Goal: Task Accomplishment & Management: Use online tool/utility

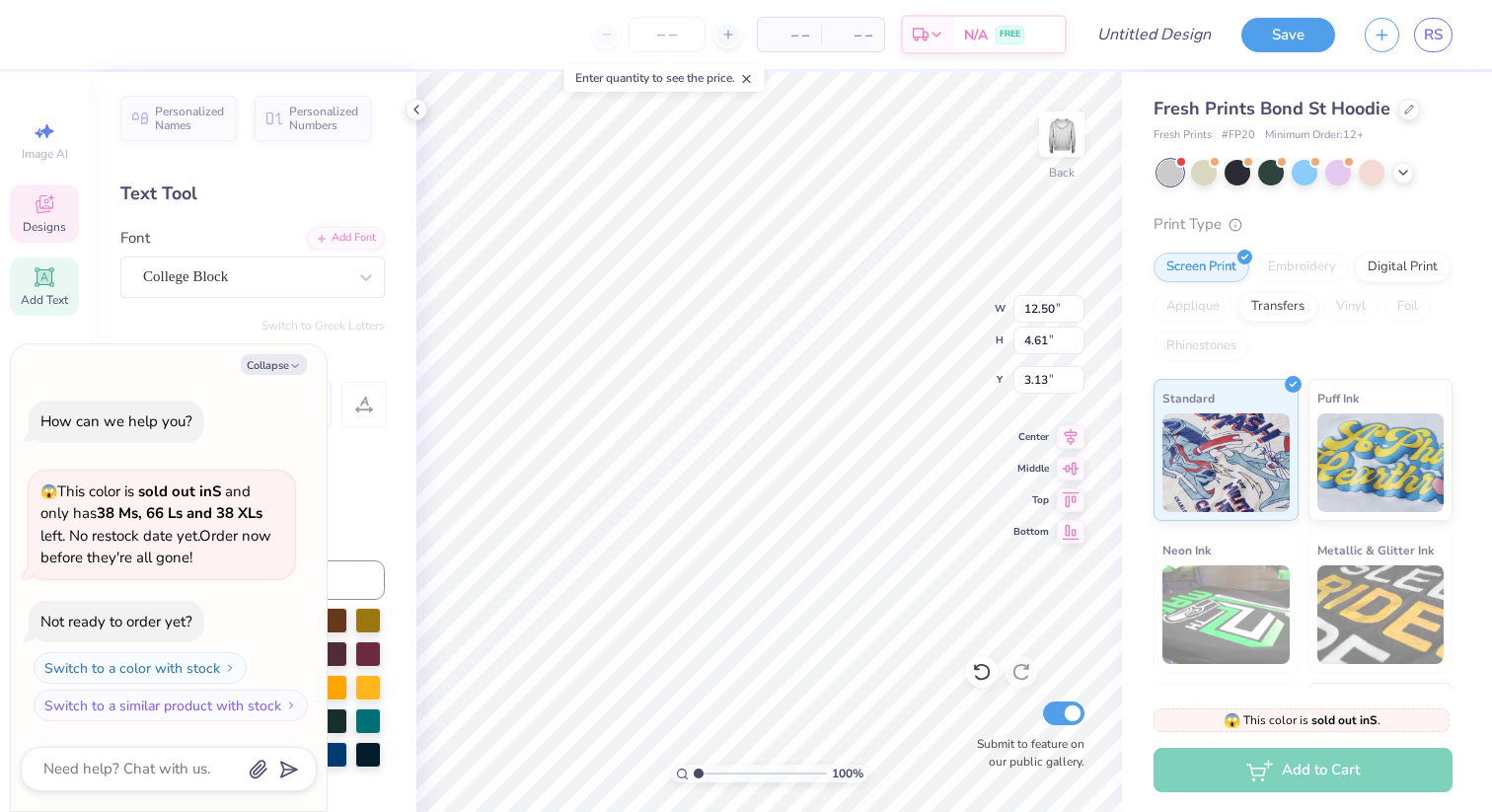
type textarea "x"
type textarea "SIGMA"
type textarea "x"
type textarea "SIGMA"
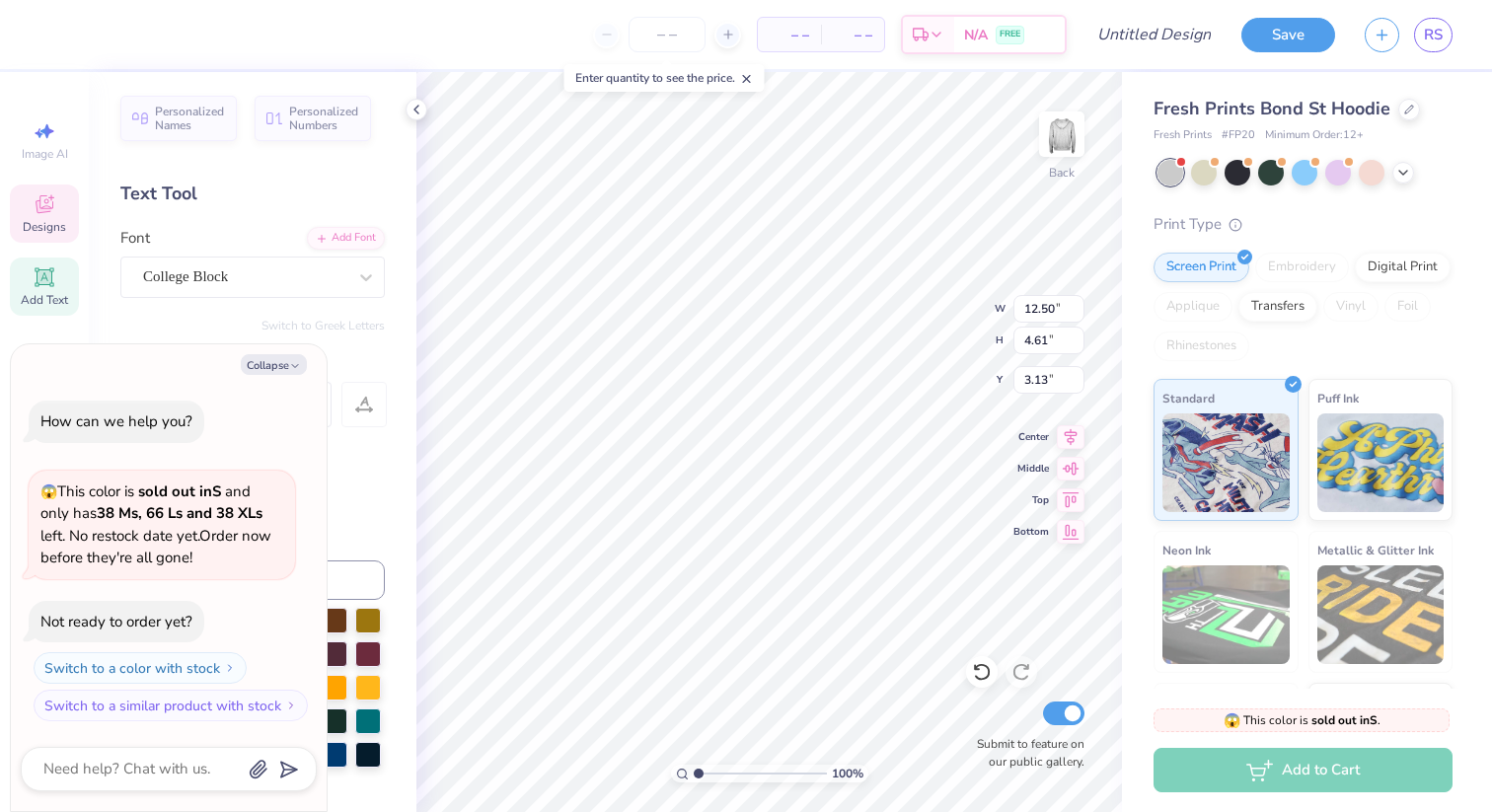
type textarea "x"
type textarea "SIGM"
type textarea "x"
type textarea "SIG"
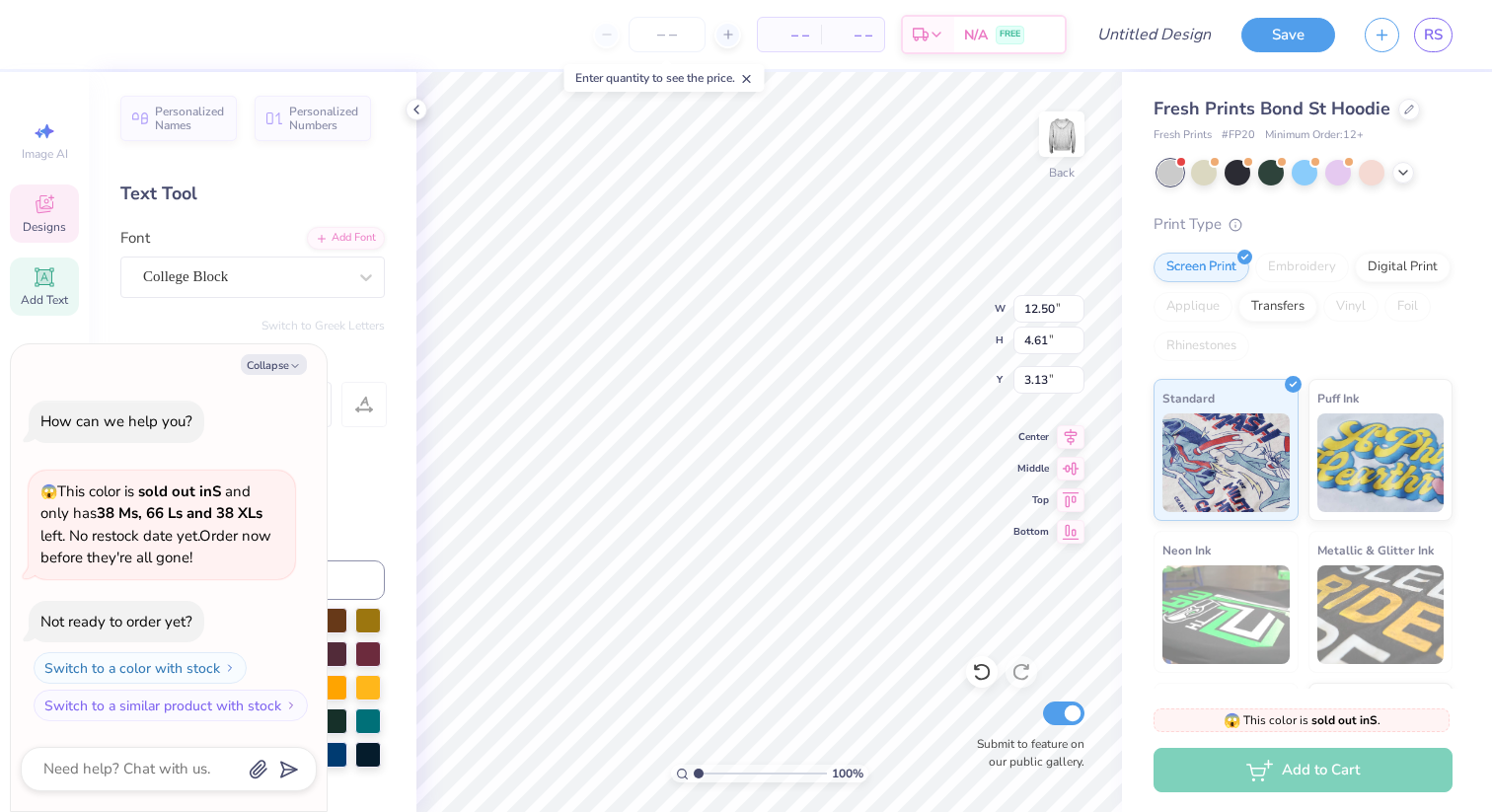
type textarea "x"
type textarea "SI"
type textarea "x"
type textarea "S"
type textarea "x"
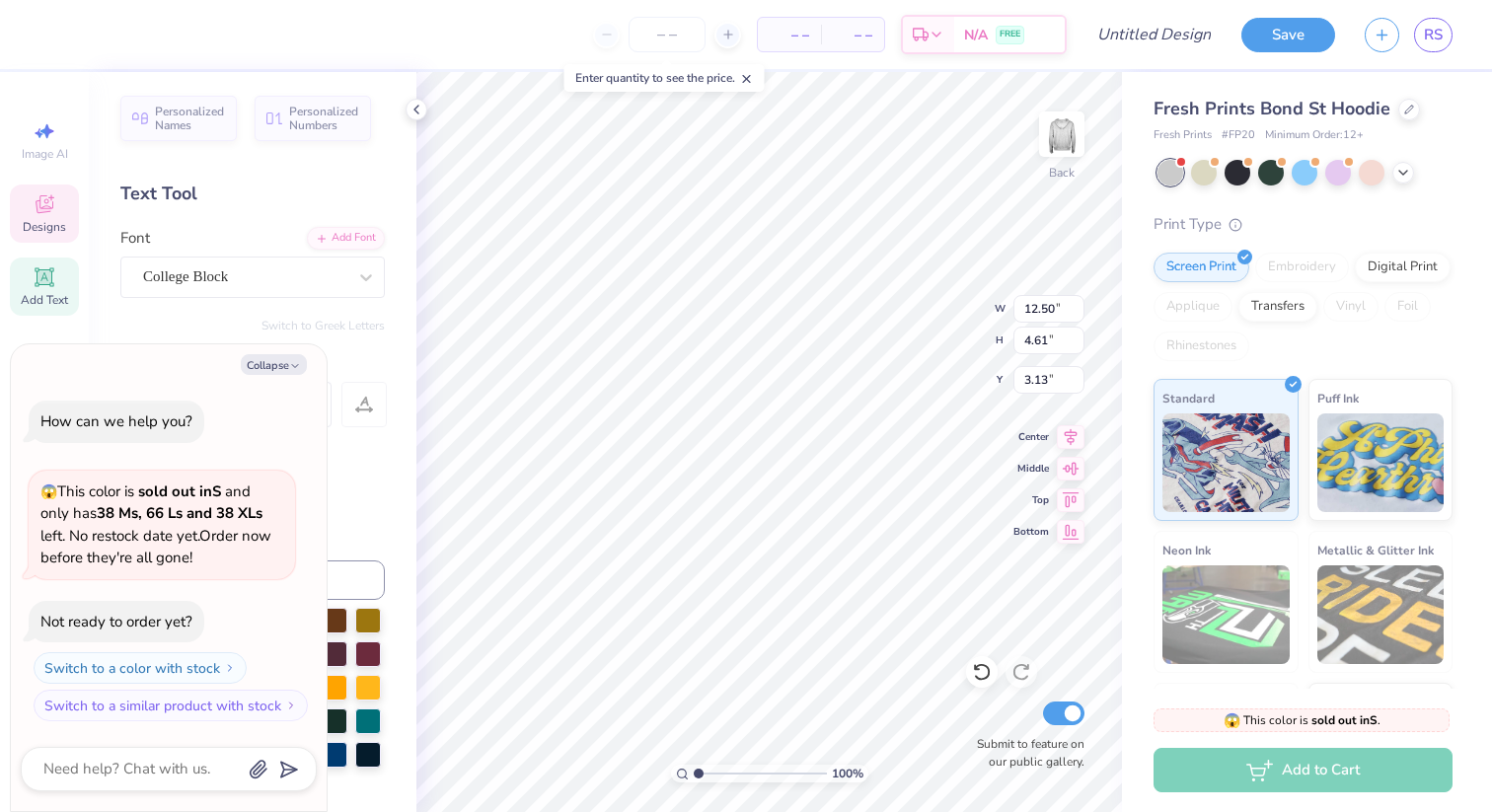
type textarea "x"
type textarea "A"
type textarea "x"
type textarea "AL"
type textarea "x"
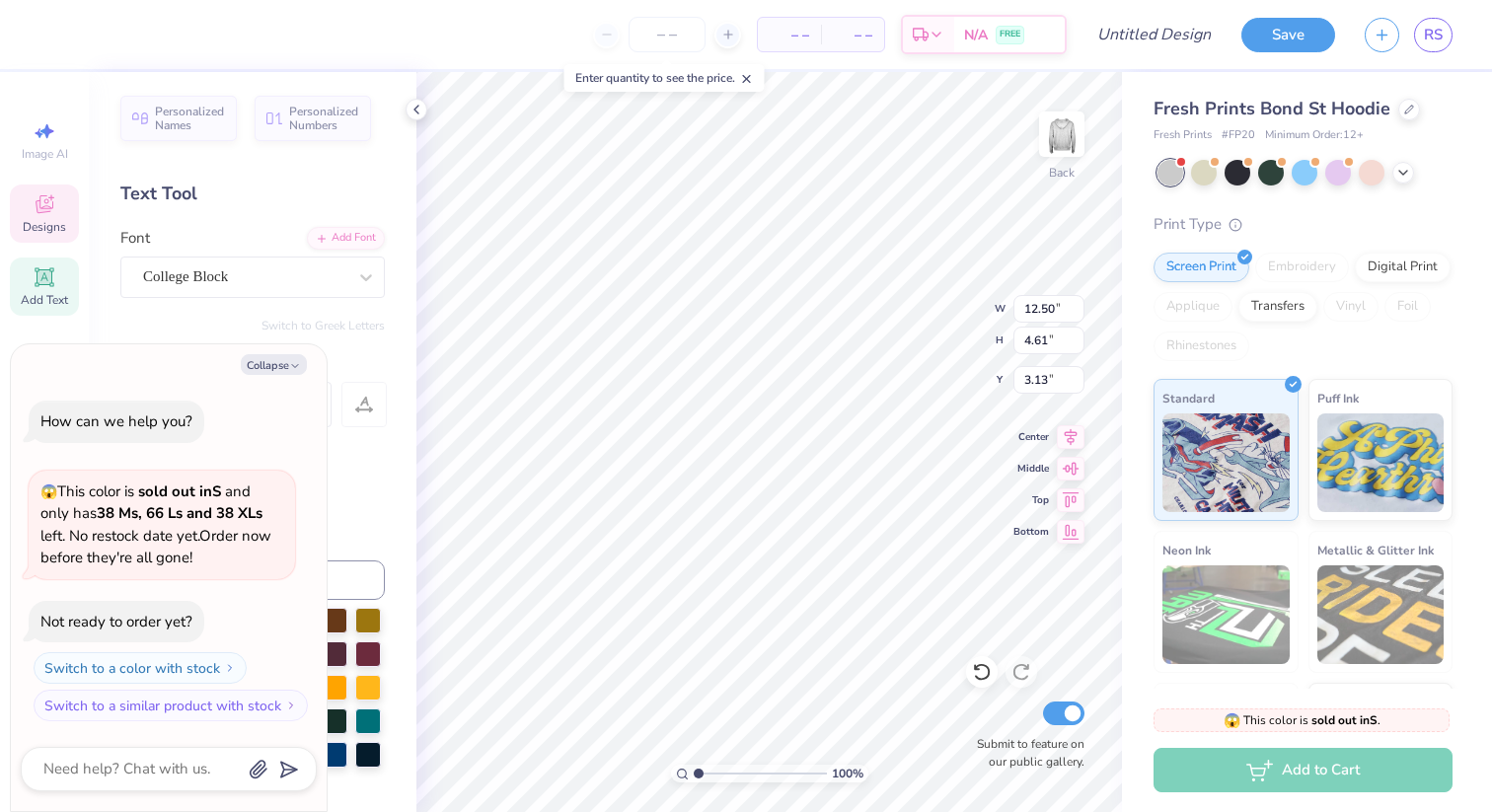
type textarea "ALP"
type textarea "x"
type textarea "ALPH"
type textarea "x"
type textarea "ALPHA"
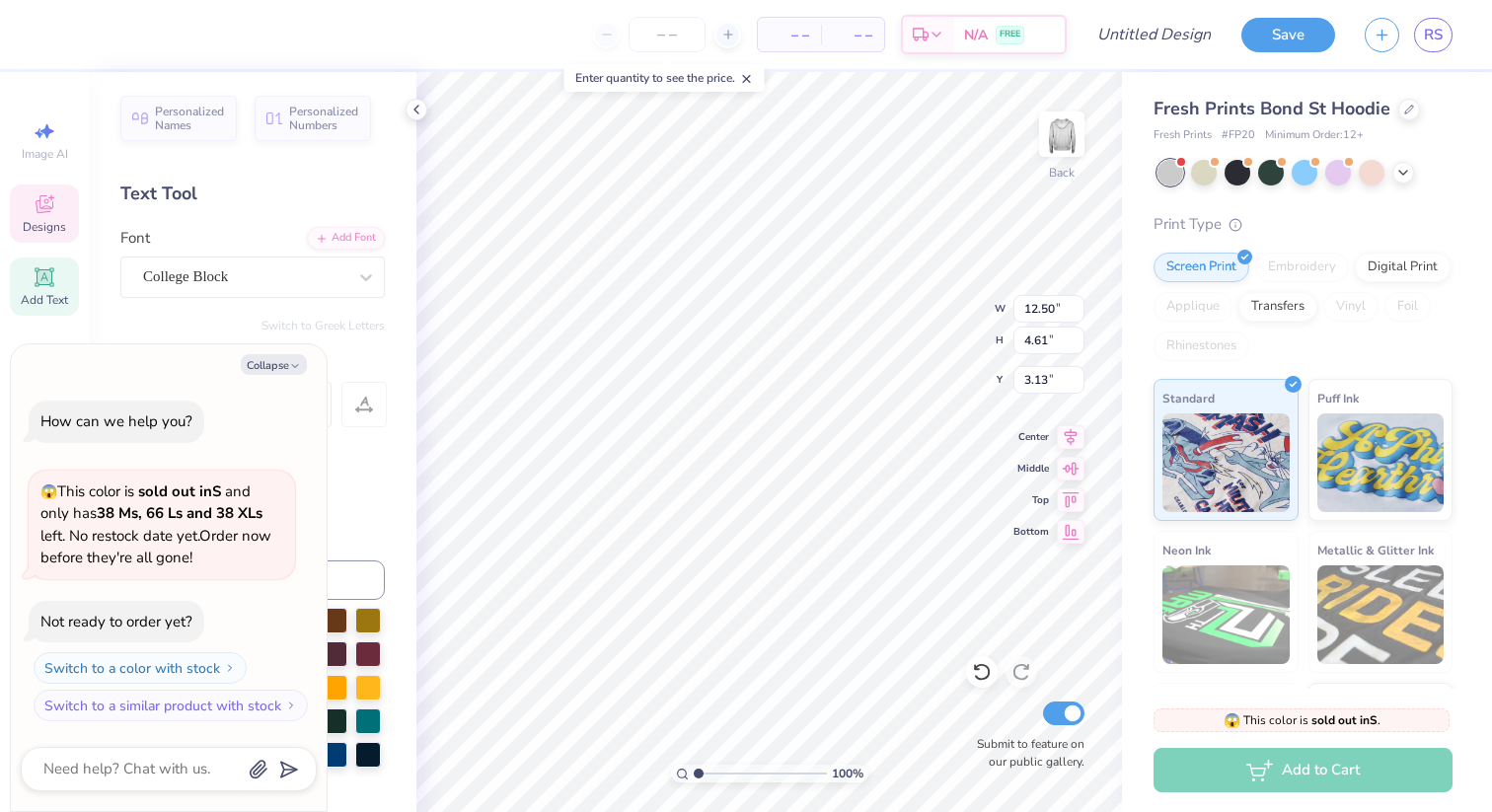
type textarea "x"
type textarea "ALPHA"
type textarea "x"
type textarea "ALPHA P"
type textarea "x"
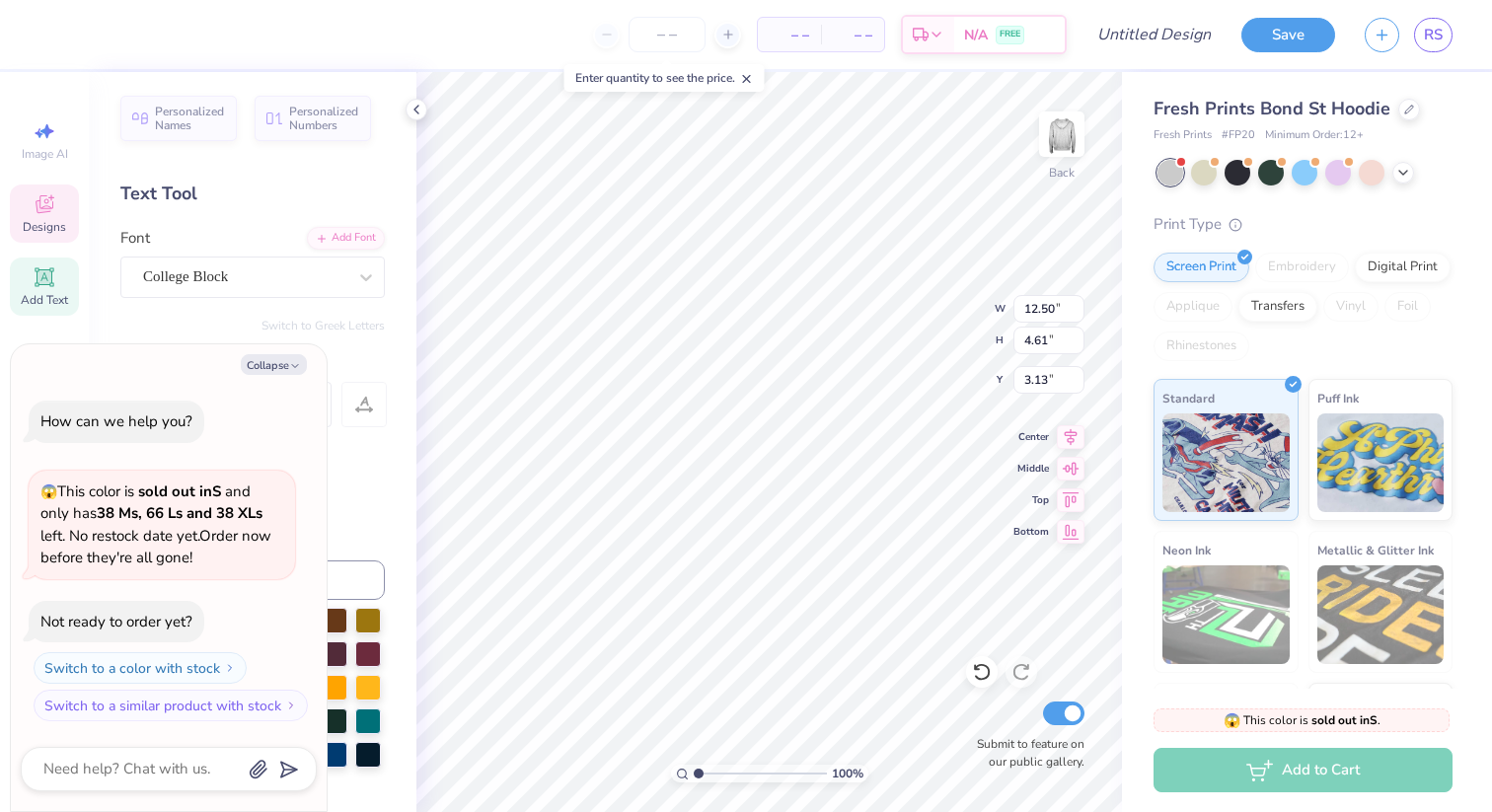
type textarea "ALPHA PH"
type textarea "x"
type textarea "ALPHA PHI"
type textarea "x"
type textarea "ALPHA PHIOM"
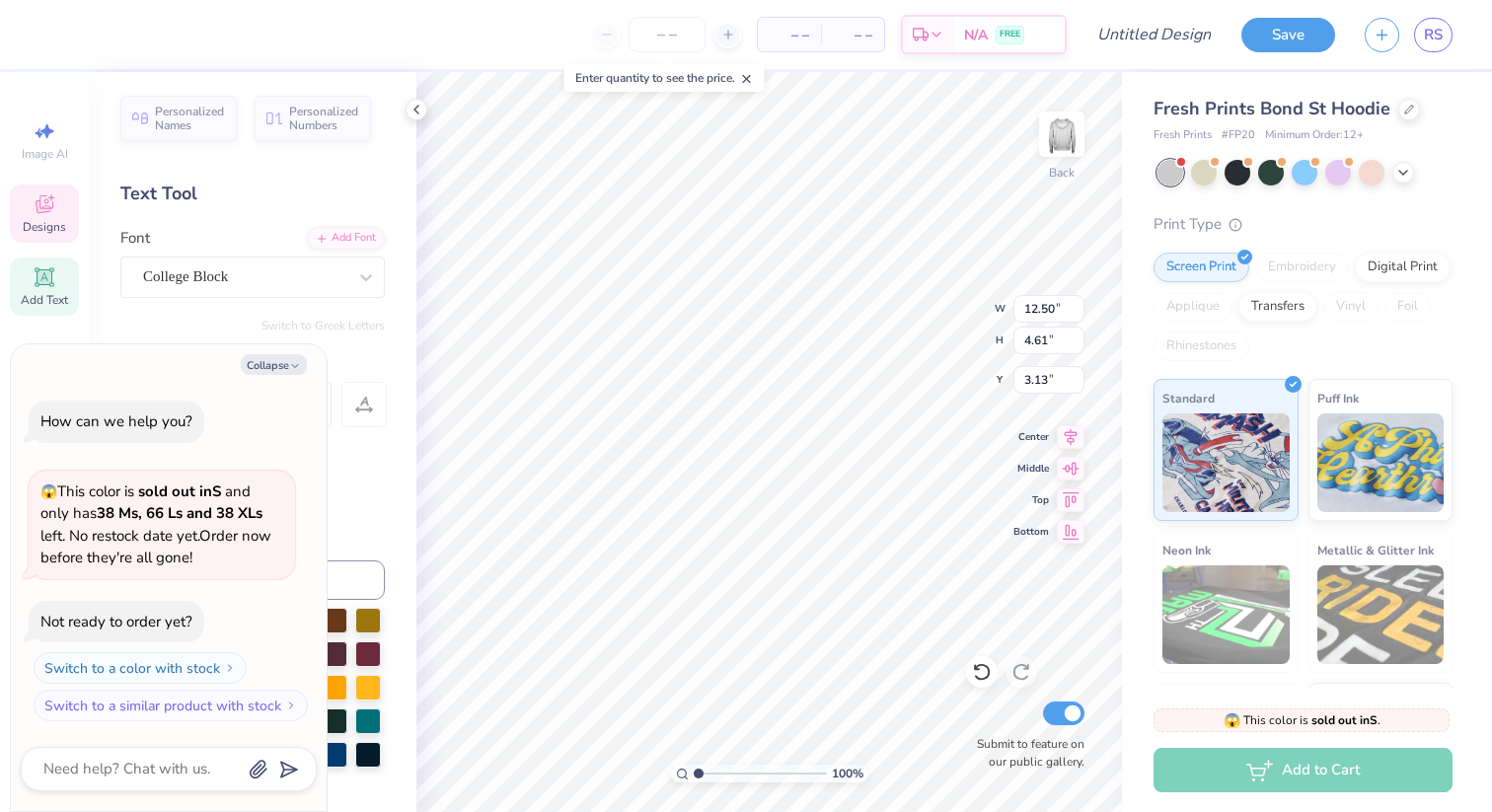
type textarea "x"
type textarea "ALPHA PHIO"
type textarea "x"
type textarea "ALPHA PHI"
type textarea "x"
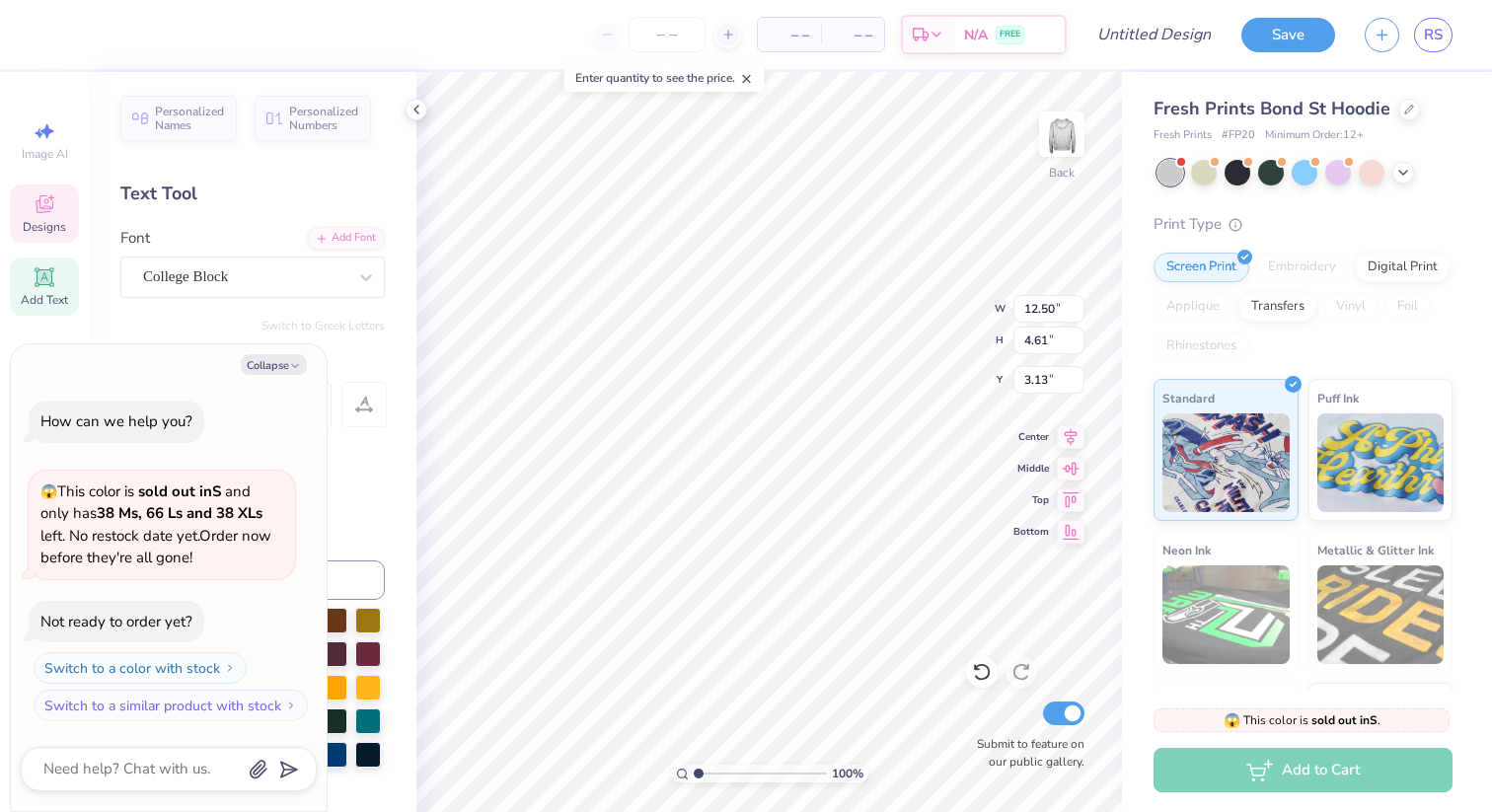
type textarea "ALPHA PHIO"
type textarea "x"
type textarea "ALPHA PHIOME"
type textarea "x"
type textarea "ALPHA PHIOMEG"
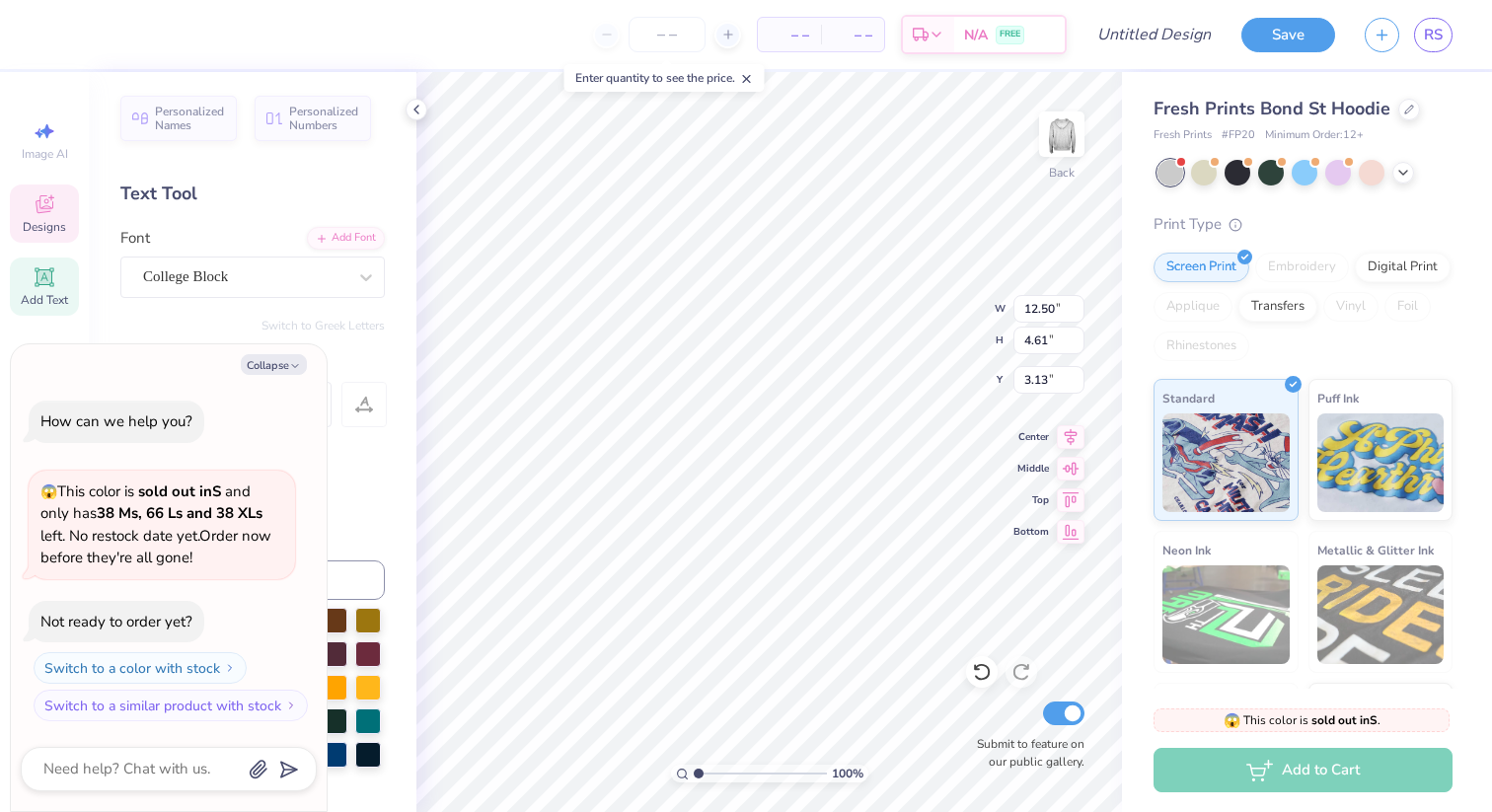
type textarea "x"
type textarea "ALPHA PHIOMEGA"
type textarea "x"
type textarea "ALPHA PHI OMEGA"
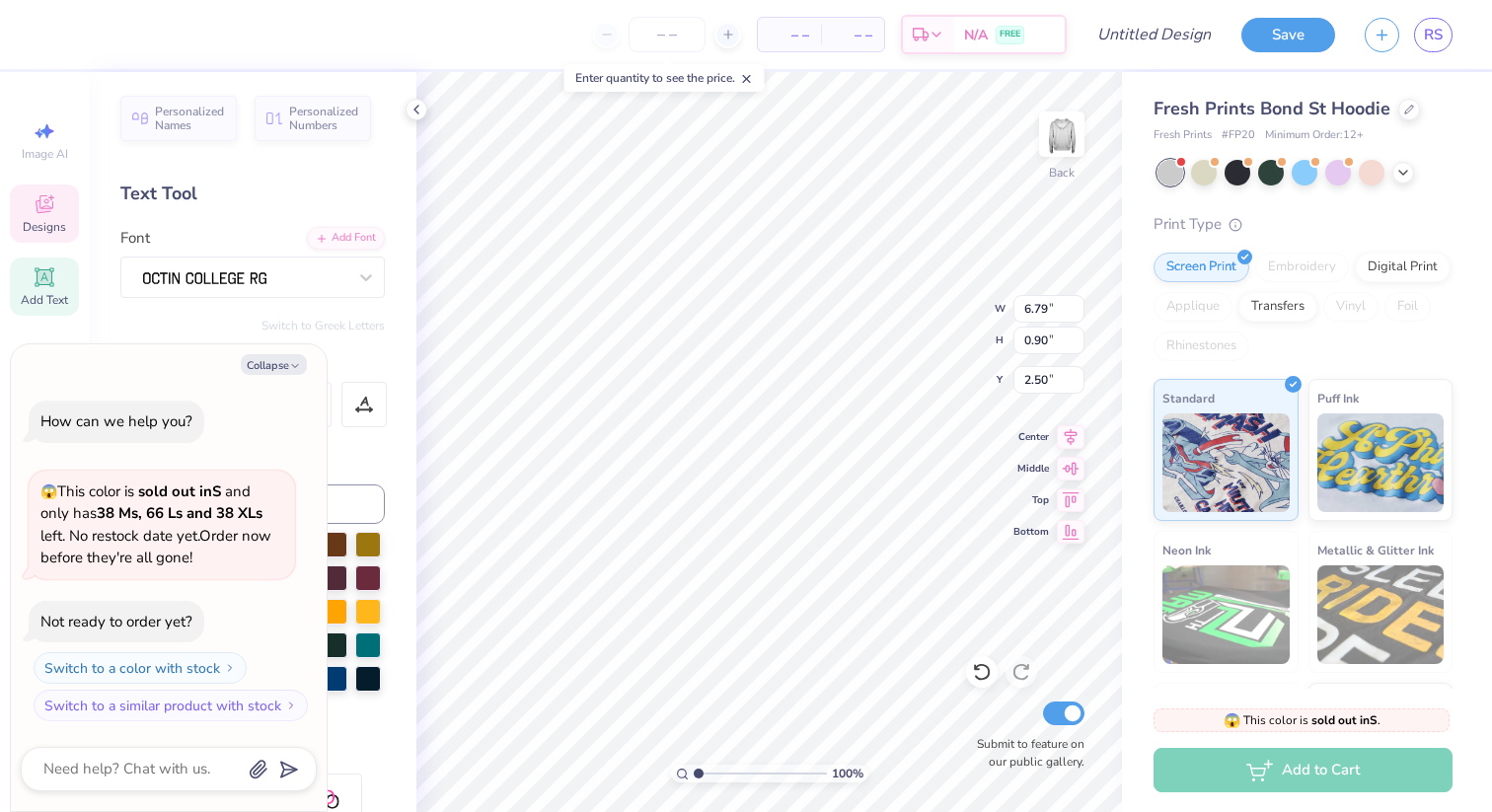
type textarea "x"
type textarea "E"
type textarea "x"
type textarea "f"
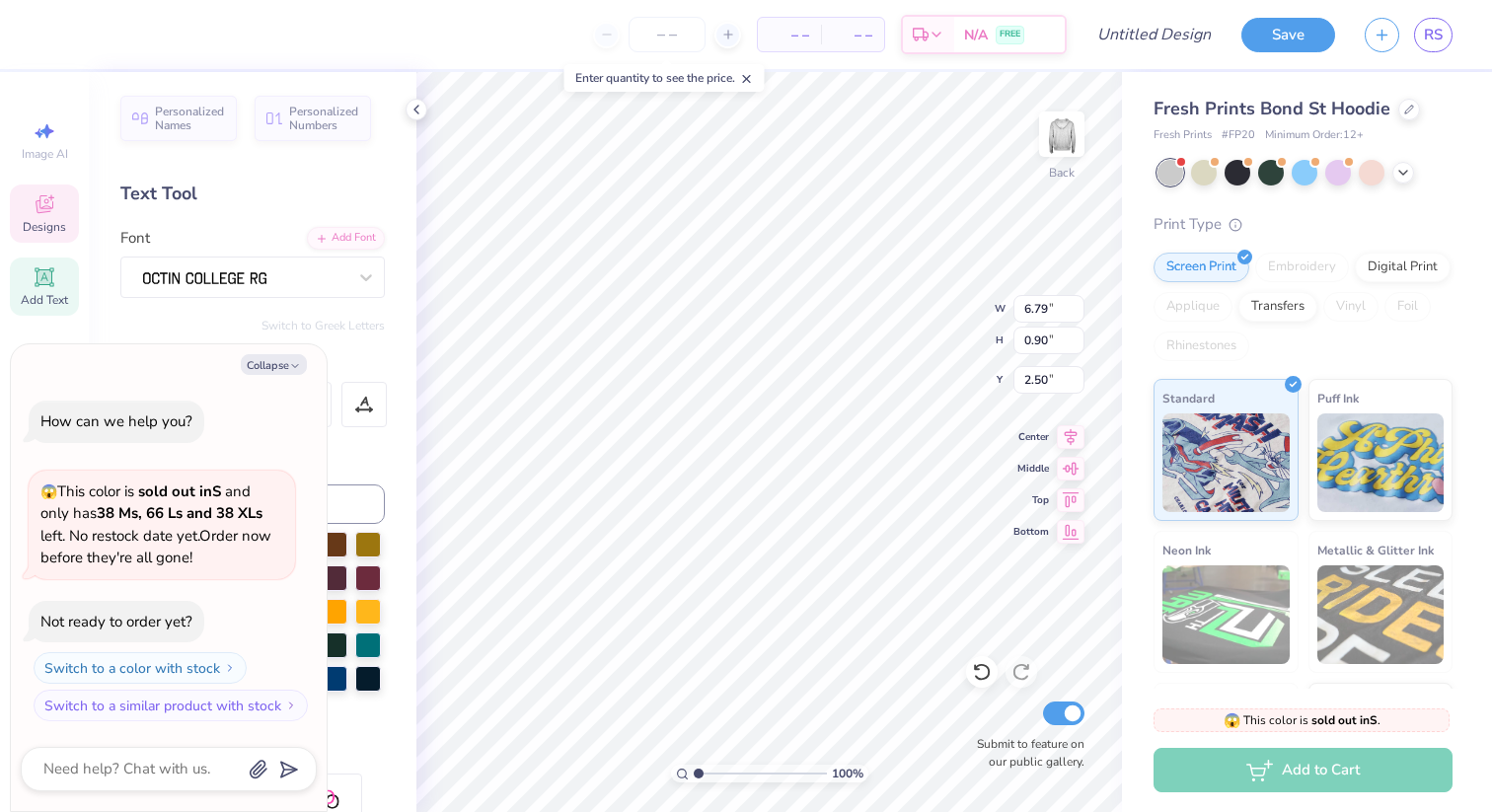
type textarea "x"
type textarea "fr"
type textarea "x"
type textarea "frie"
type textarea "x"
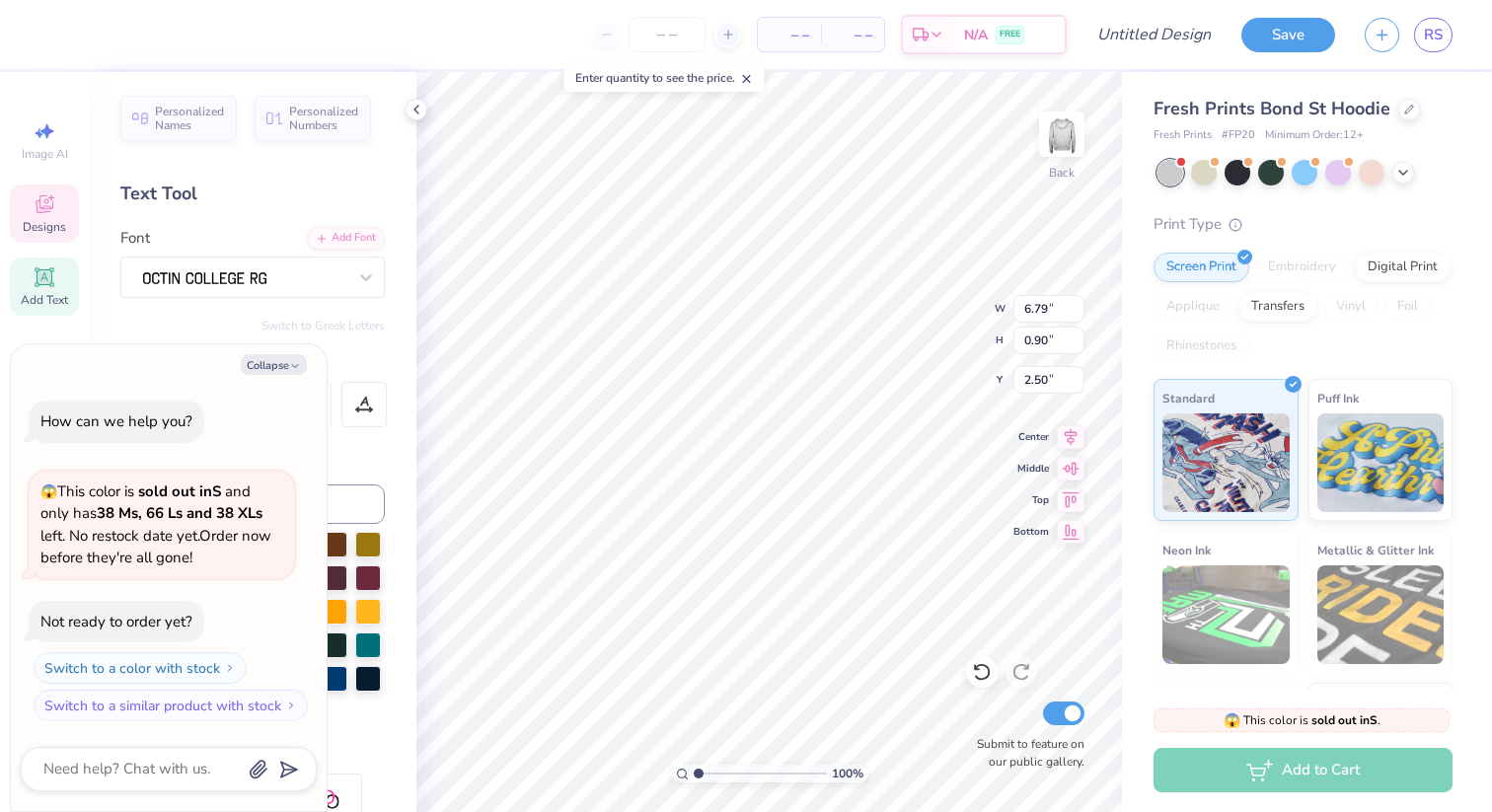
type textarea "frien"
type textarea "x"
type textarea "friend"
type textarea "x"
type textarea "friends"
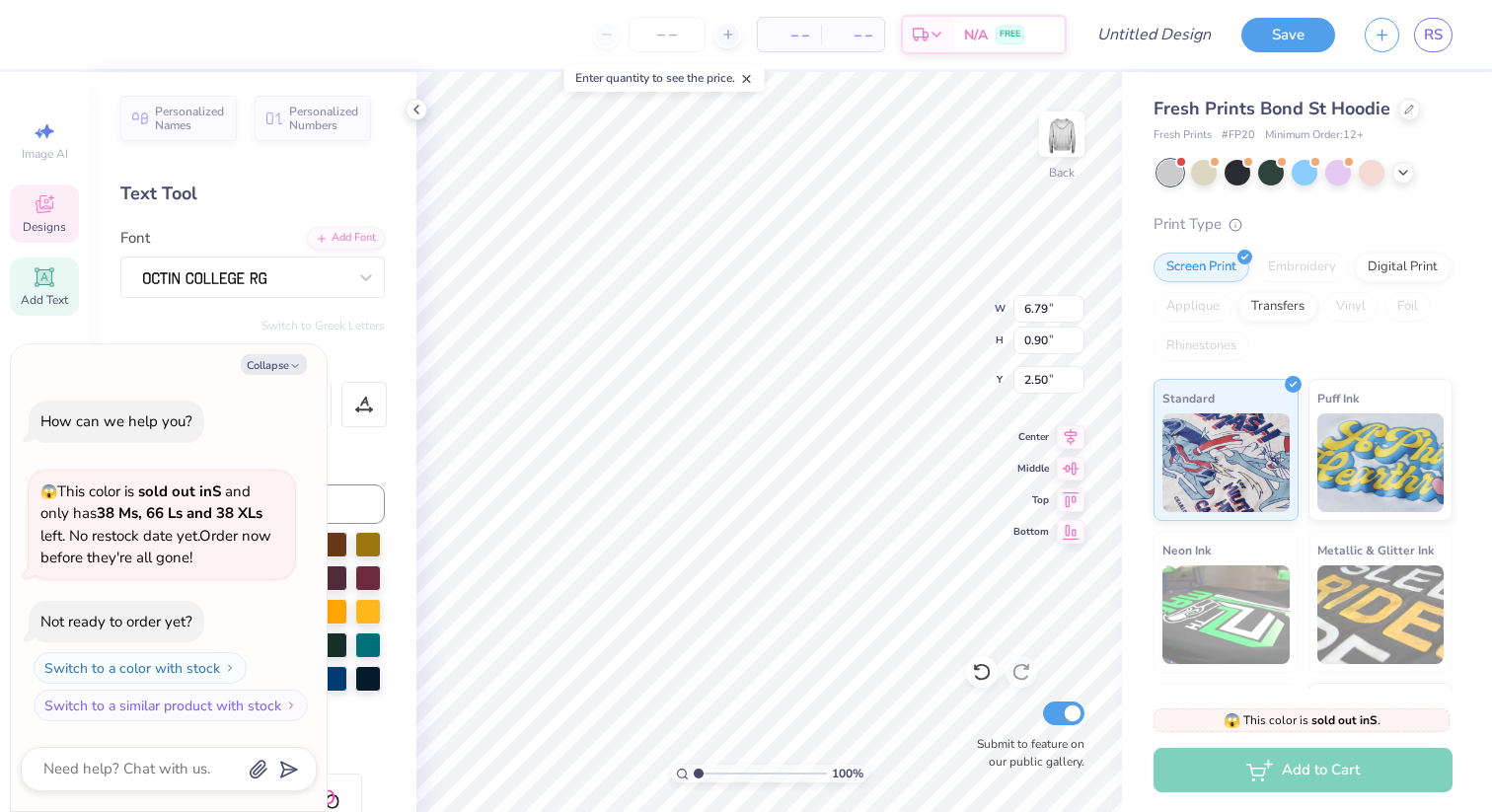
type textarea "x"
type textarea "friendsh"
type textarea "x"
type textarea "friendshi"
type textarea "x"
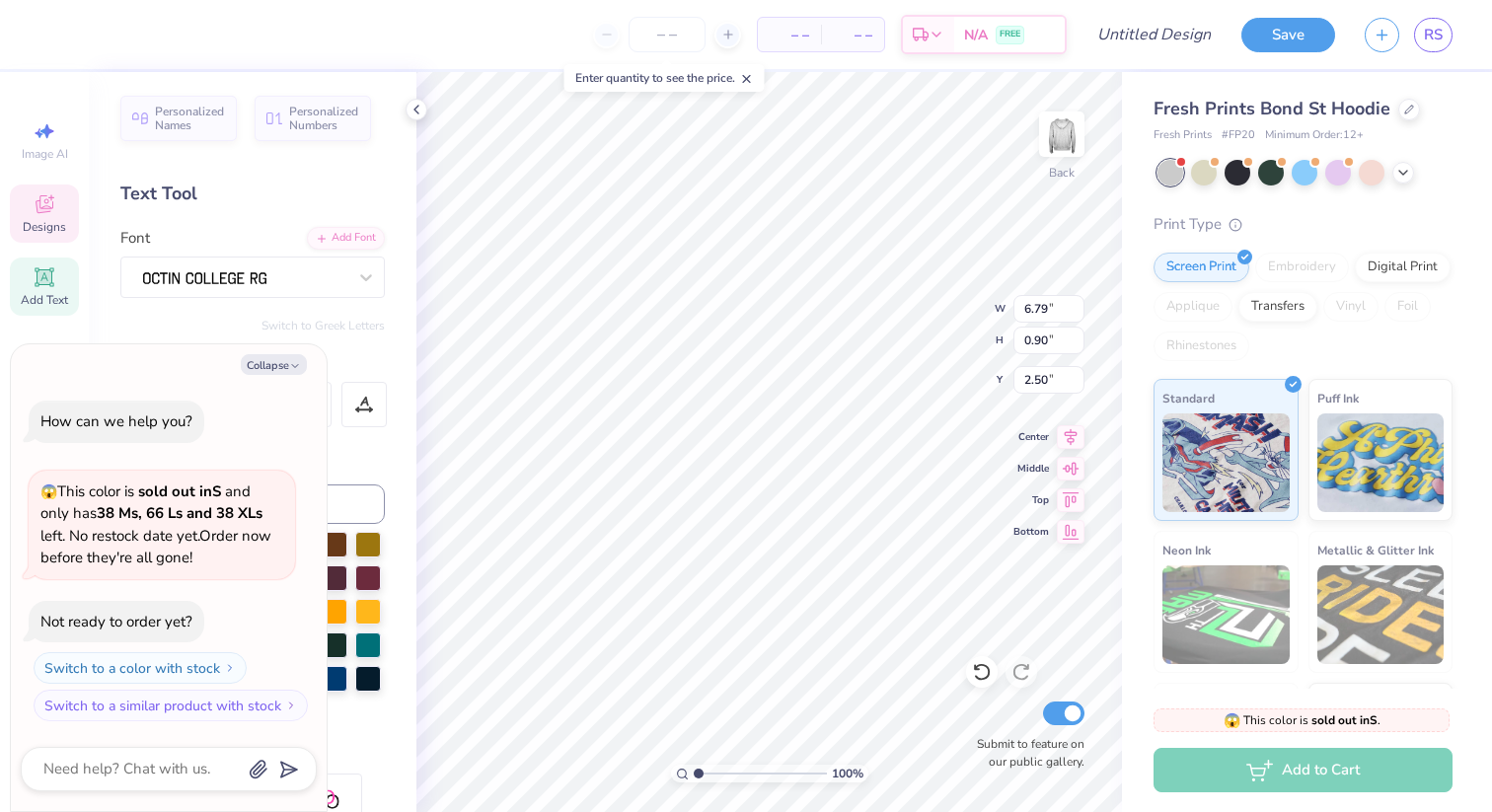
type textarea "friendship"
type textarea "x"
type textarea "friendship"
type textarea "x"
type textarea "friendship le"
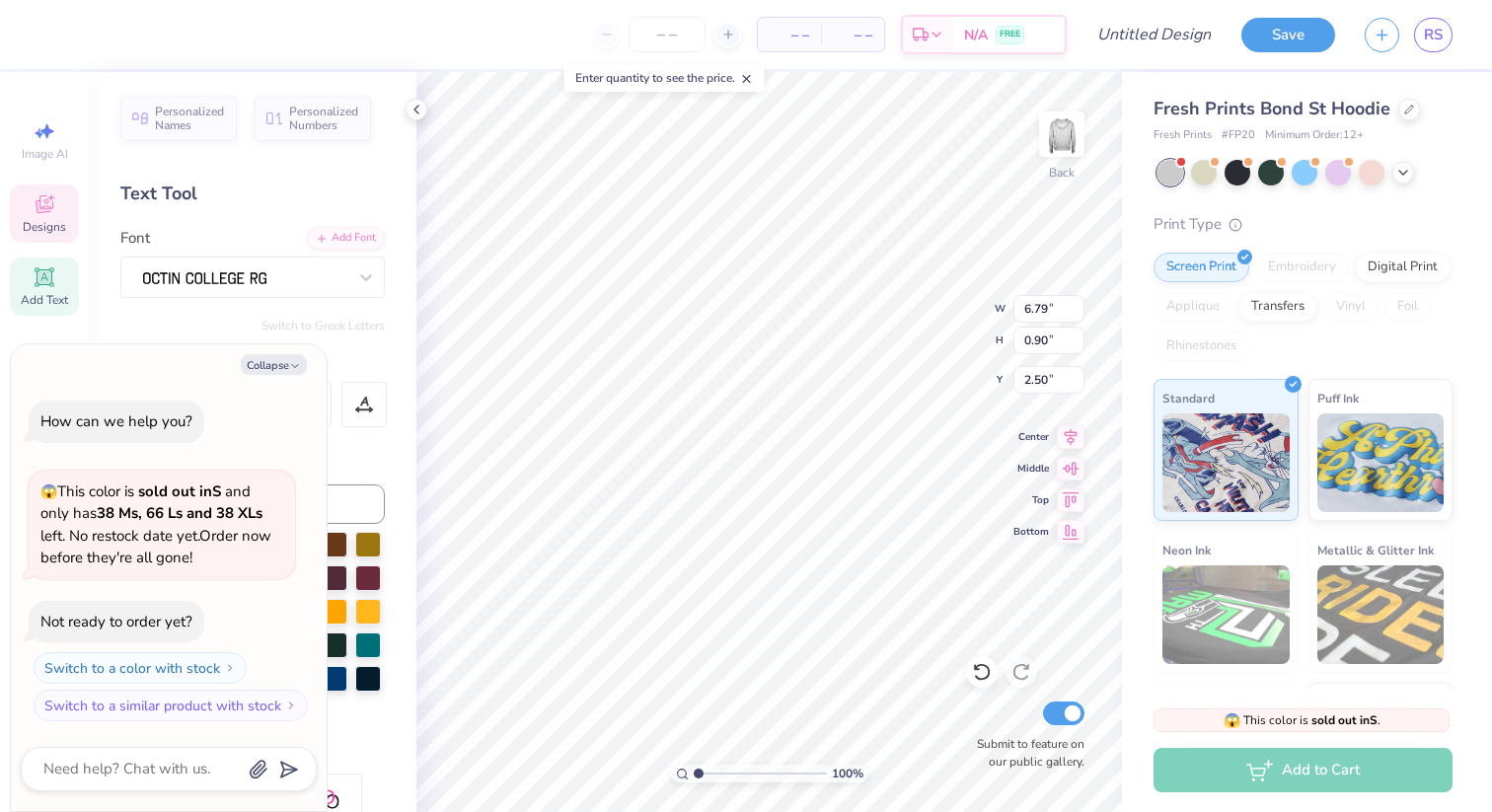
type textarea "x"
type textarea "friendship lead"
type textarea "x"
type textarea "friendship leade"
type textarea "x"
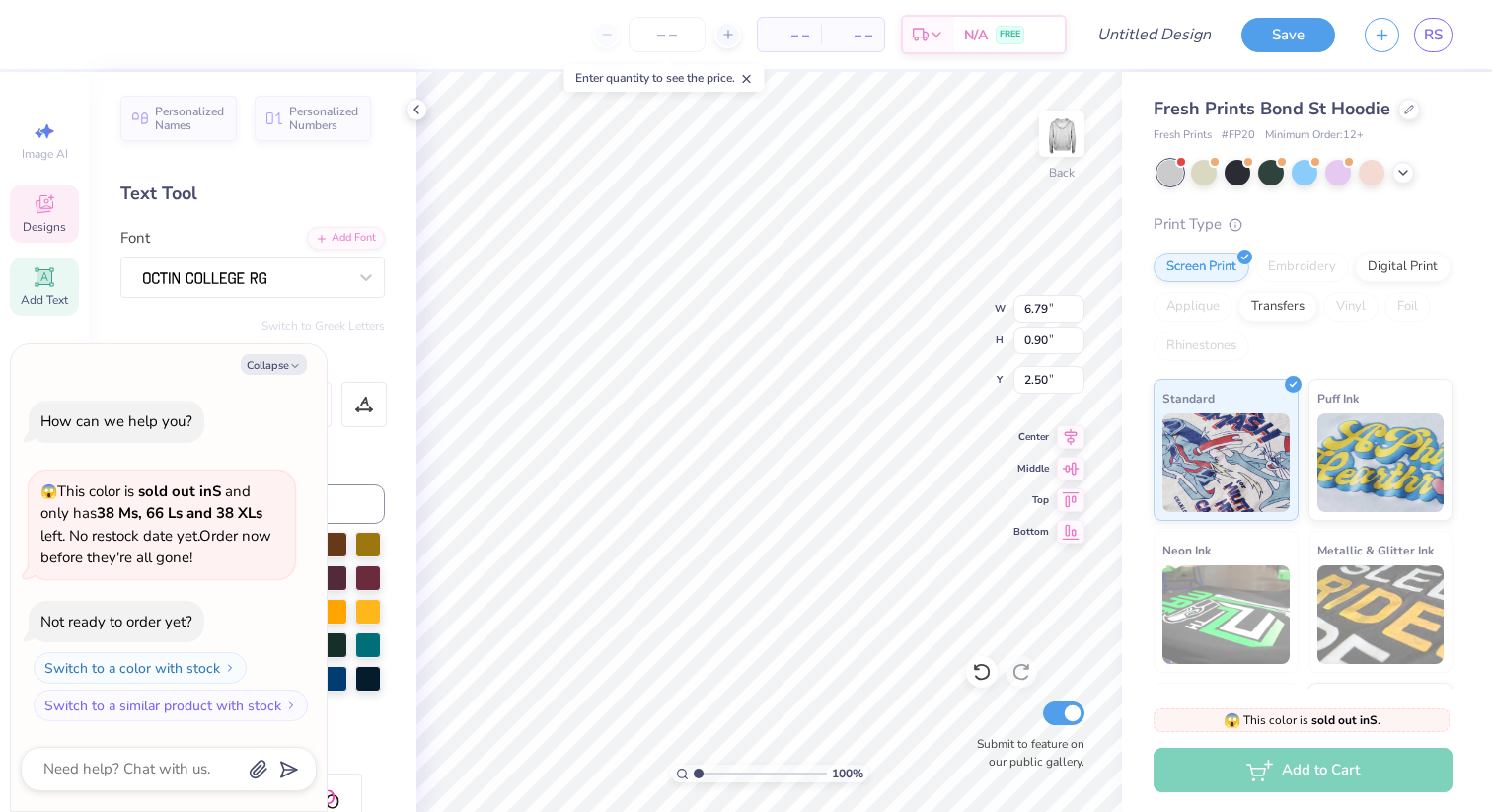
type textarea "friendship leader"
type textarea "x"
type textarea "friendship leadersn"
type textarea "x"
type textarea "friendship leadersni"
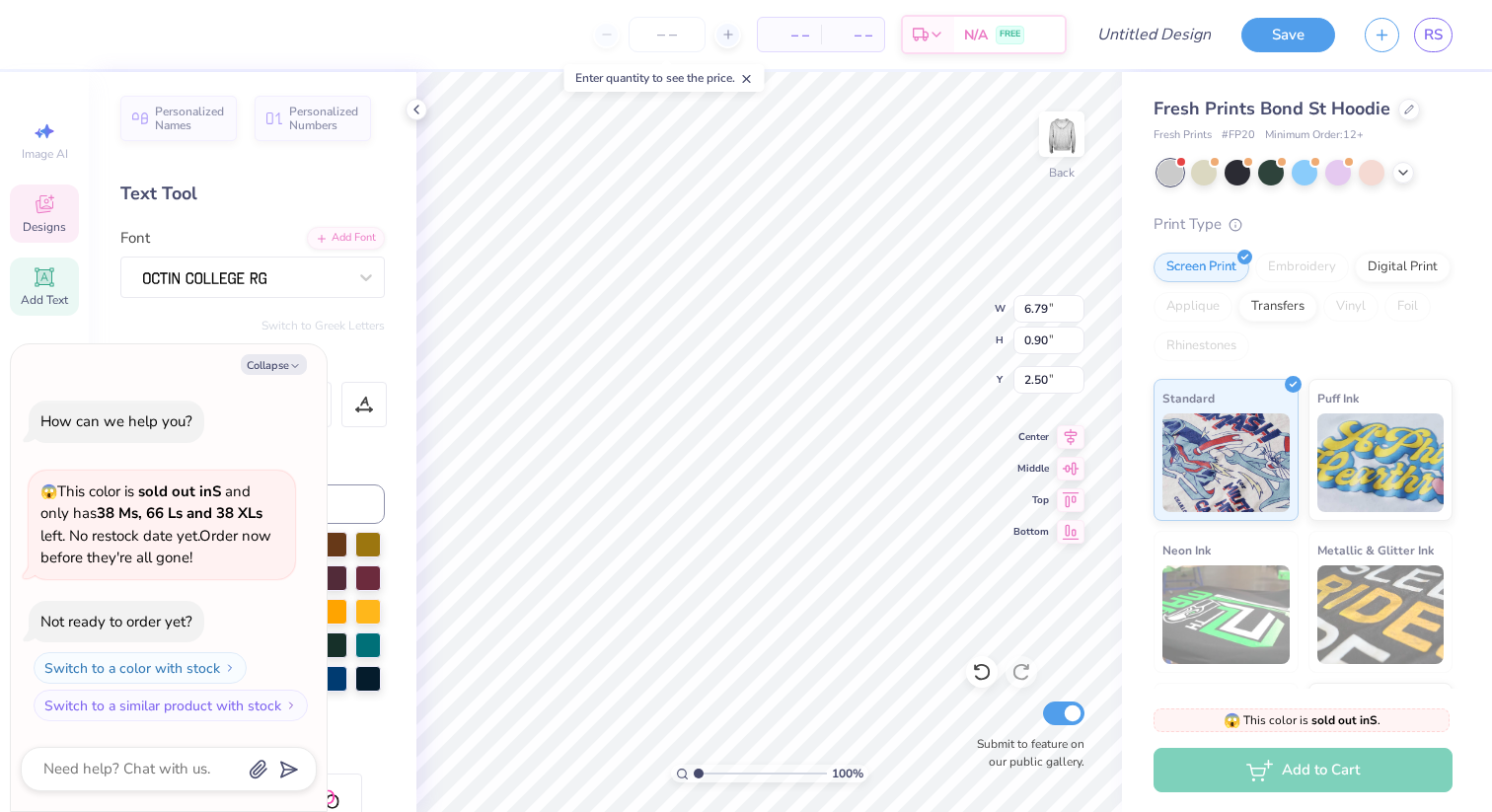
type textarea "x"
type textarea "friendship leadersnip"
type textarea "x"
type textarea "friendship leadersnip"
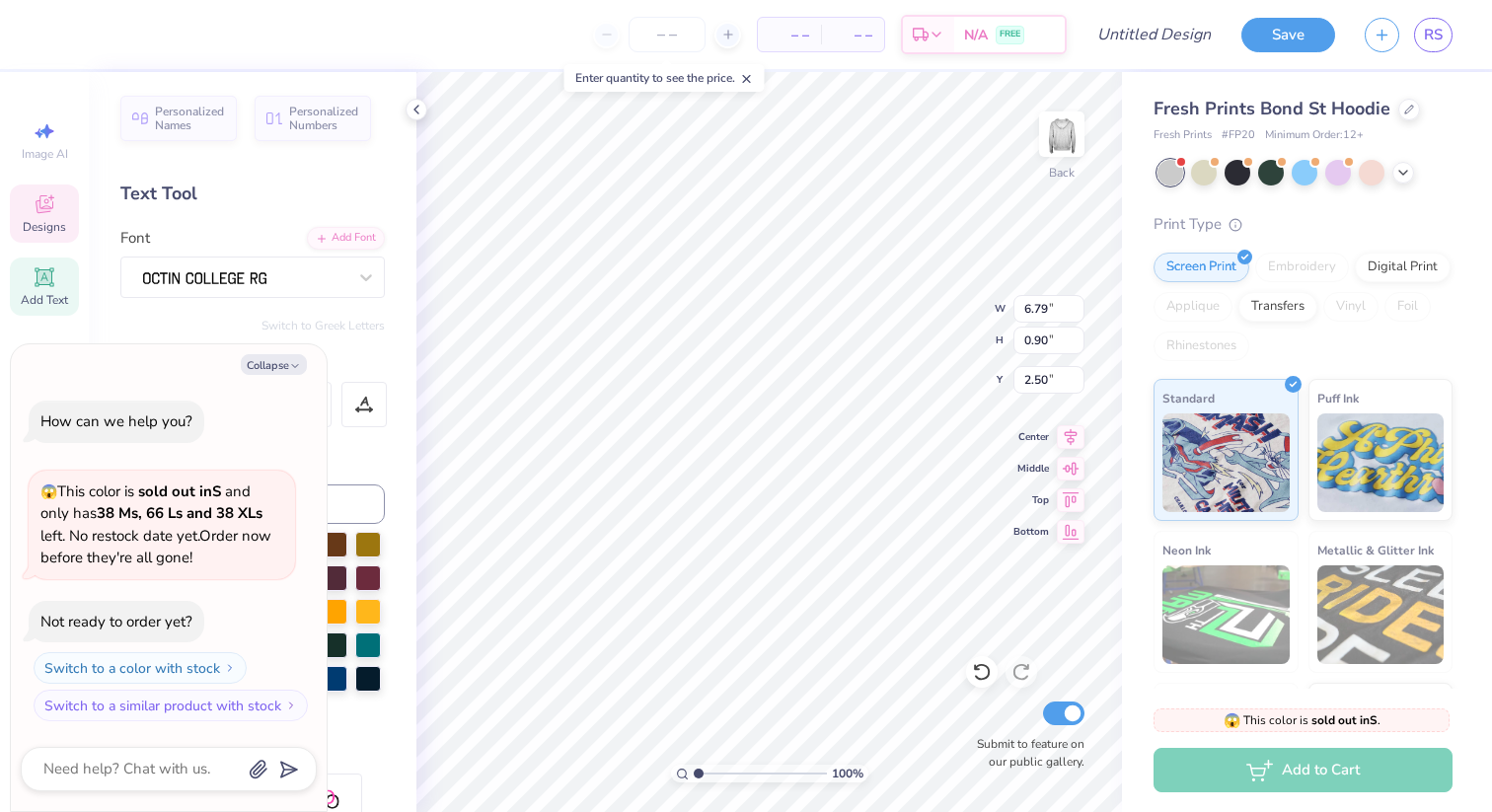
type textarea "x"
type textarea "friendship leadersni"
type textarea "x"
type textarea "friendship leadersn"
type textarea "x"
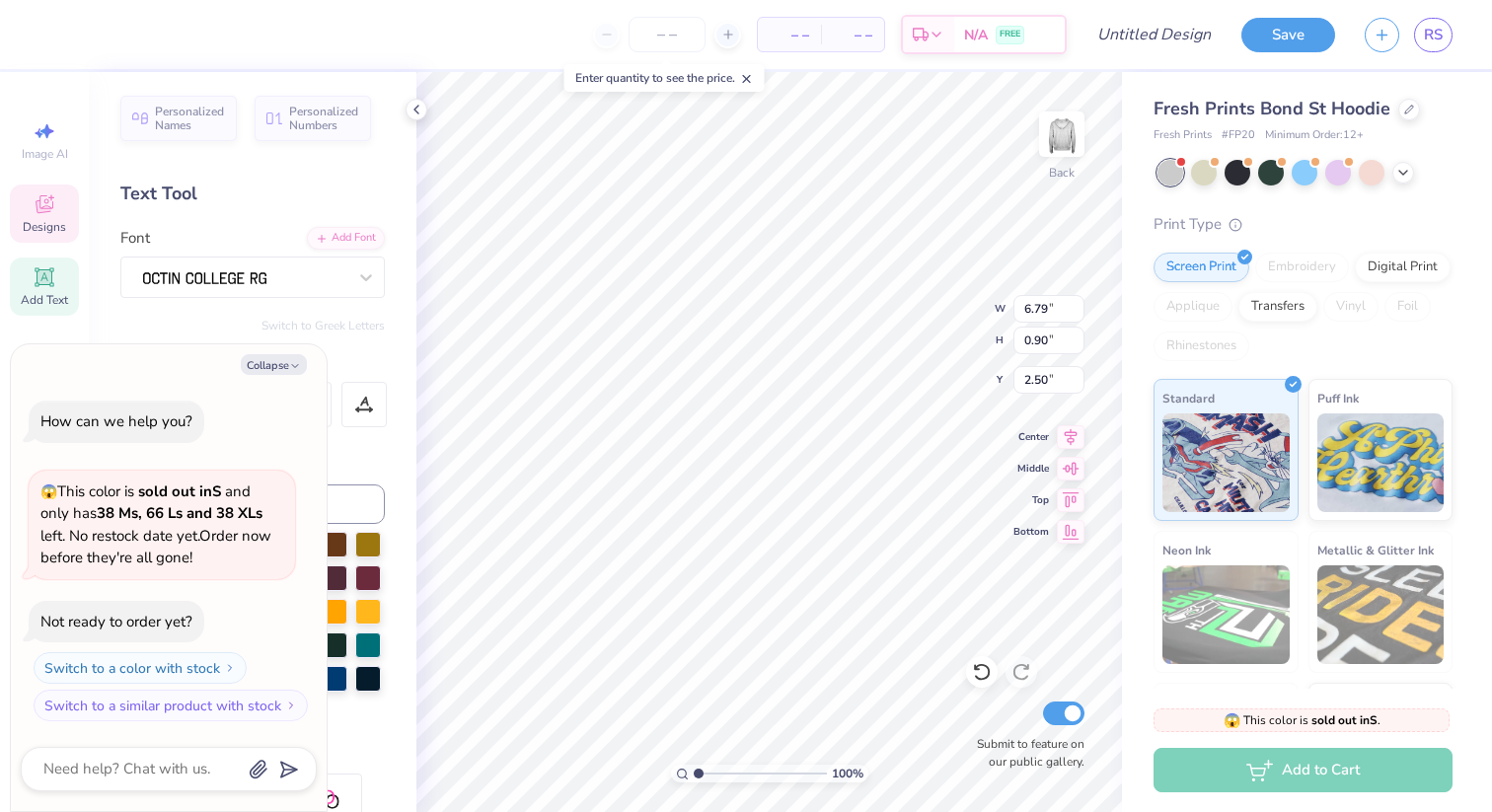
type textarea "friendship leaders"
type textarea "x"
type textarea "friendship leadersh"
type textarea "x"
type textarea "friendship leadershi"
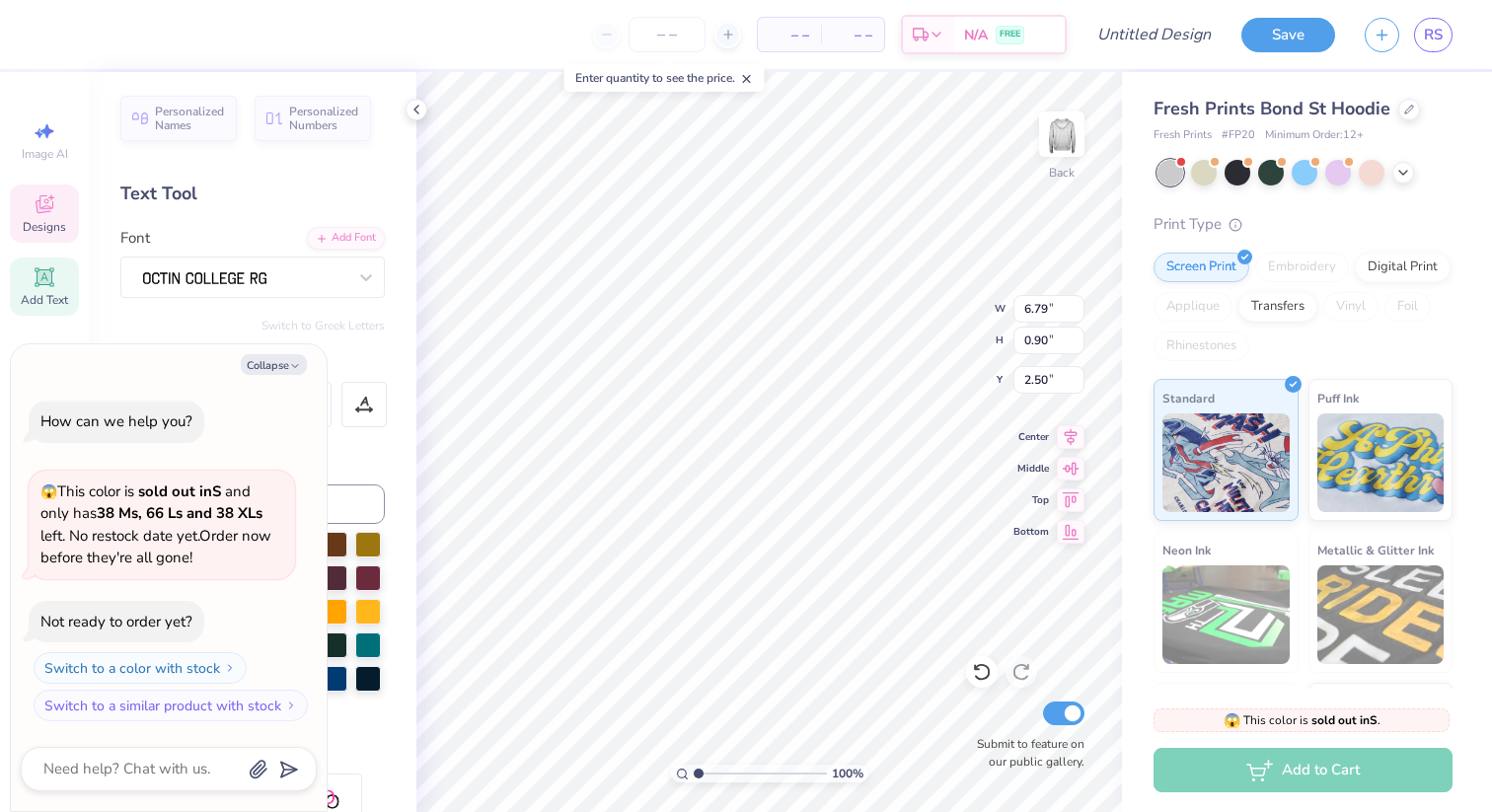
type textarea "x"
type textarea "friendship leadership"
type textarea "x"
type textarea "friendship leadership"
type textarea "x"
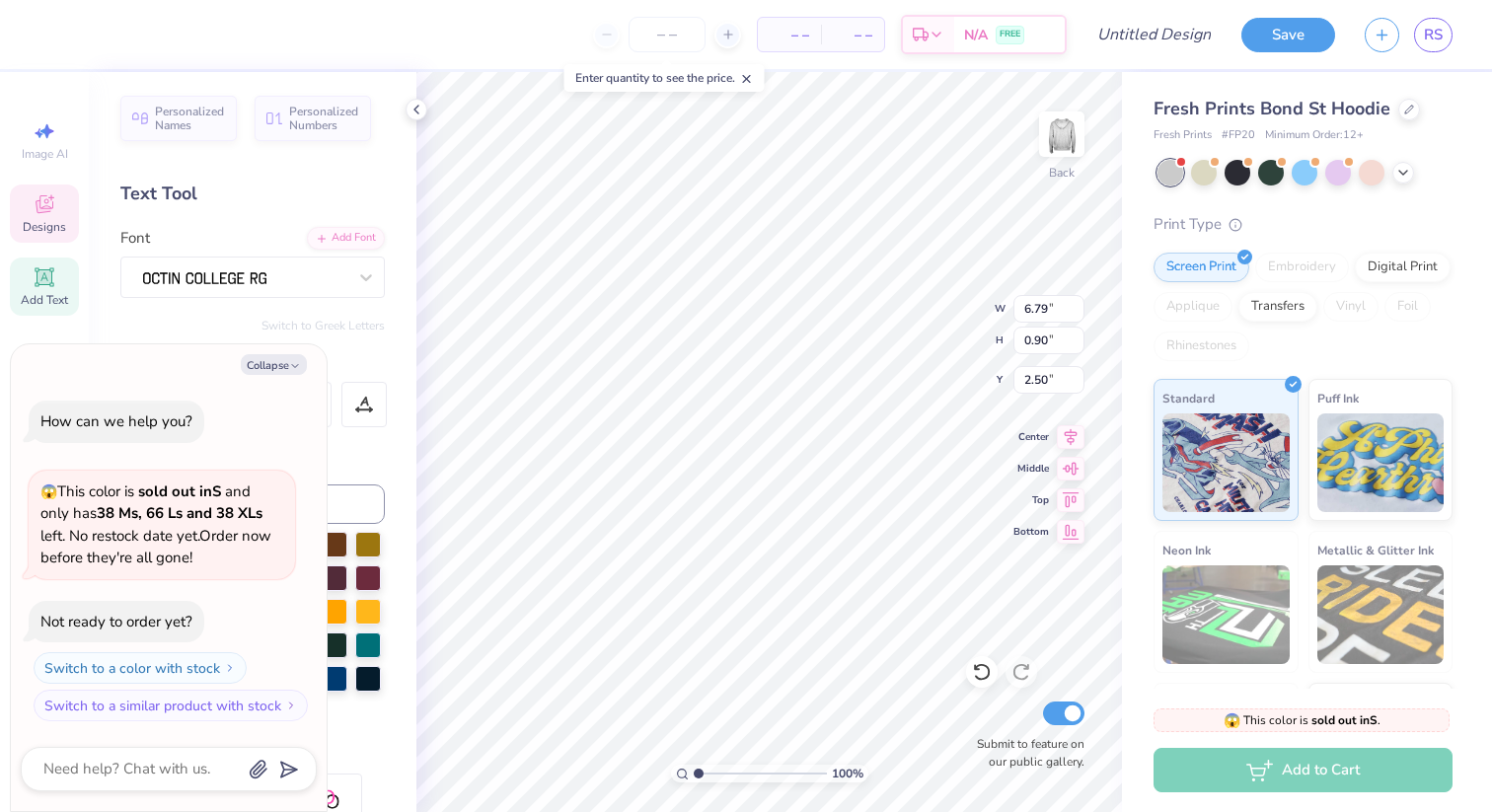
type textarea "friendship leadership s"
type textarea "x"
type textarea "friendship leadership se"
type textarea "x"
type textarea "friendship leadership ser"
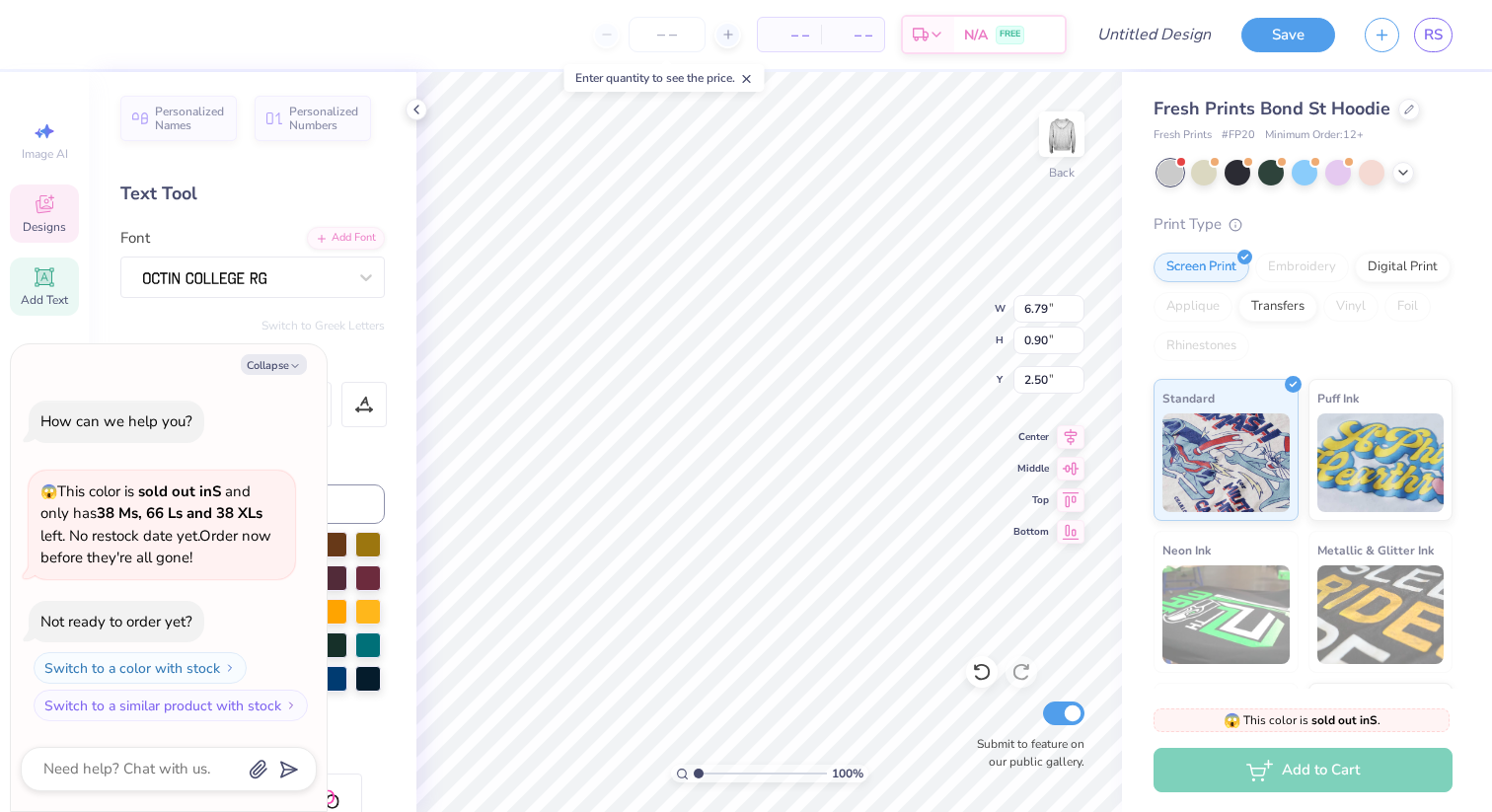
type textarea "x"
type textarea "friendship leadership serv"
type textarea "x"
type textarea "friendship leadership servi"
type textarea "x"
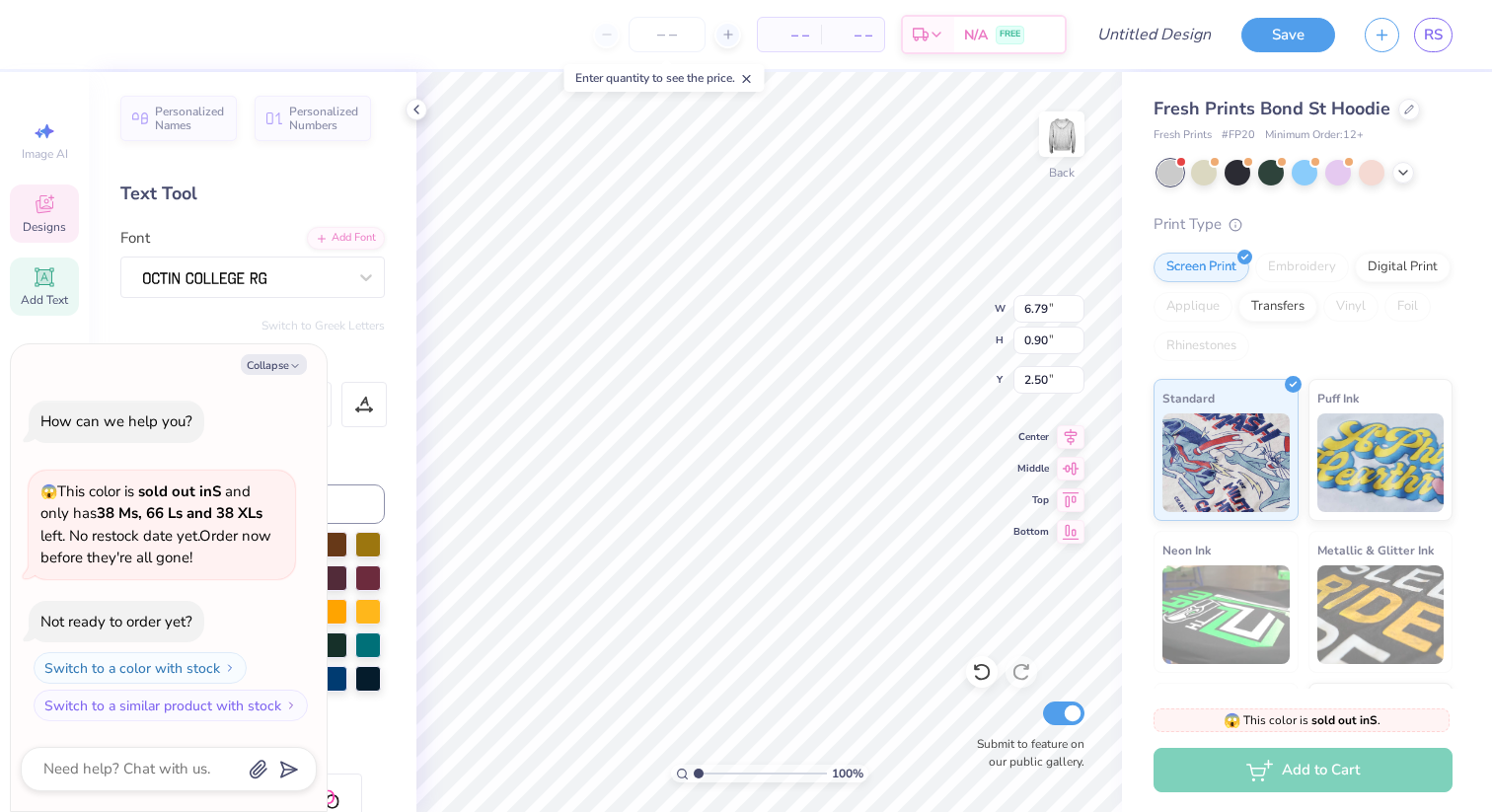
type textarea "friendship leadership servic"
type textarea "x"
type textarea "friendship leadership service"
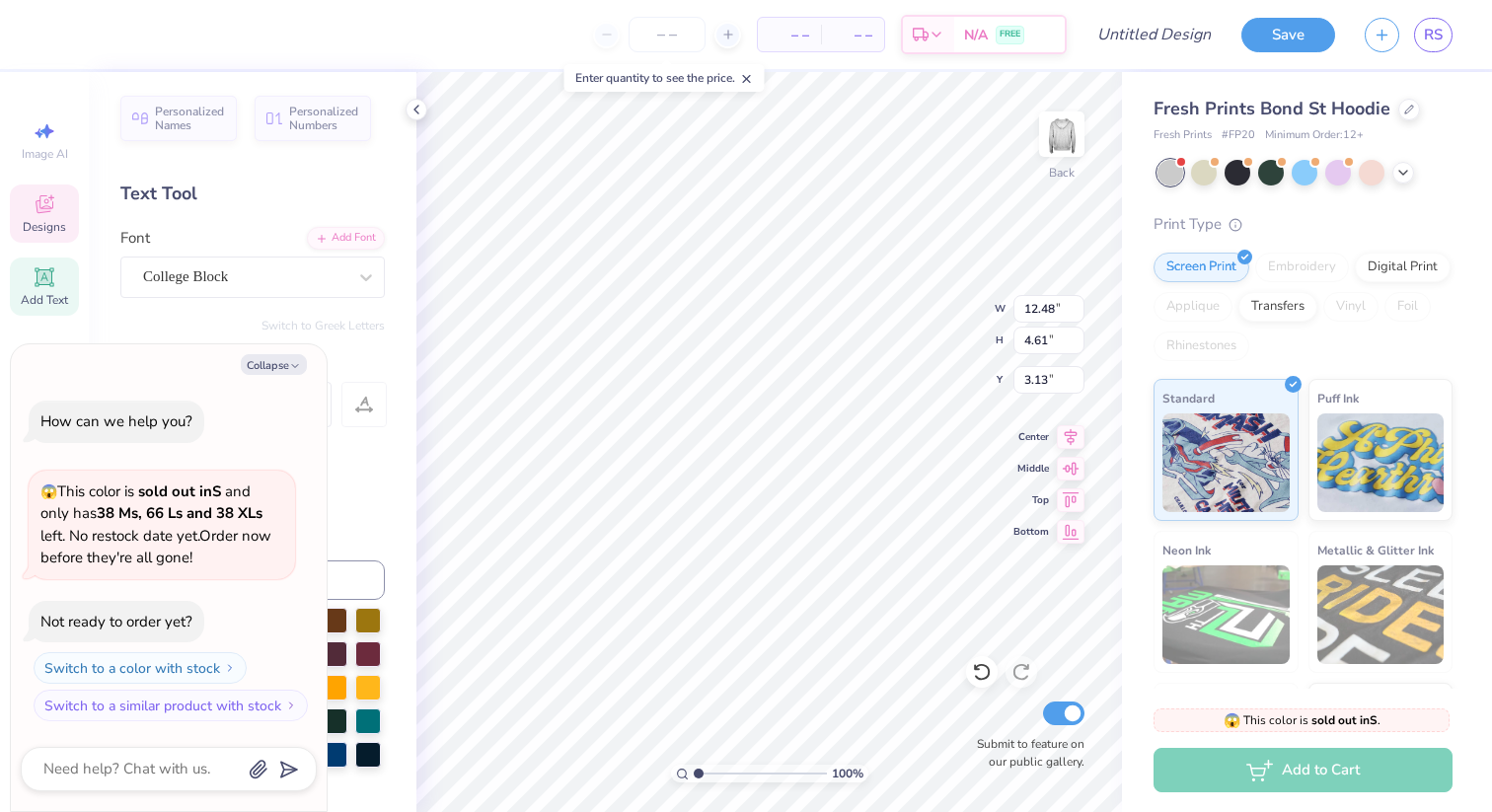
scroll to position [0, 5]
type textarea "x"
type input "6.67"
type textarea "x"
type input "12.48"
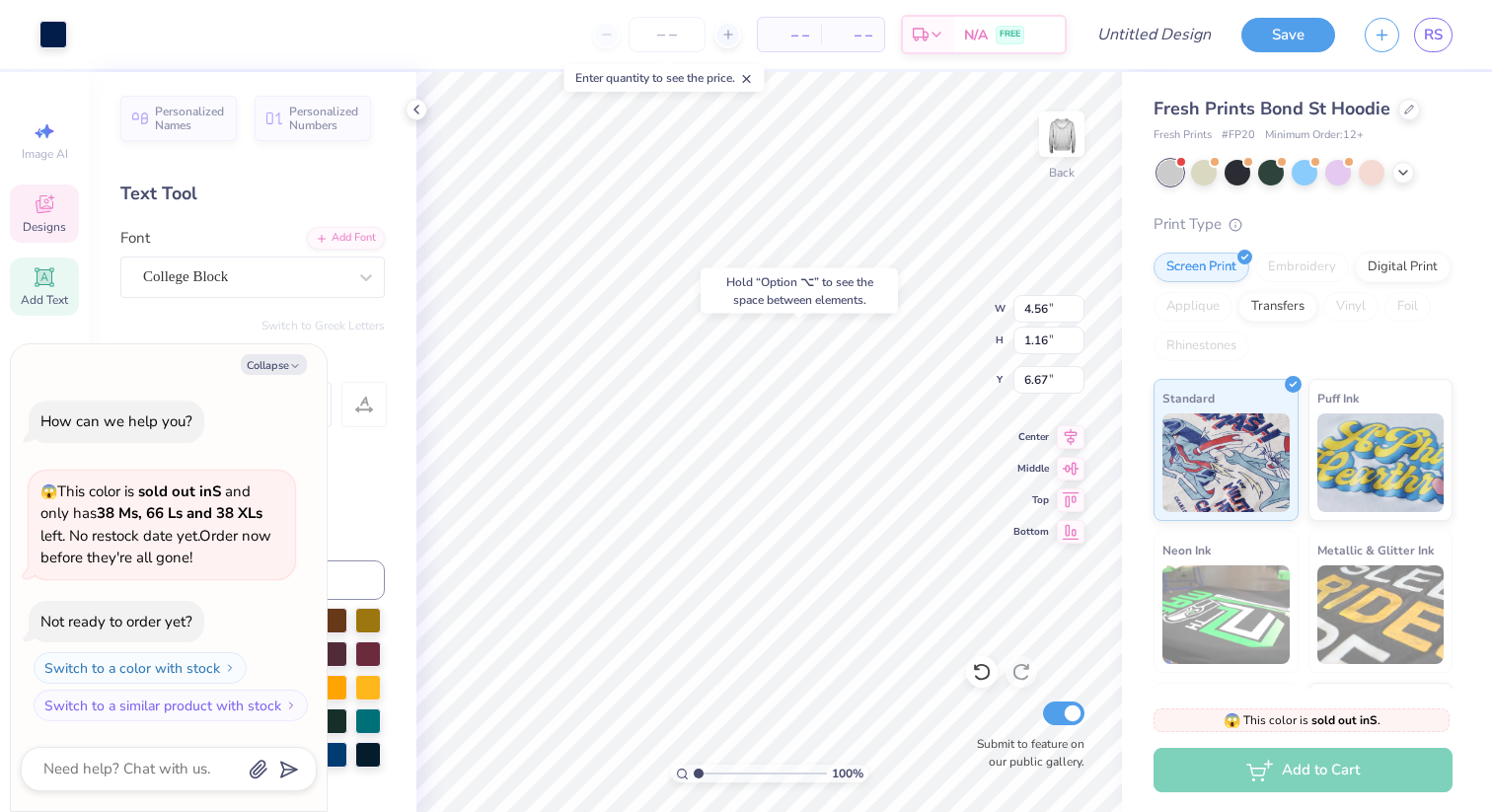
type input "4.61"
type input "2.83"
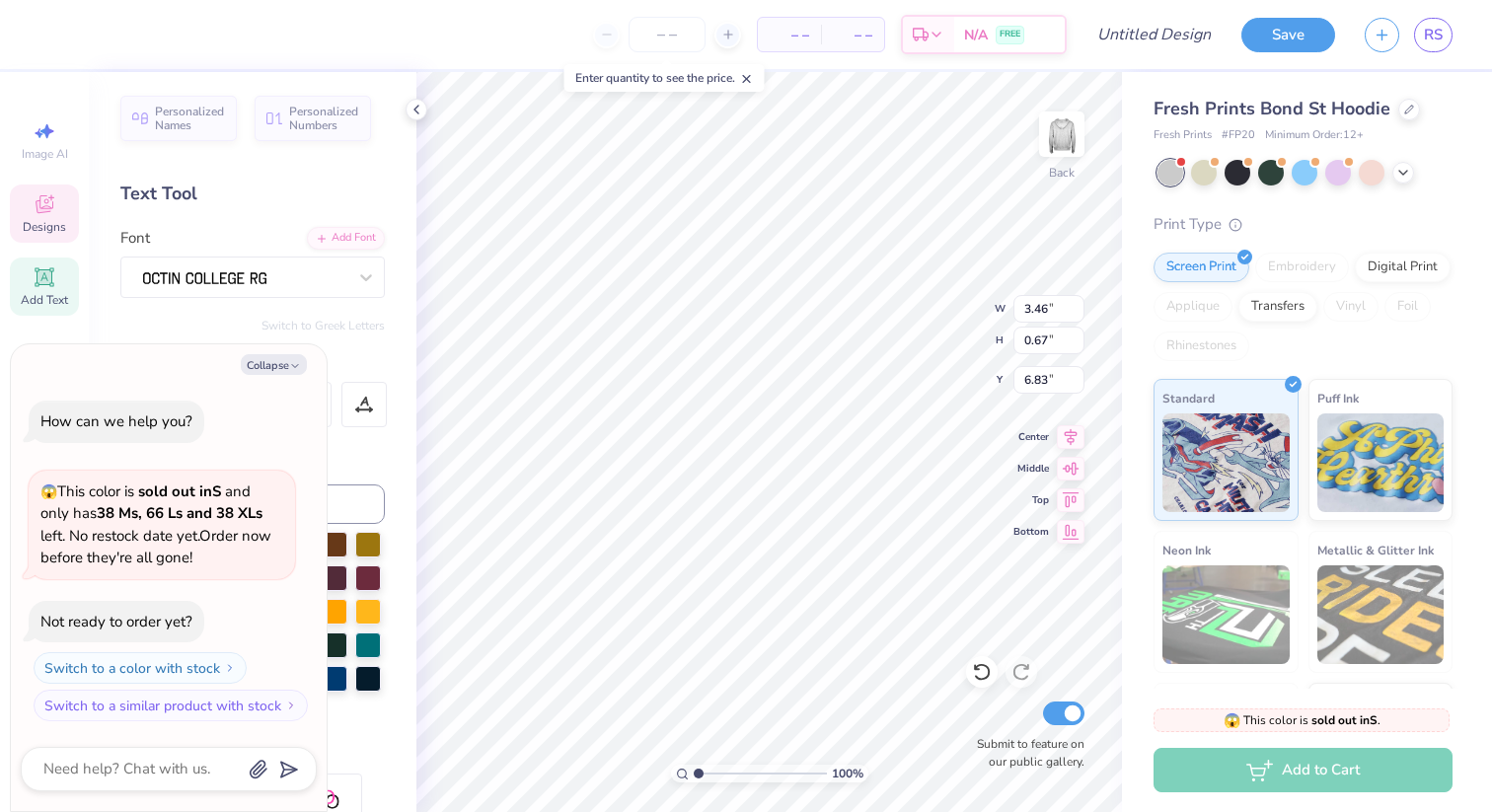
type textarea "x"
type textarea "EST. 185"
type textarea "x"
type textarea "EST. 18"
type textarea "x"
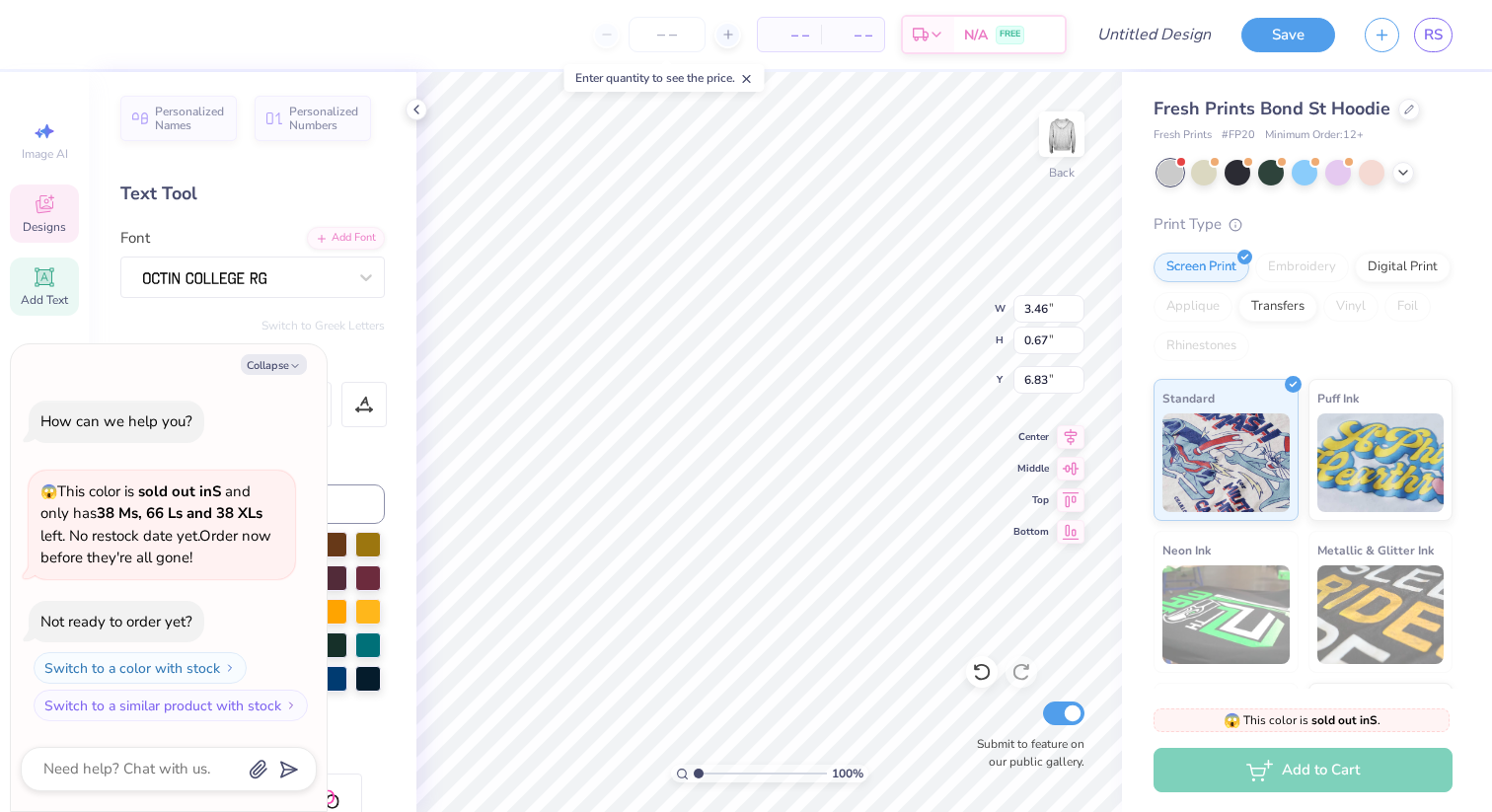
type textarea "EST. 1"
type textarea "x"
type textarea "EST. 19"
type textarea "x"
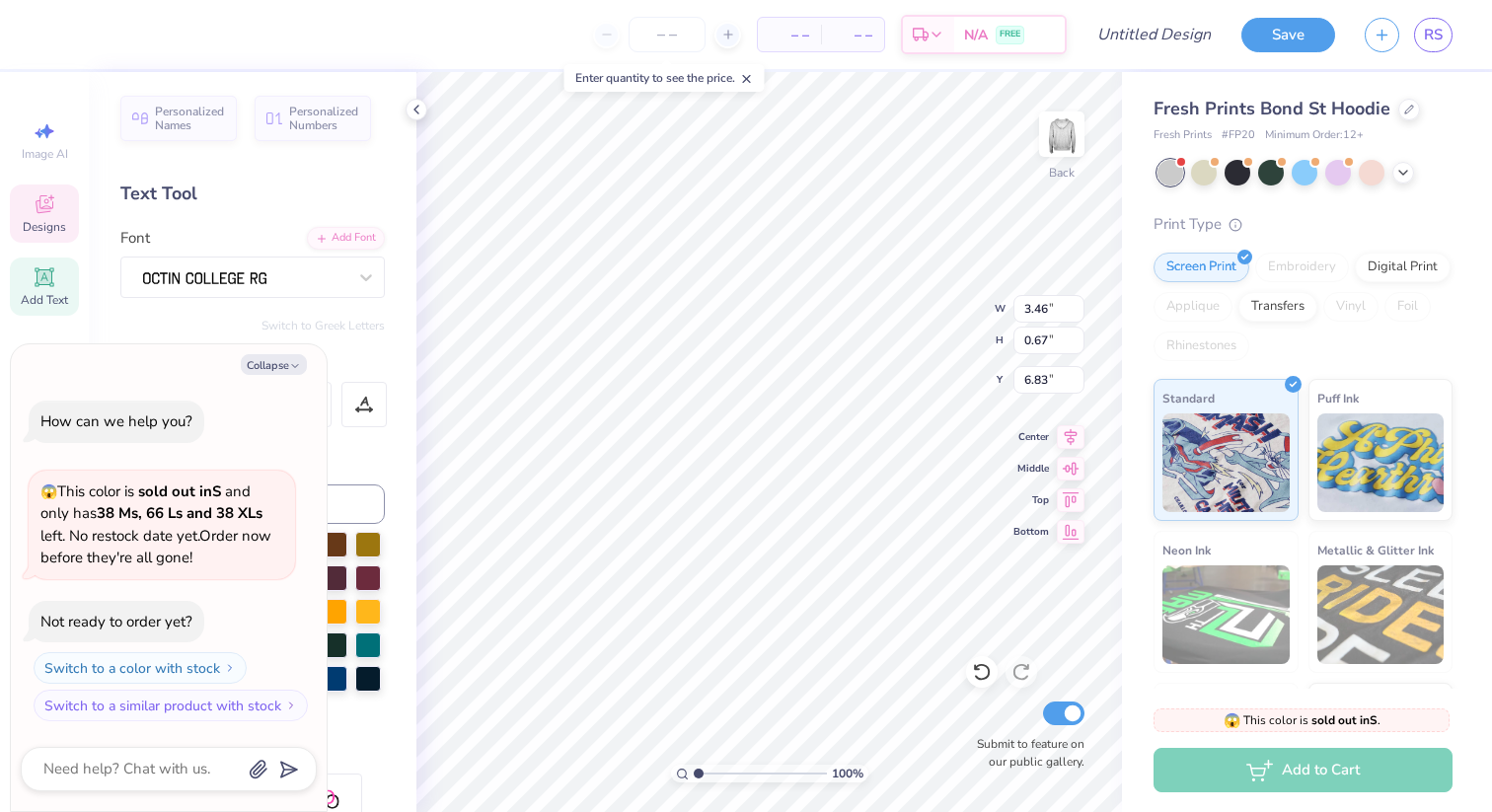
type textarea "EST. 1925"
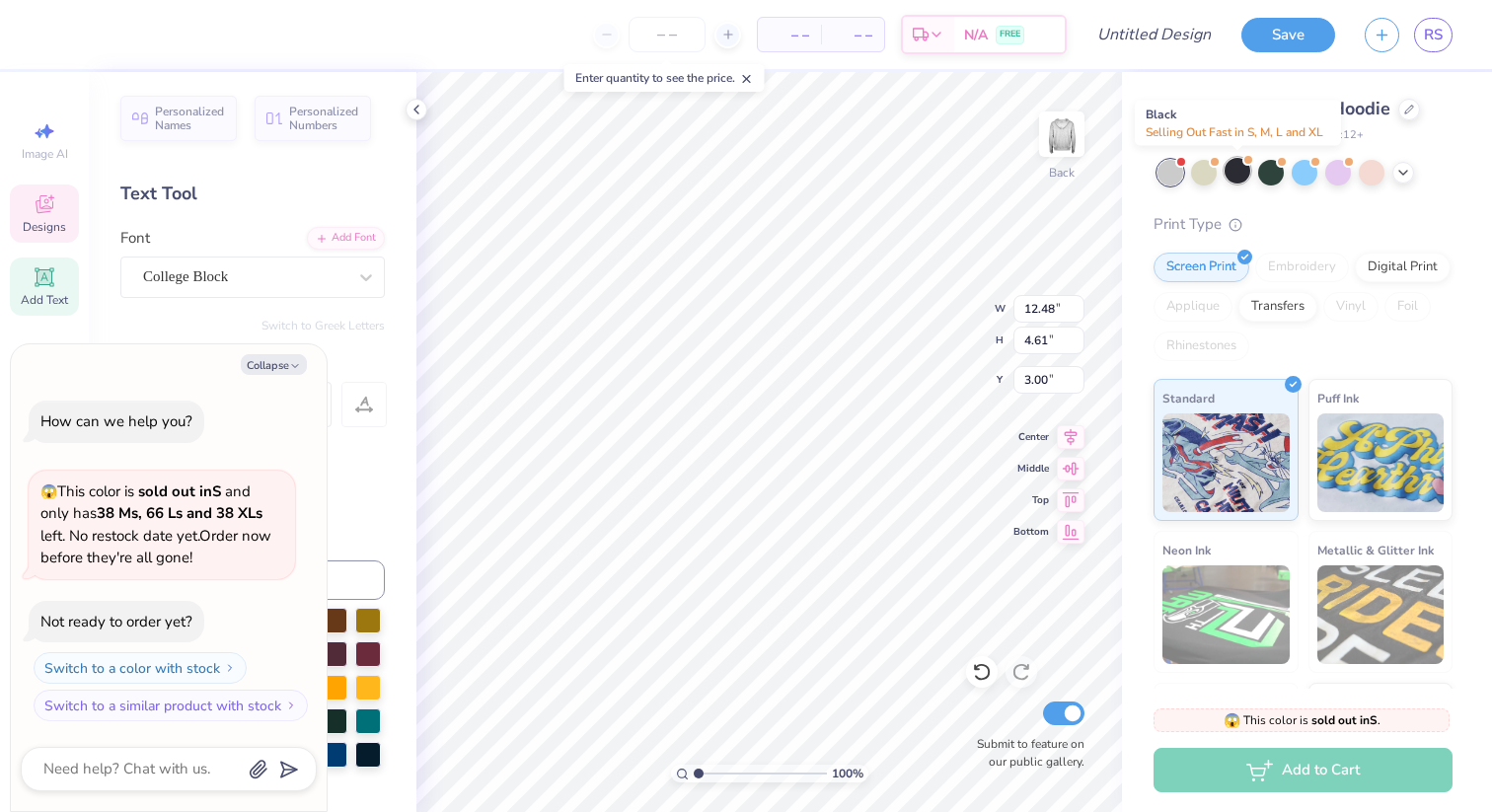
click at [1236, 173] on div at bounding box center [1237, 170] width 26 height 26
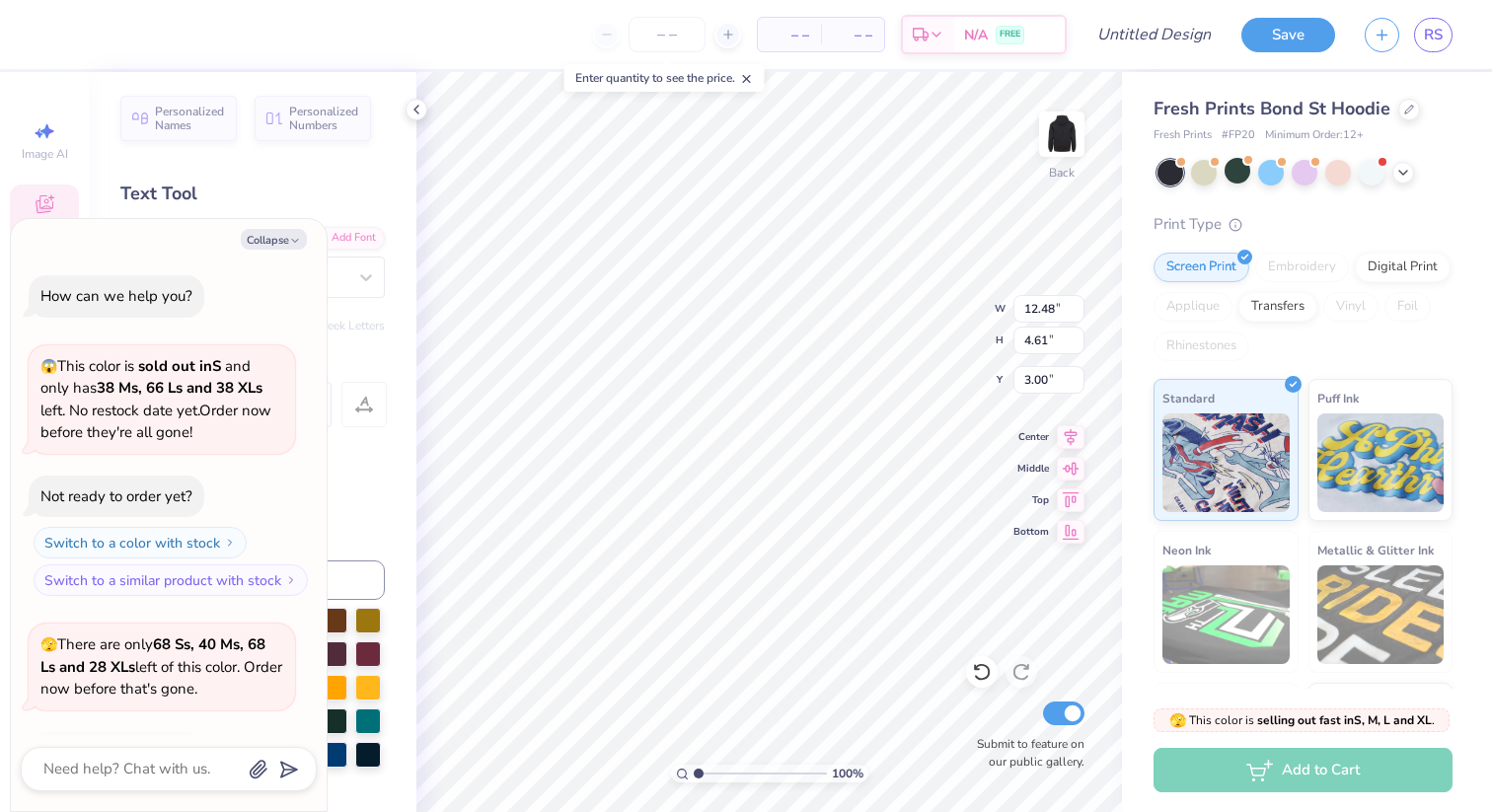
scroll to position [131, 0]
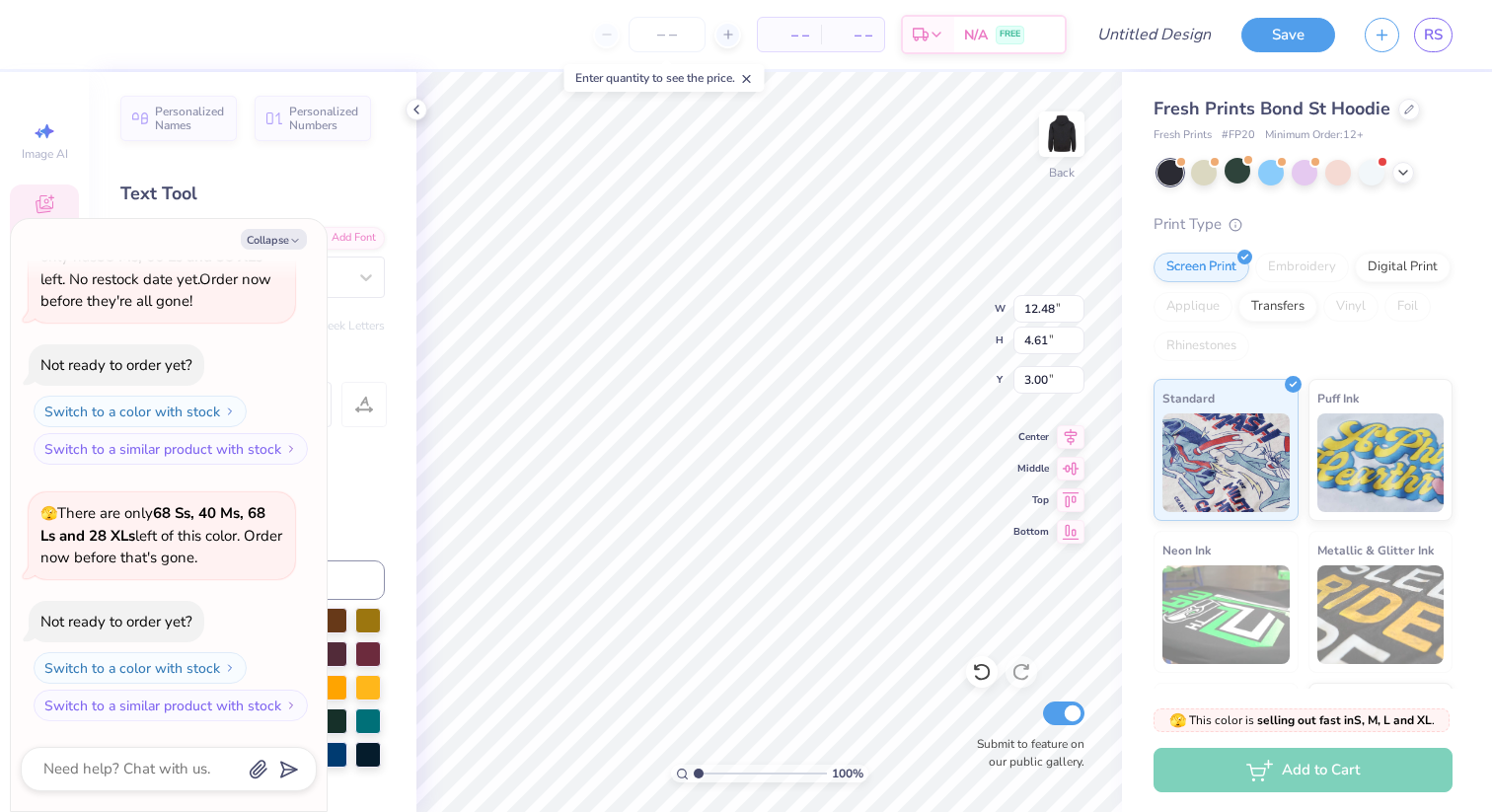
type textarea "x"
type input "8.16"
type input "0.99"
type input "2.45"
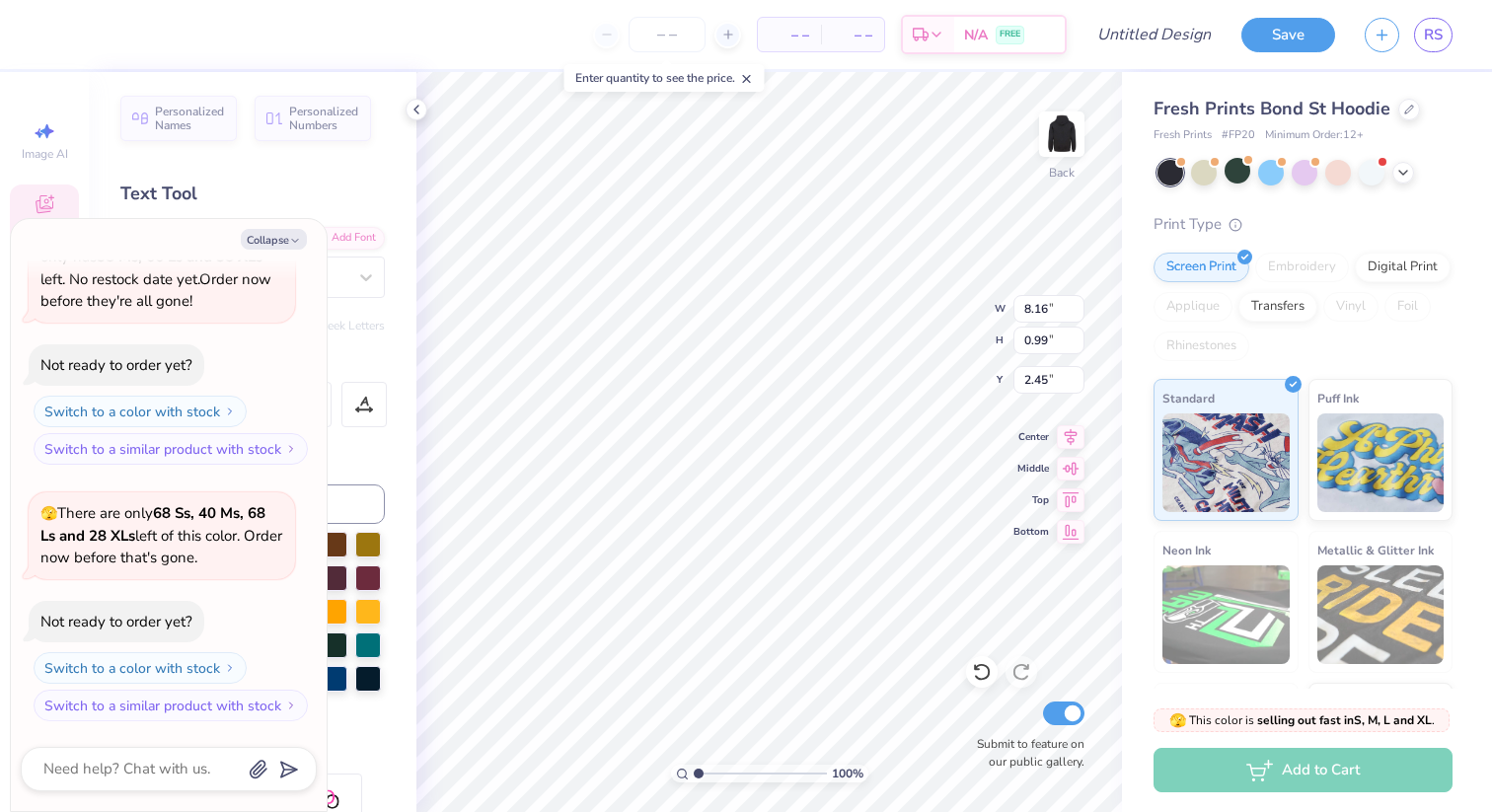
type textarea "x"
type input "3.00"
type textarea "x"
type input "12.48"
type input "4.61"
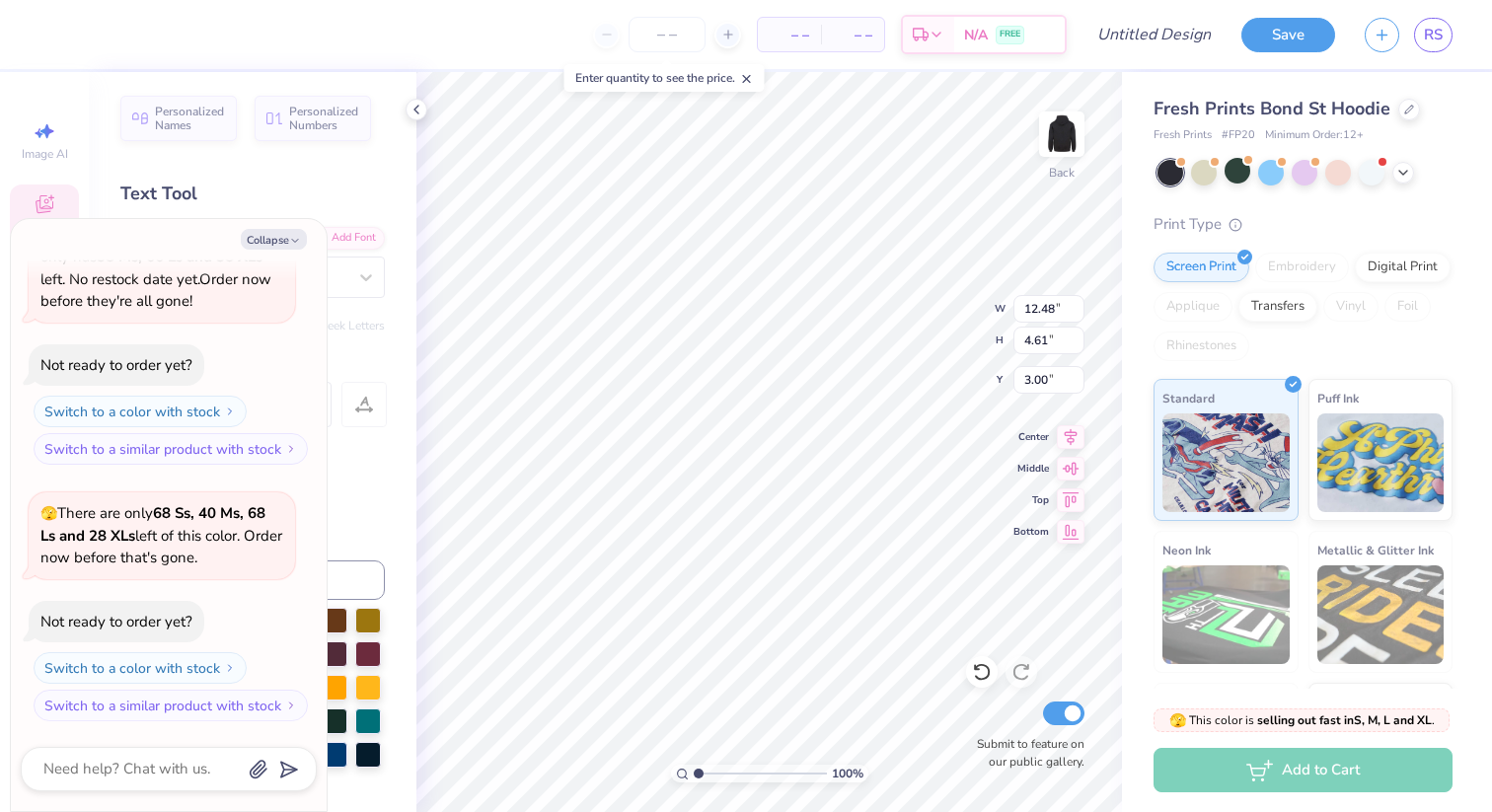
type textarea "x"
type input "3.99"
click at [94, 35] on div at bounding box center [89, 33] width 28 height 28
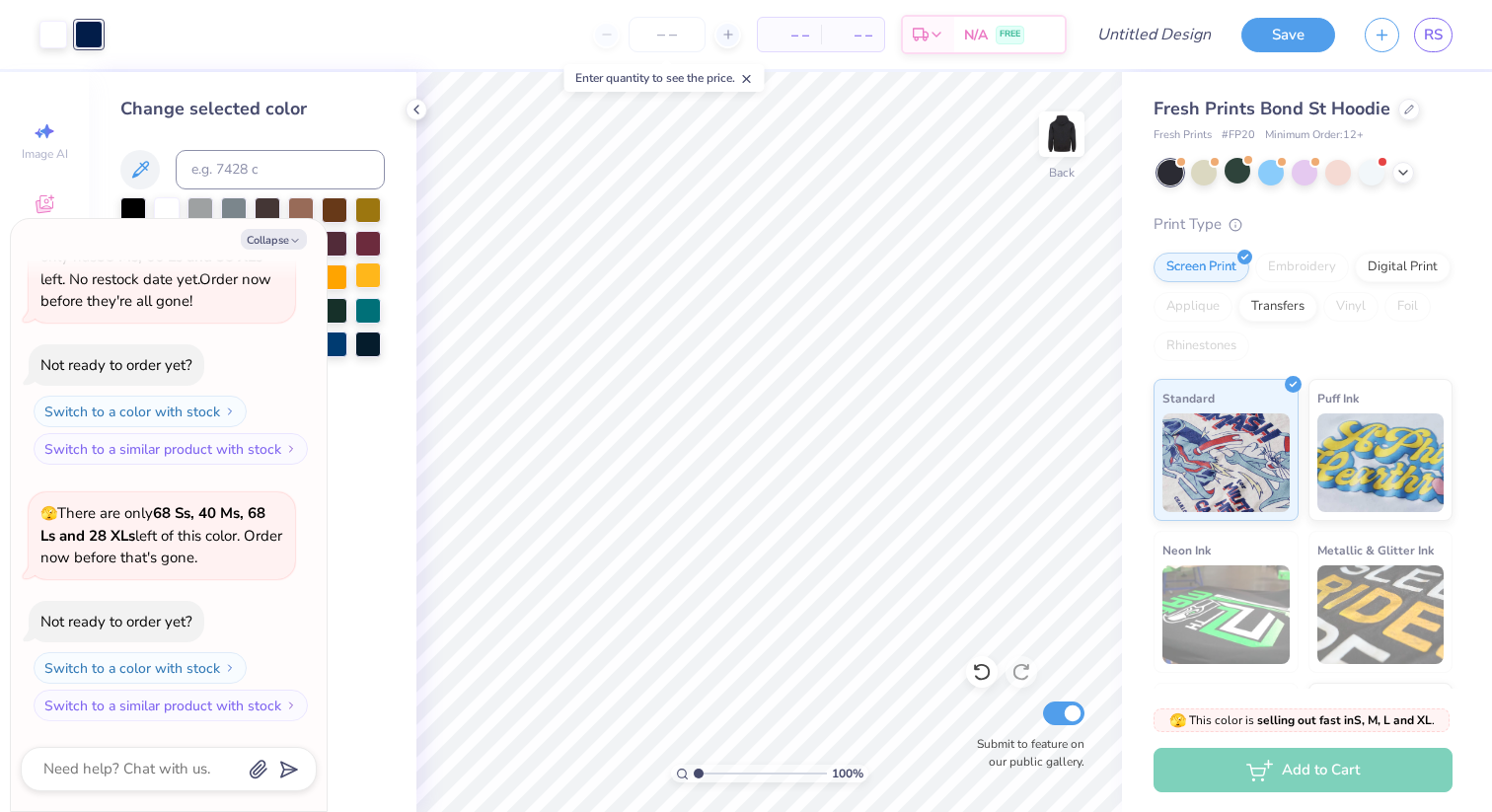
click at [370, 271] on div at bounding box center [369, 275] width 26 height 26
click at [276, 246] on button "Collapse" at bounding box center [273, 239] width 66 height 21
type textarea "x"
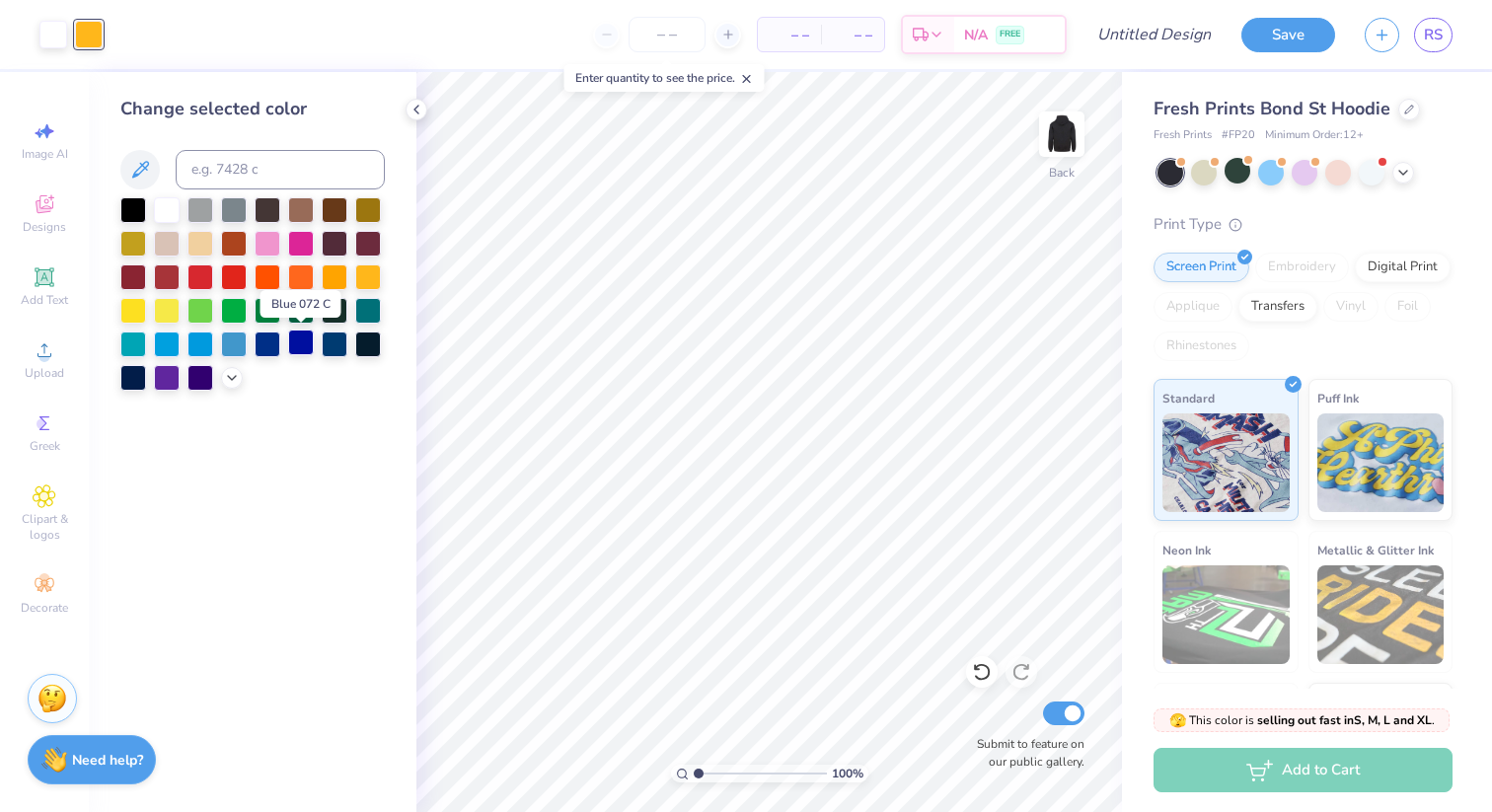
click at [299, 339] on div at bounding box center [301, 343] width 26 height 26
click at [277, 346] on div at bounding box center [267, 343] width 26 height 26
click at [344, 343] on div at bounding box center [335, 343] width 26 height 26
click at [55, 43] on div at bounding box center [53, 33] width 28 height 28
click at [141, 242] on div at bounding box center [134, 242] width 26 height 26
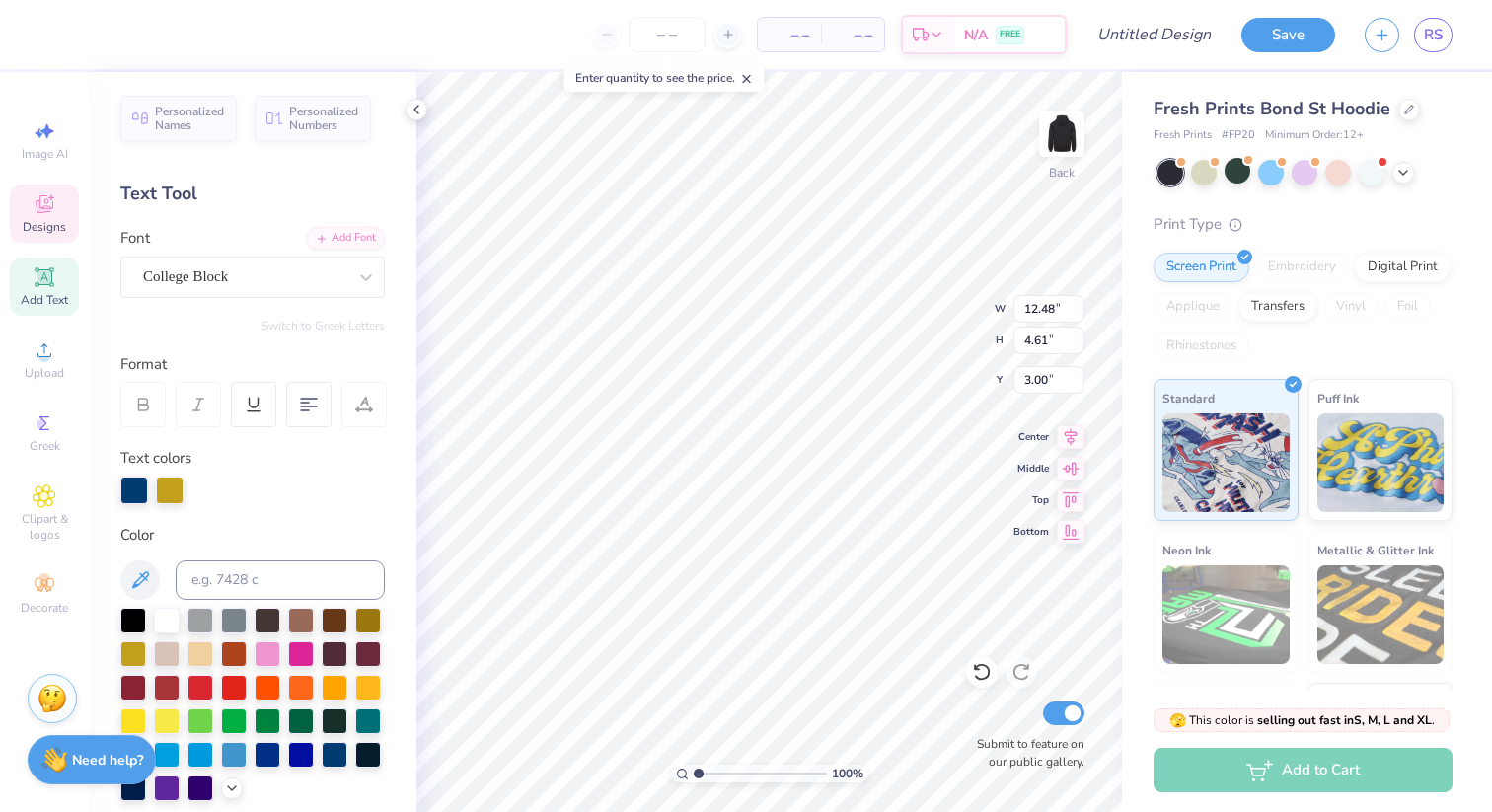
type input "3.00"
type input "4.56"
type input "1.16"
type input "6.67"
type input "1.68"
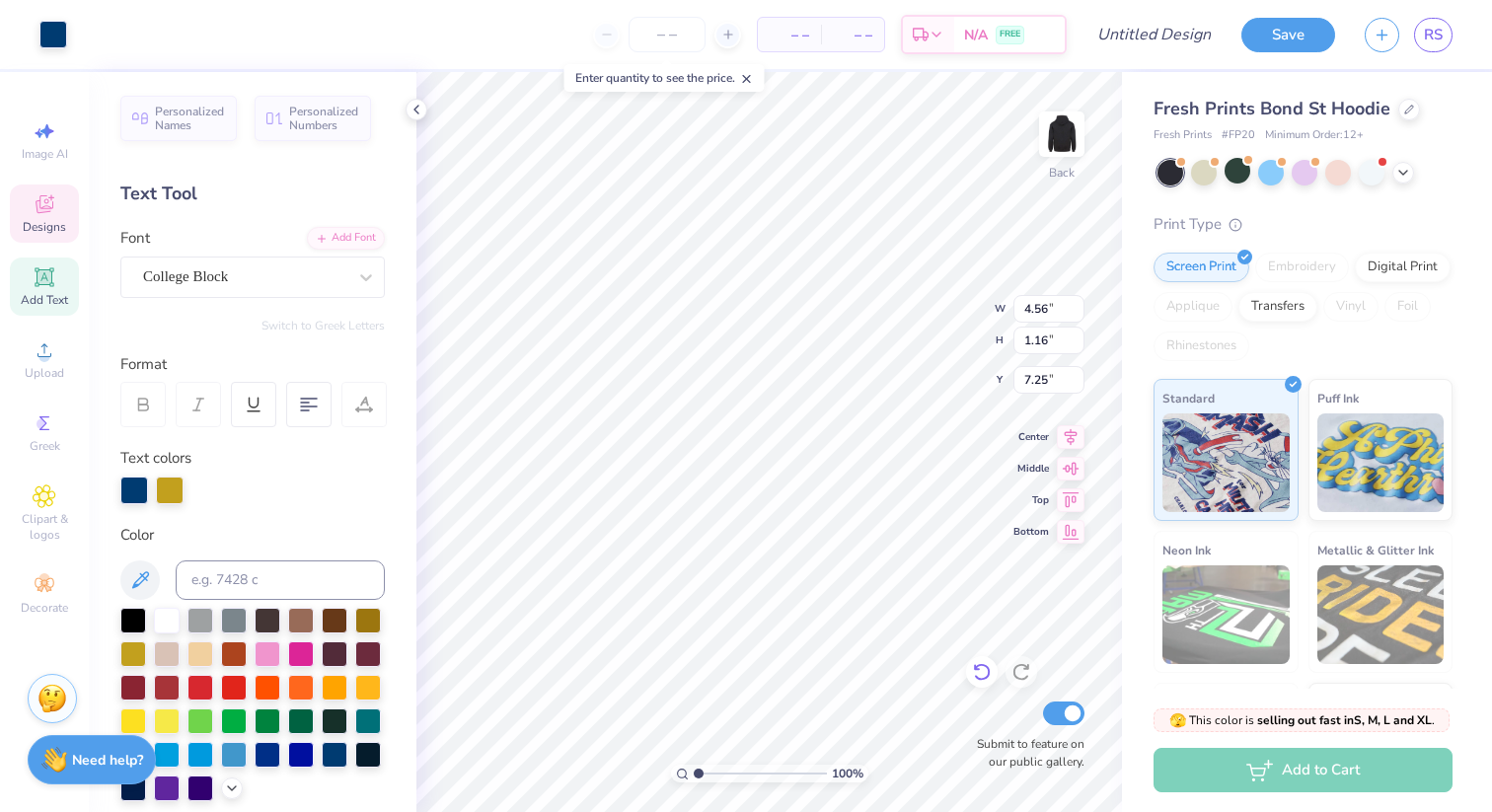
click at [991, 664] on icon at bounding box center [982, 671] width 20 height 20
type input "6.67"
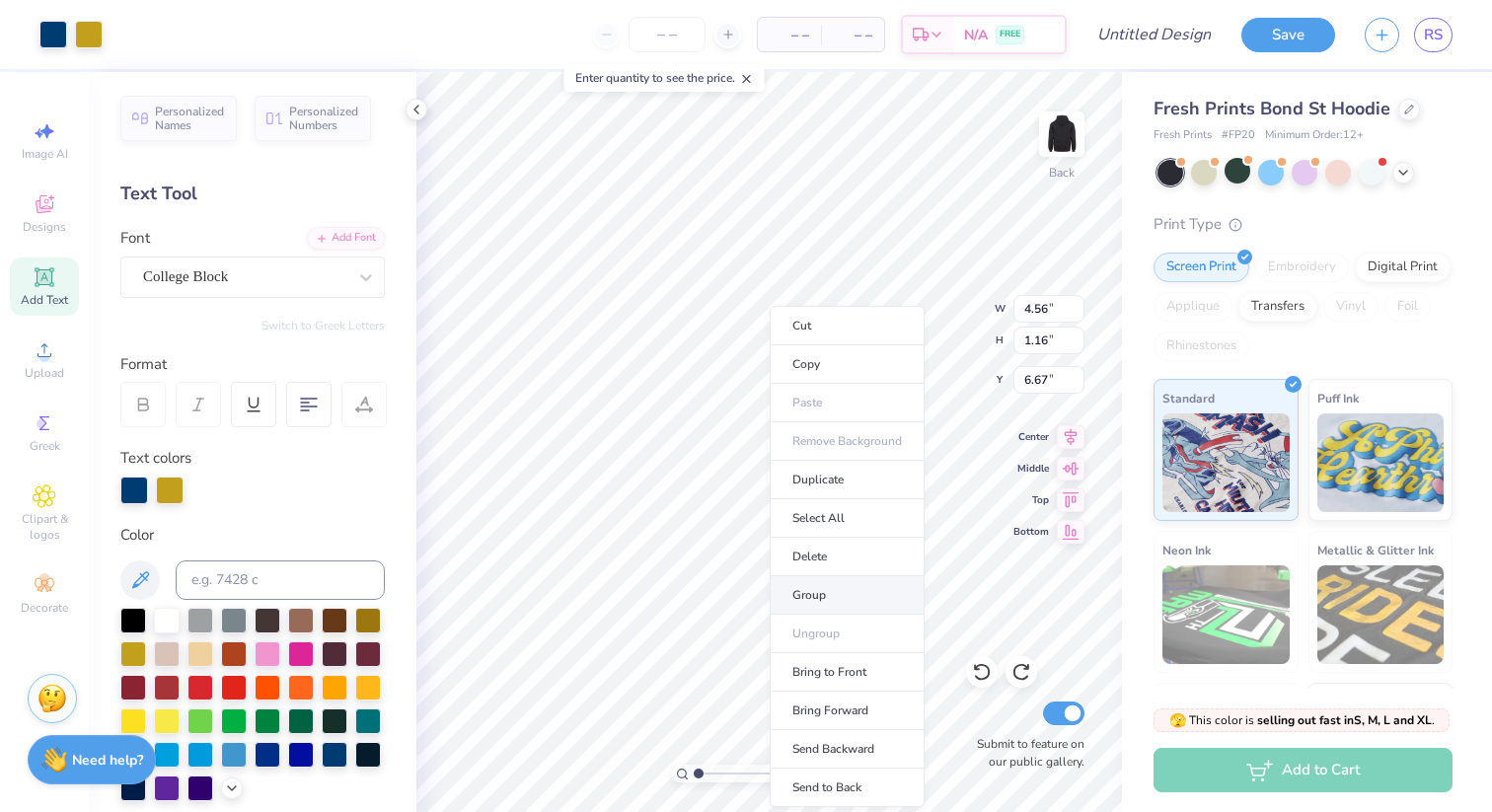
click at [827, 596] on li "Group" at bounding box center [847, 595] width 155 height 39
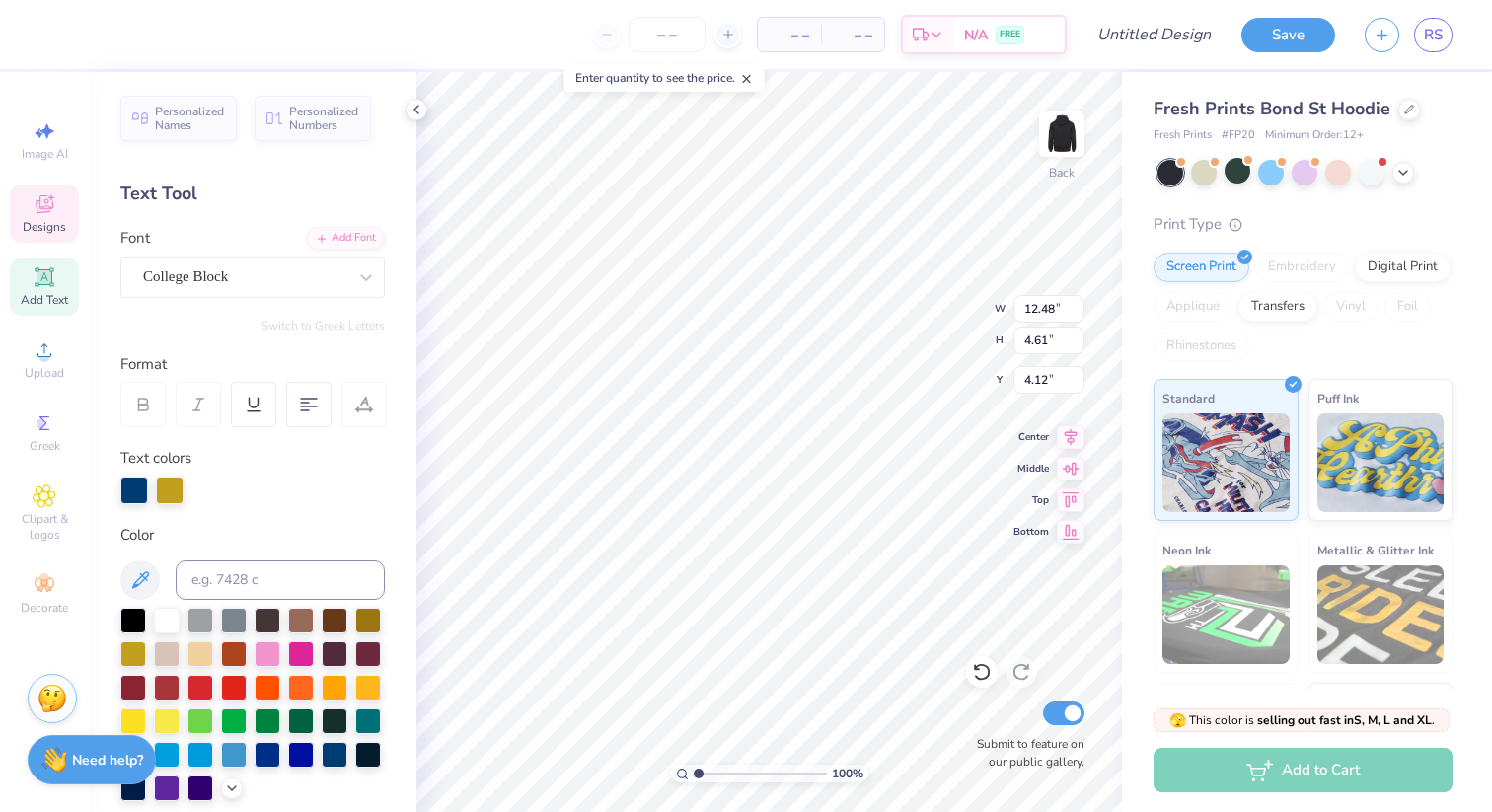
type input "4.12"
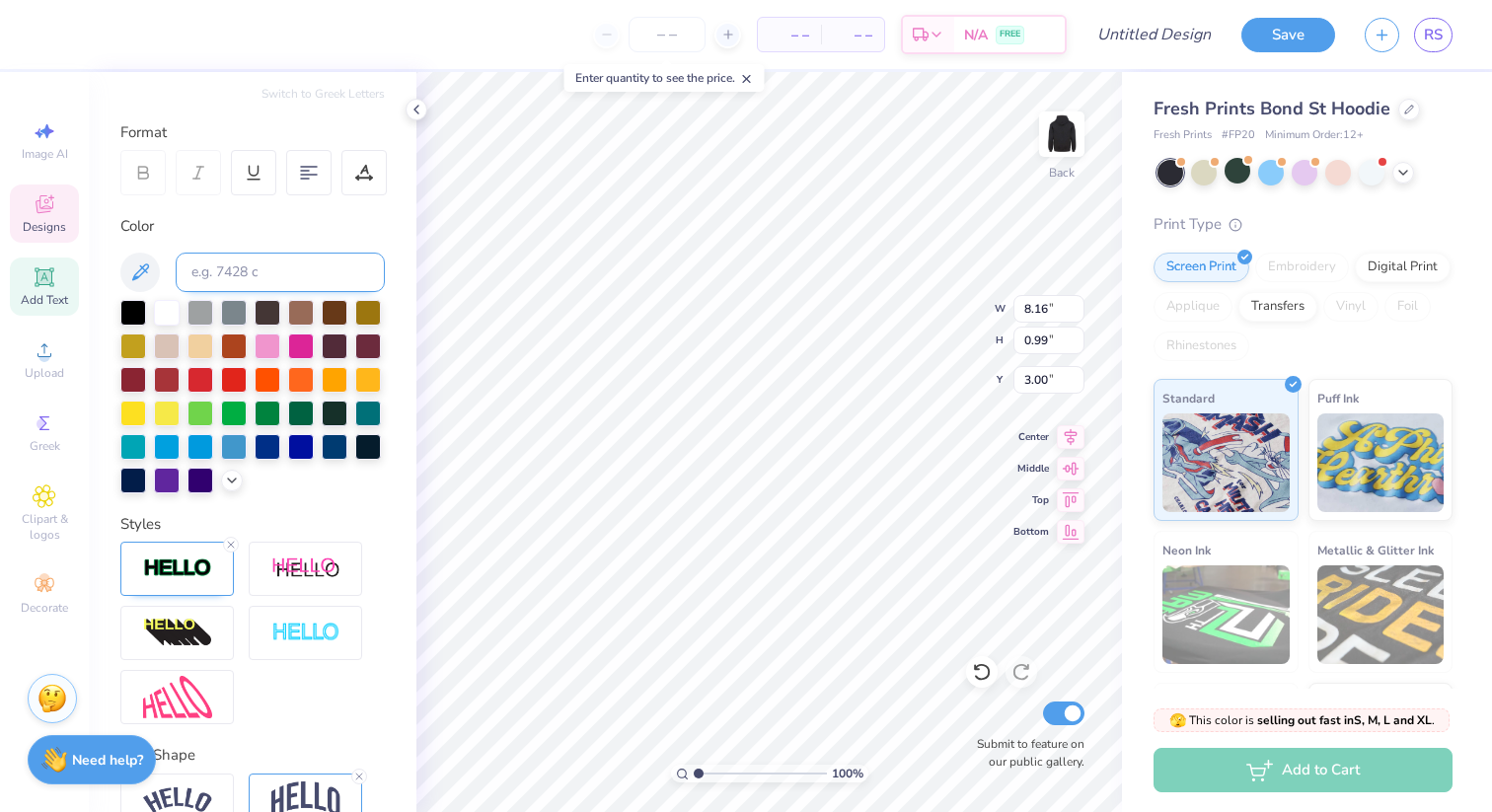
scroll to position [335, 0]
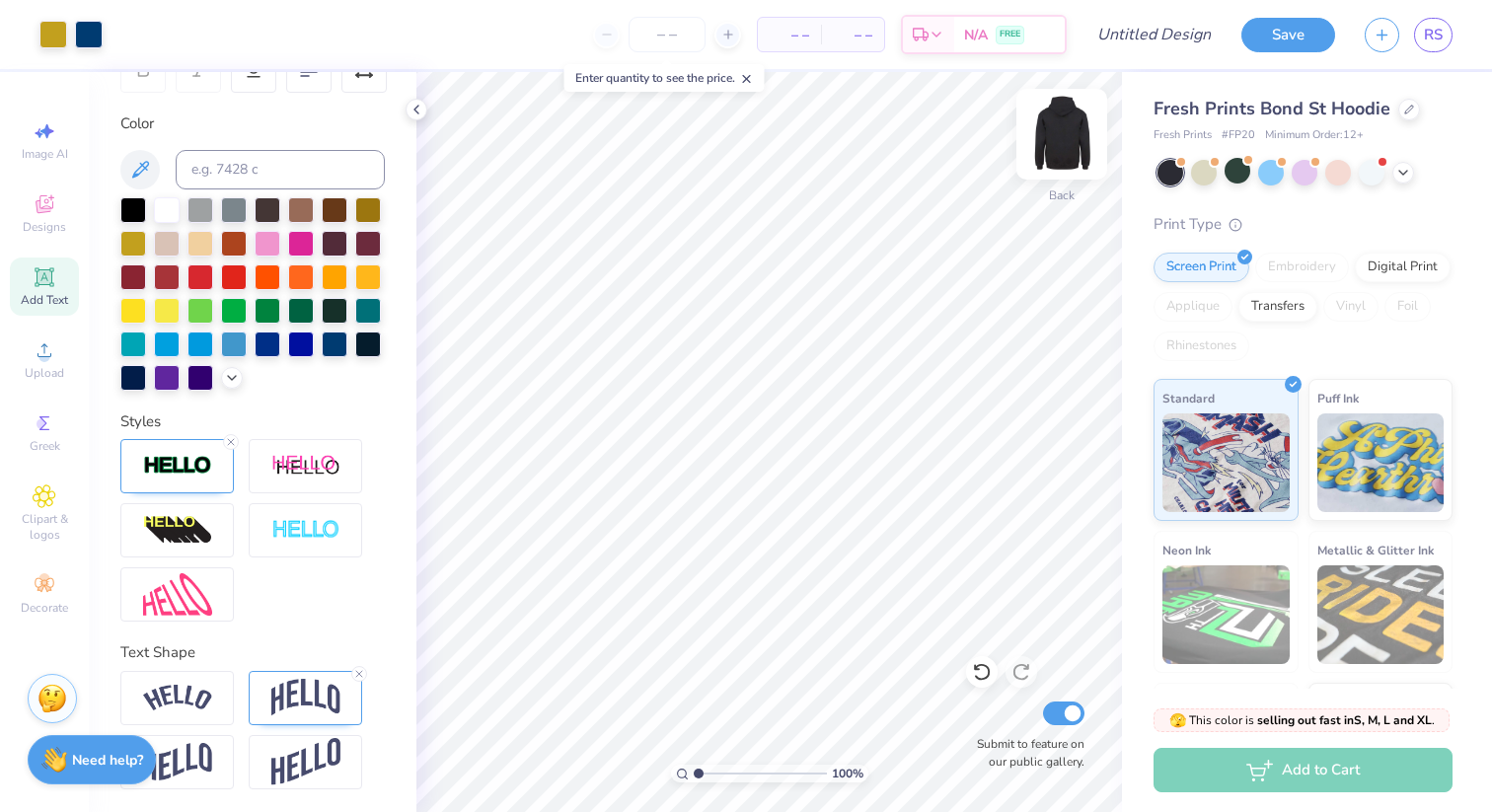
click at [1061, 139] on img at bounding box center [1062, 135] width 79 height 79
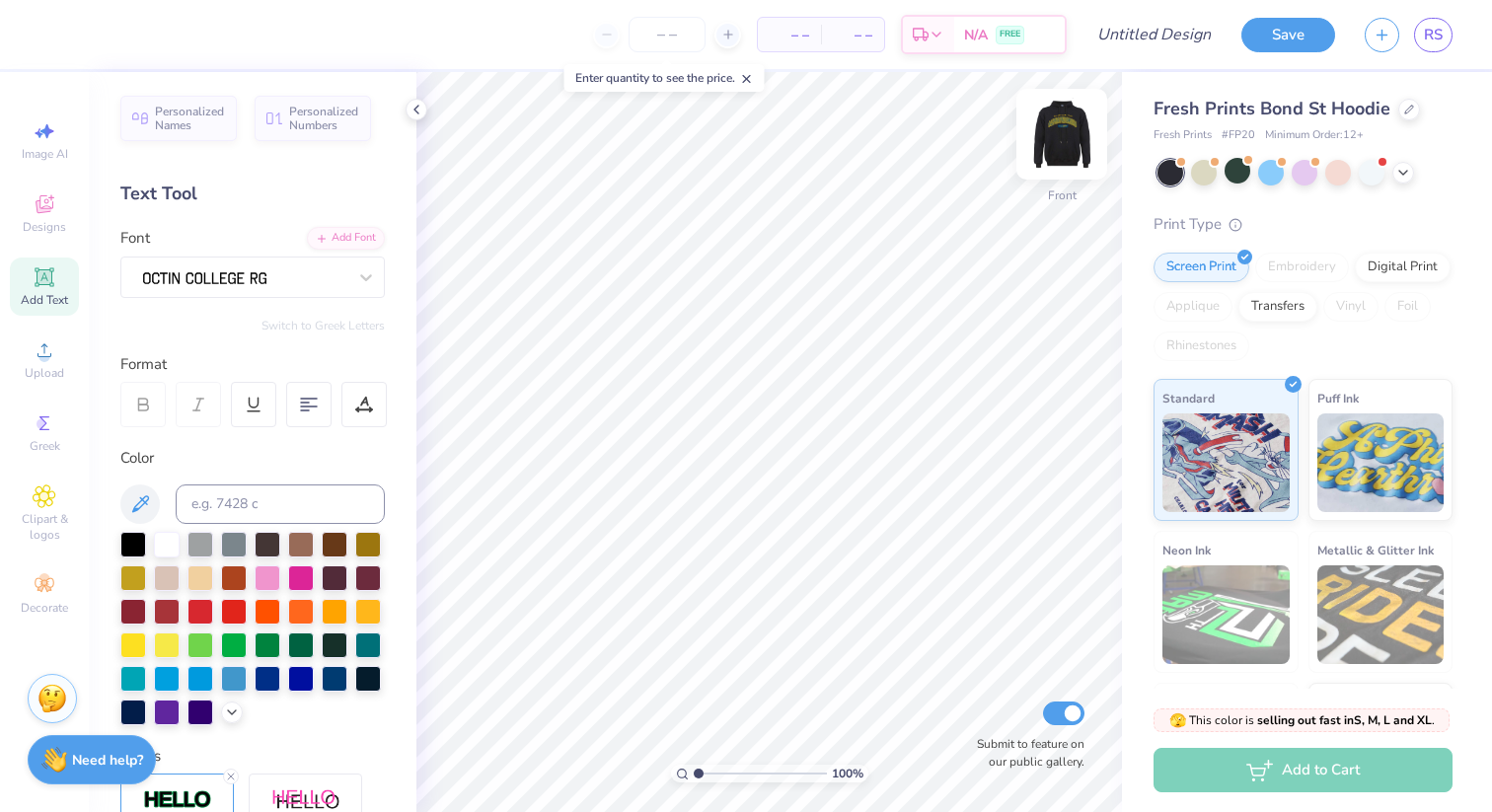
click at [1051, 140] on img at bounding box center [1062, 135] width 79 height 79
type textarea "leadership FRIENDSHIP service"
click at [1060, 130] on img at bounding box center [1062, 135] width 79 height 79
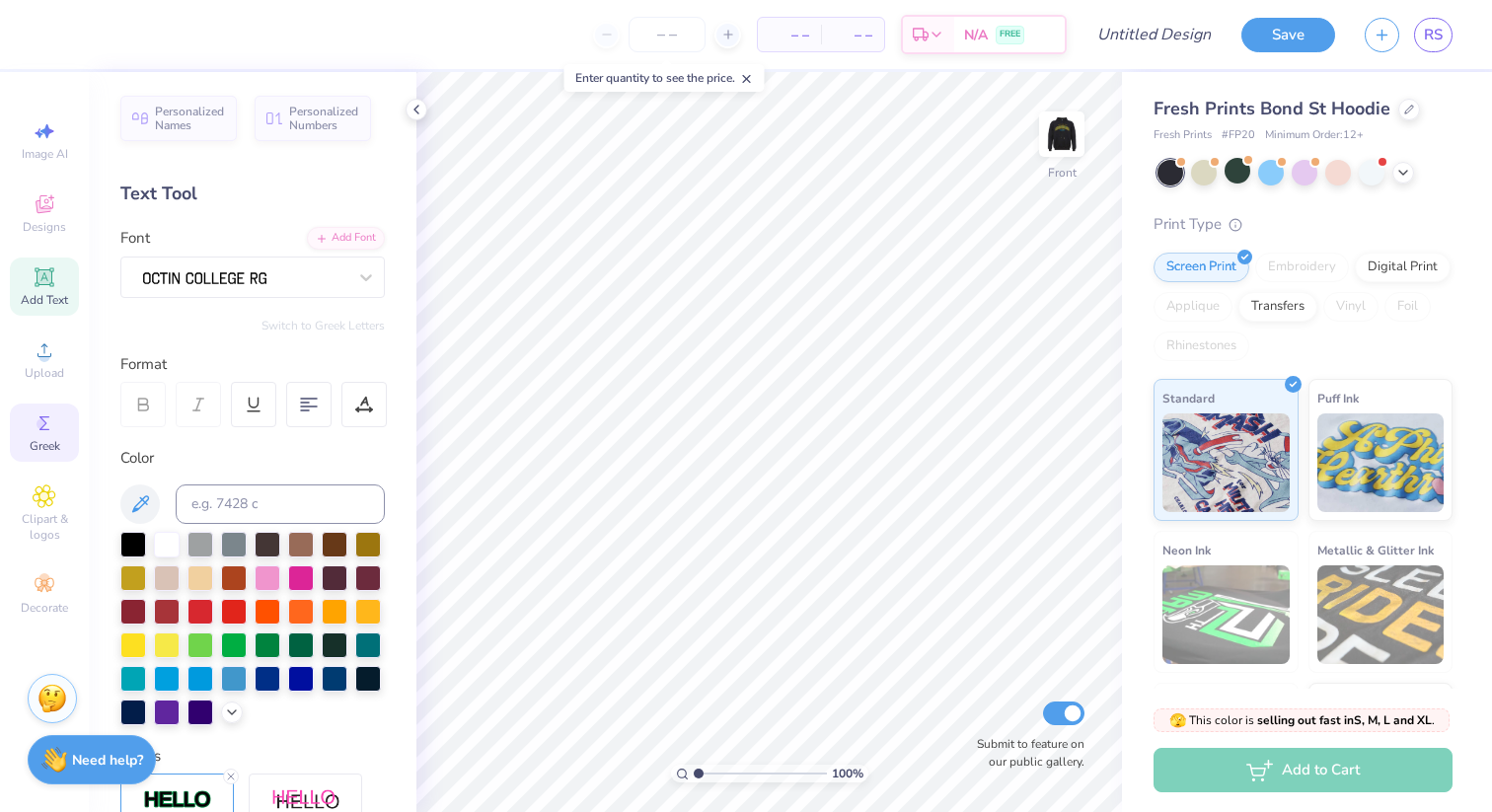
click at [39, 434] on icon at bounding box center [45, 423] width 24 height 24
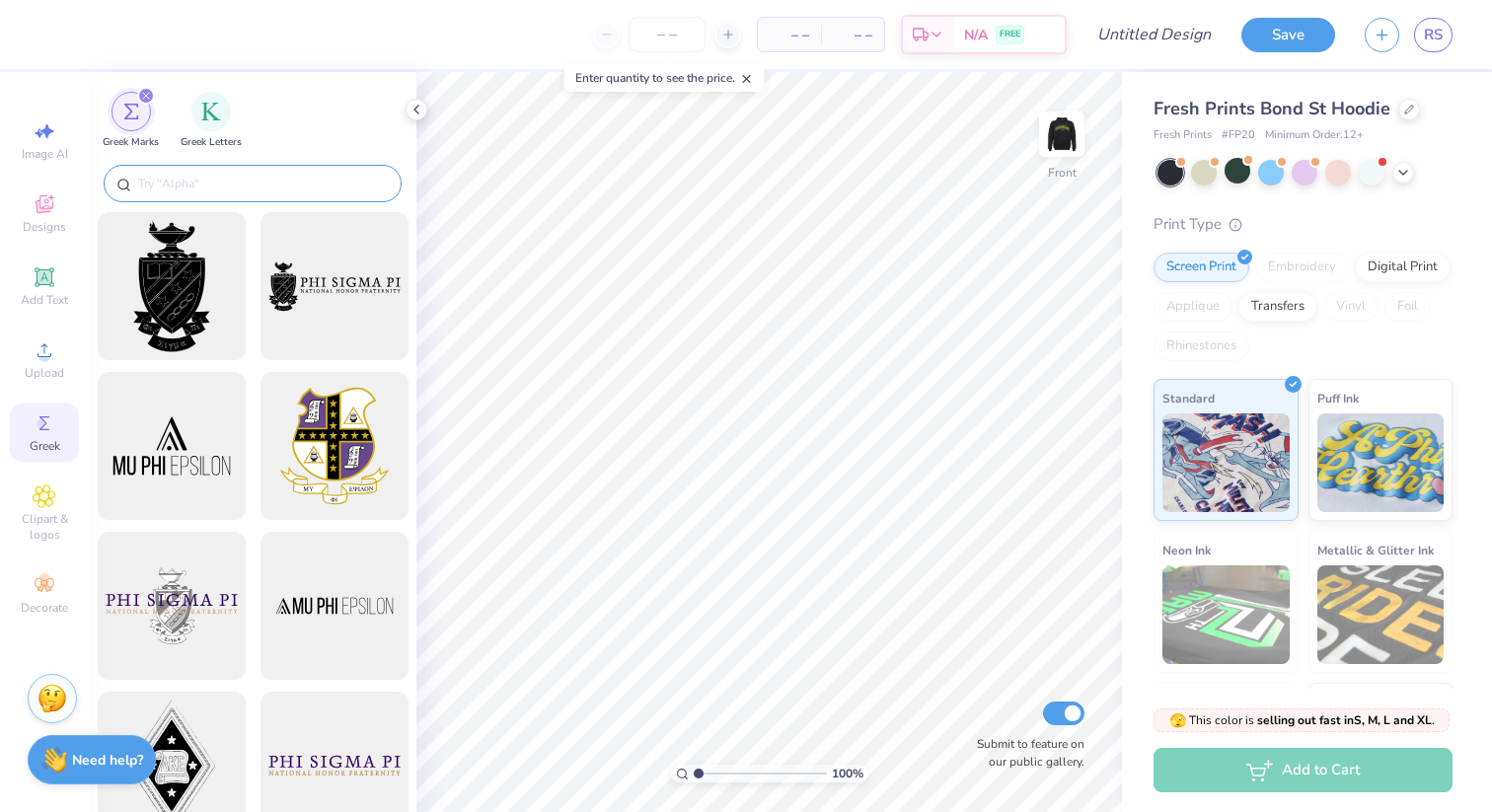
click at [241, 180] on input "text" at bounding box center [262, 183] width 253 height 20
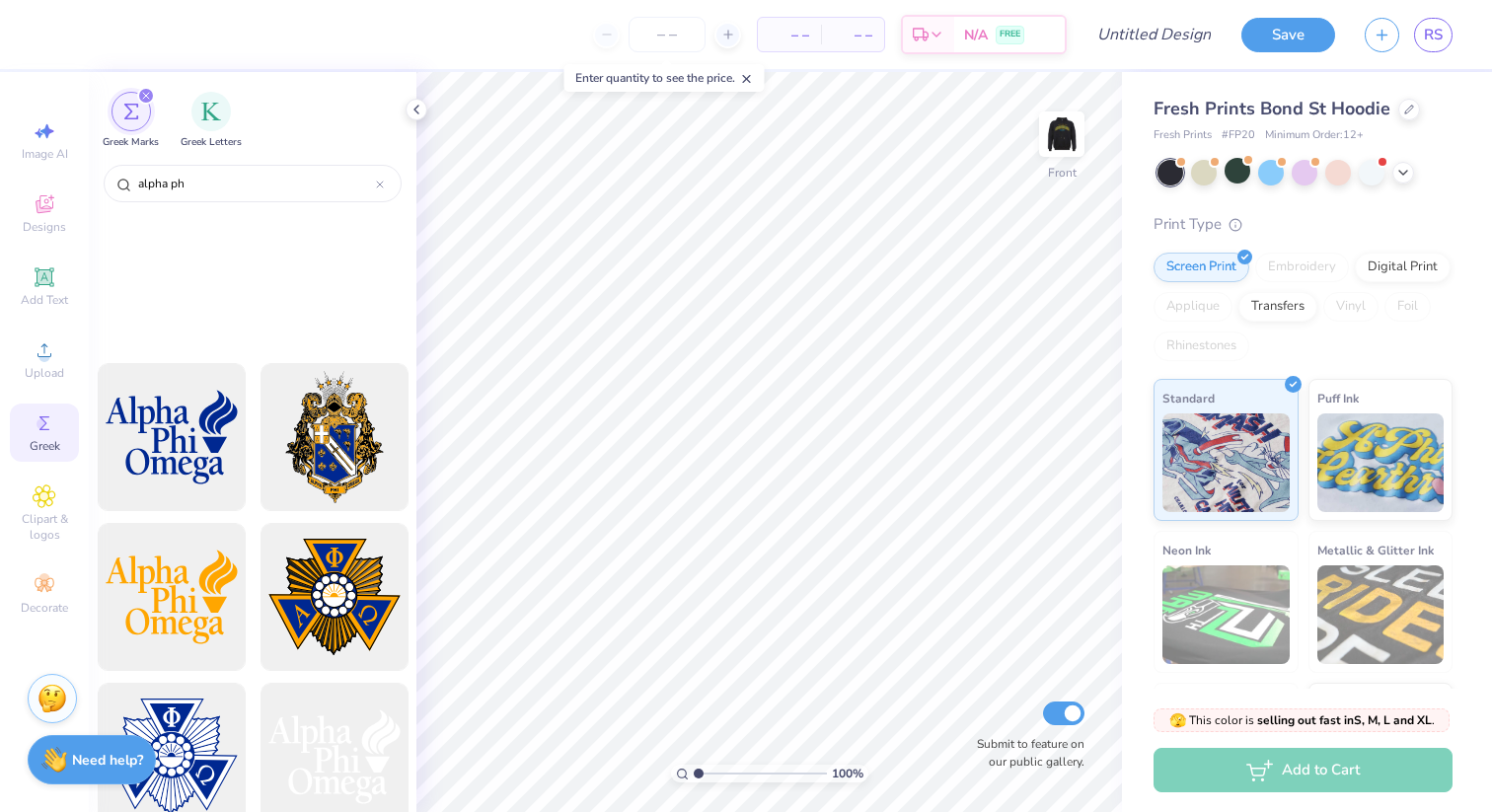
scroll to position [0, 0]
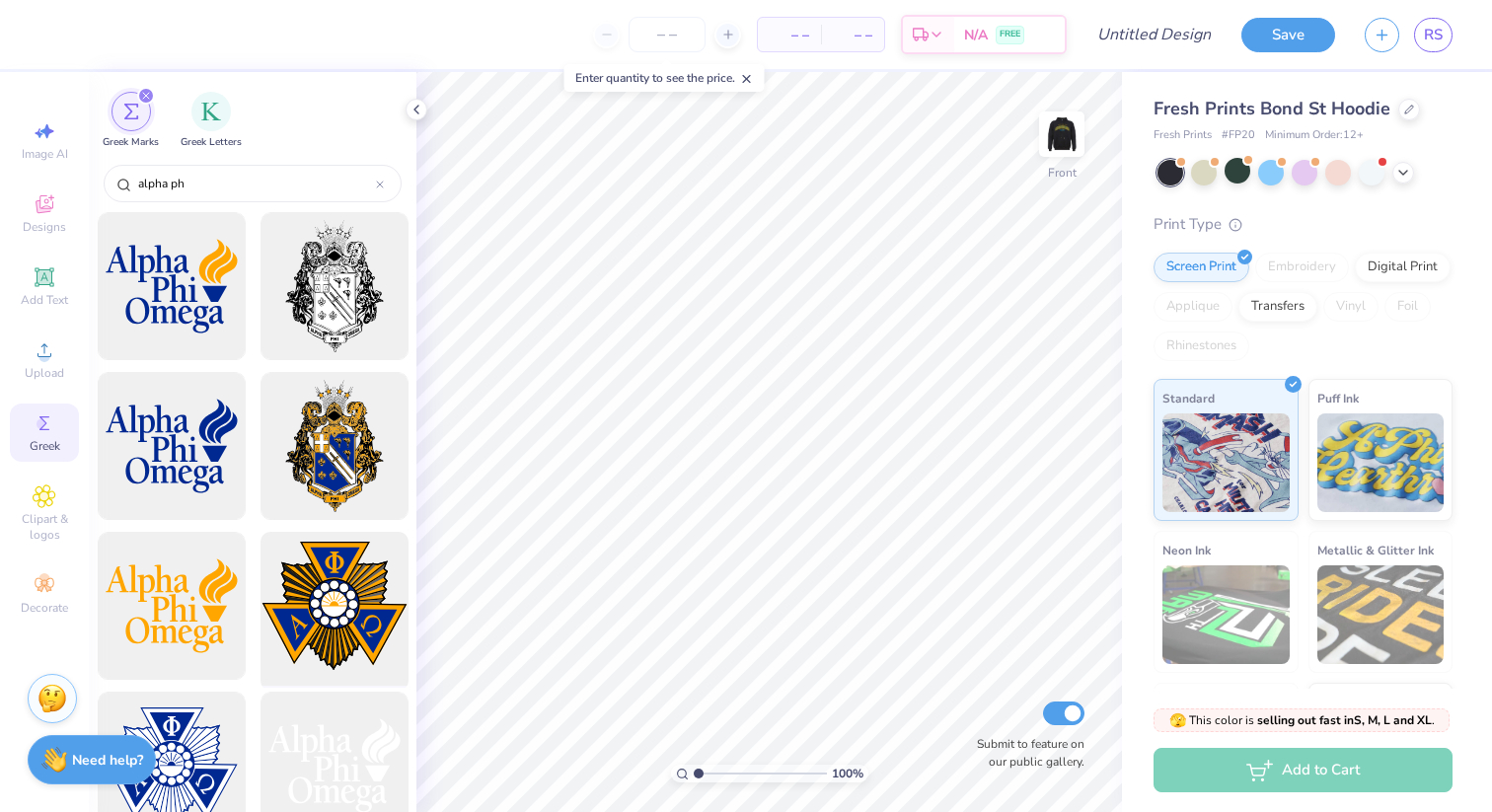
type input "alpha ph"
click at [361, 620] on div at bounding box center [334, 606] width 162 height 162
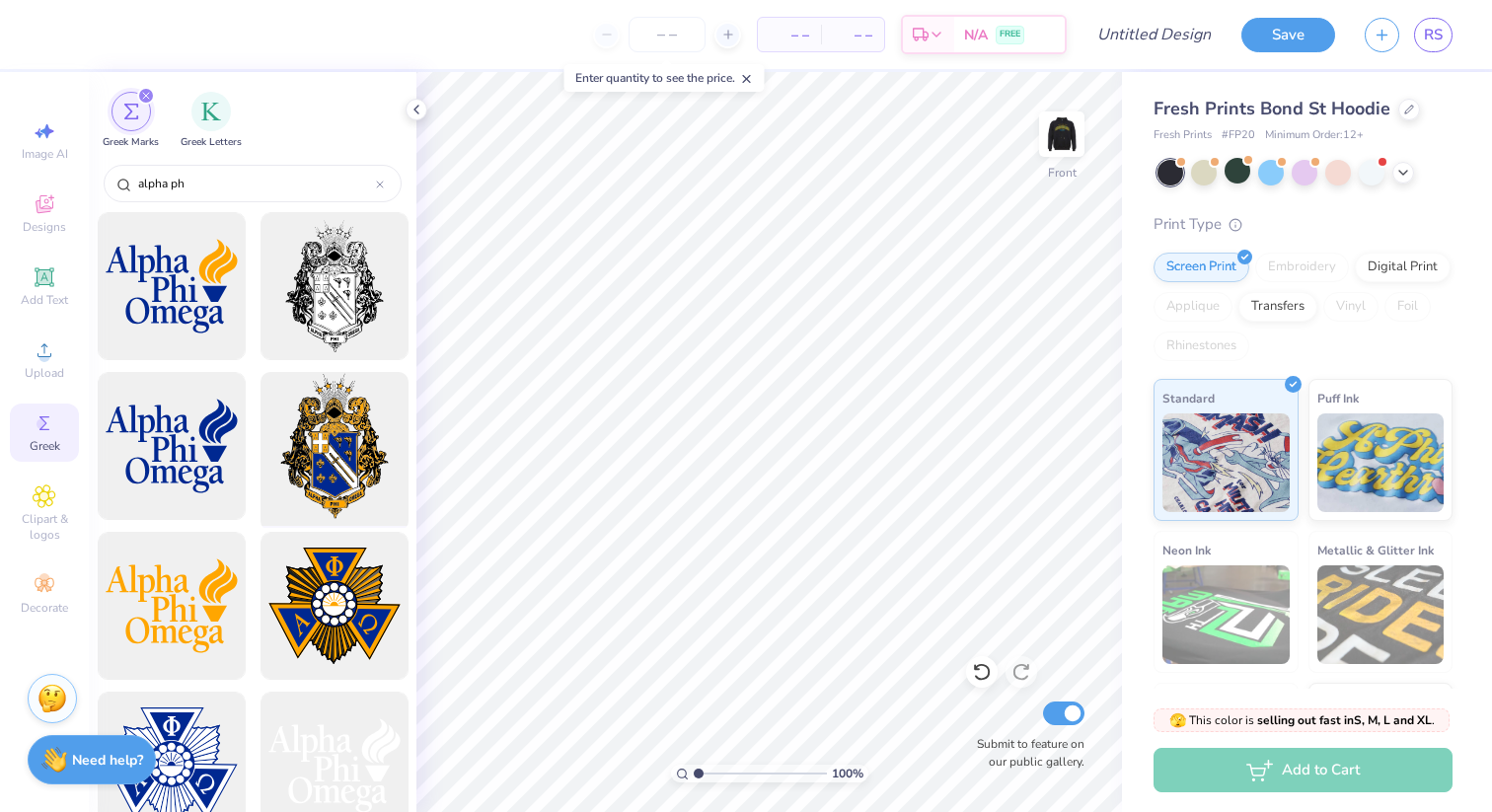
click at [340, 481] on div at bounding box center [334, 447] width 162 height 162
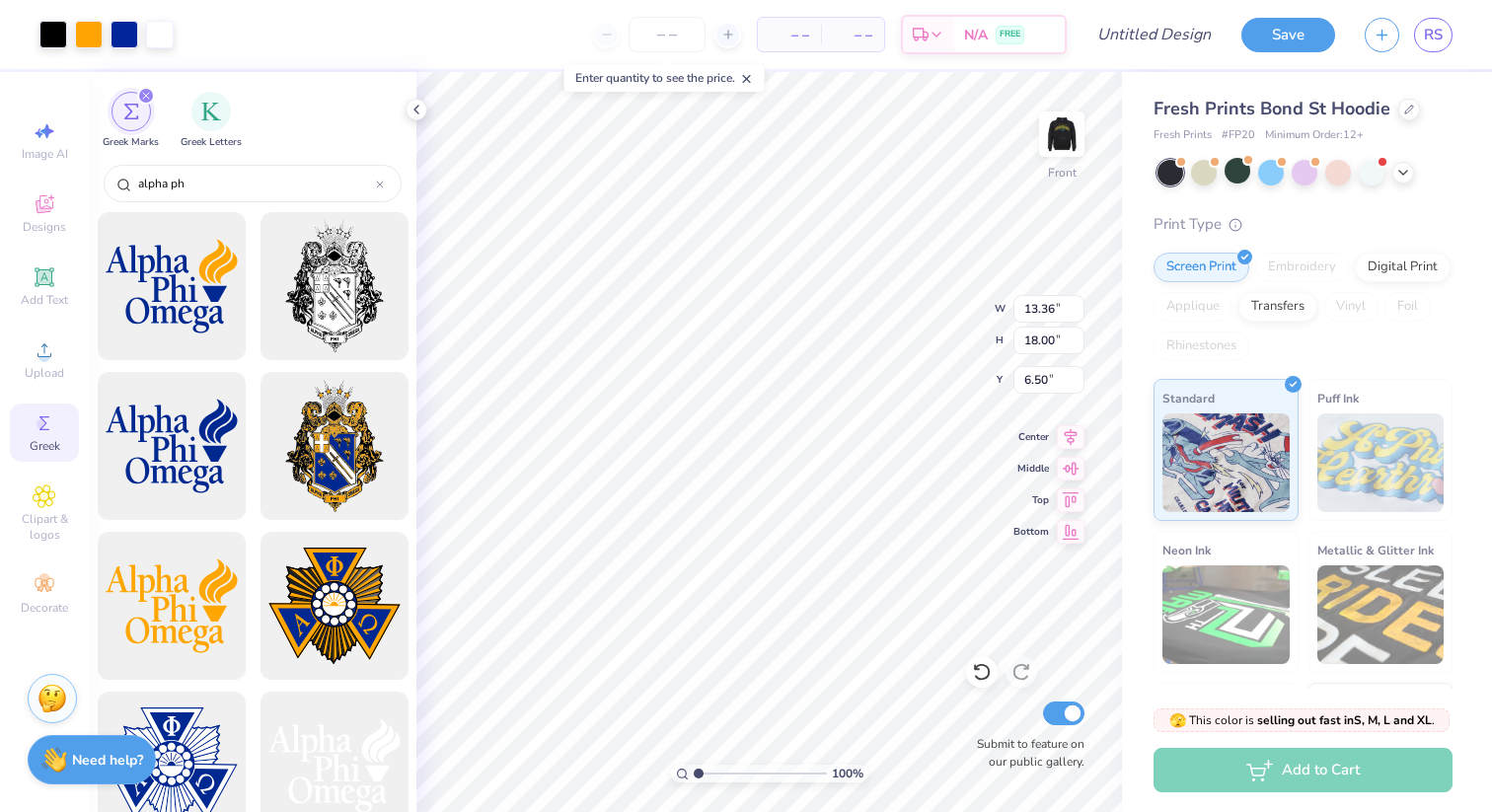
type input "5.00"
click at [1060, 147] on img at bounding box center [1062, 135] width 79 height 79
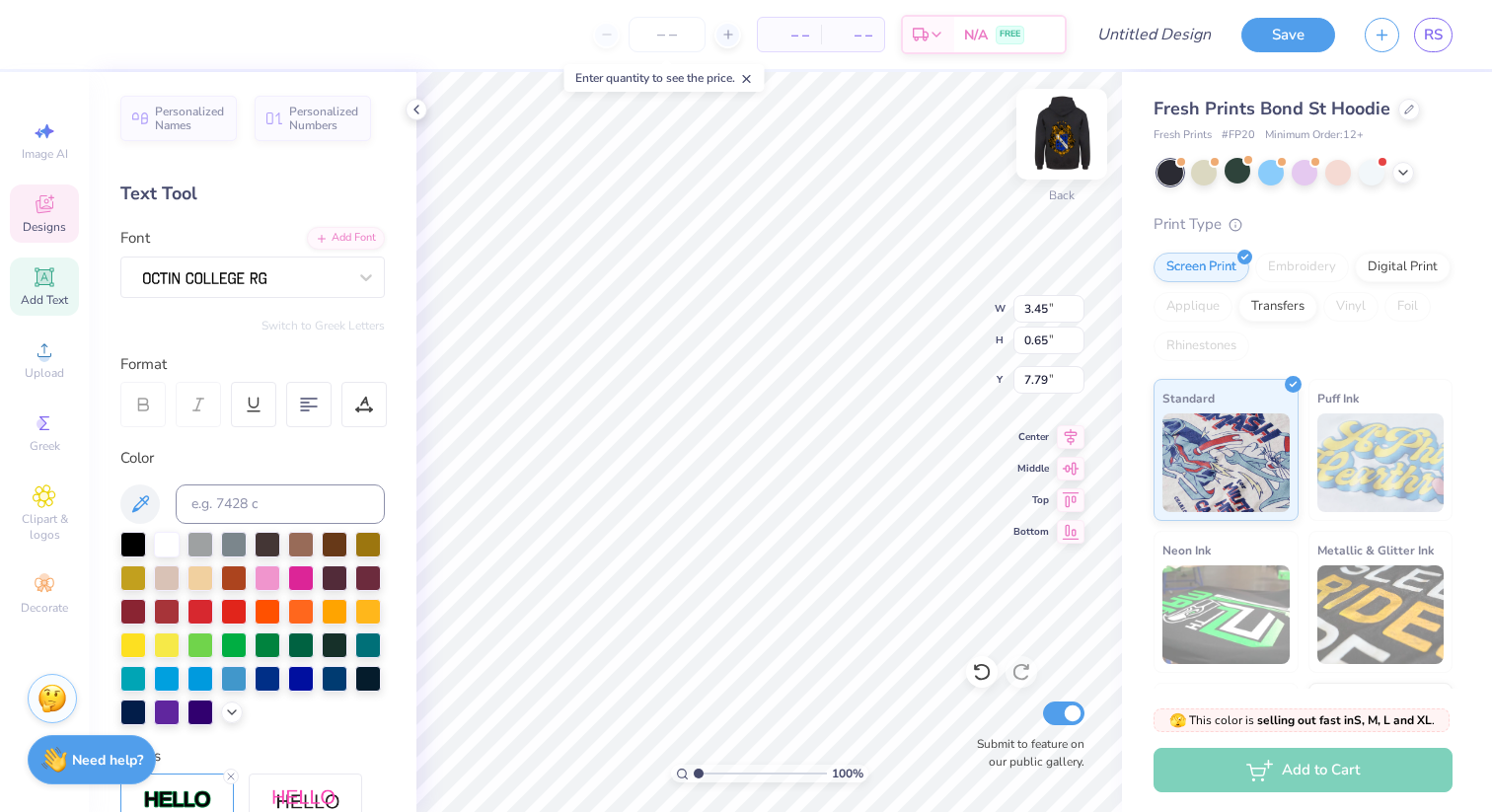
type textarea "E"
type textarea "zeta sigma chapter"
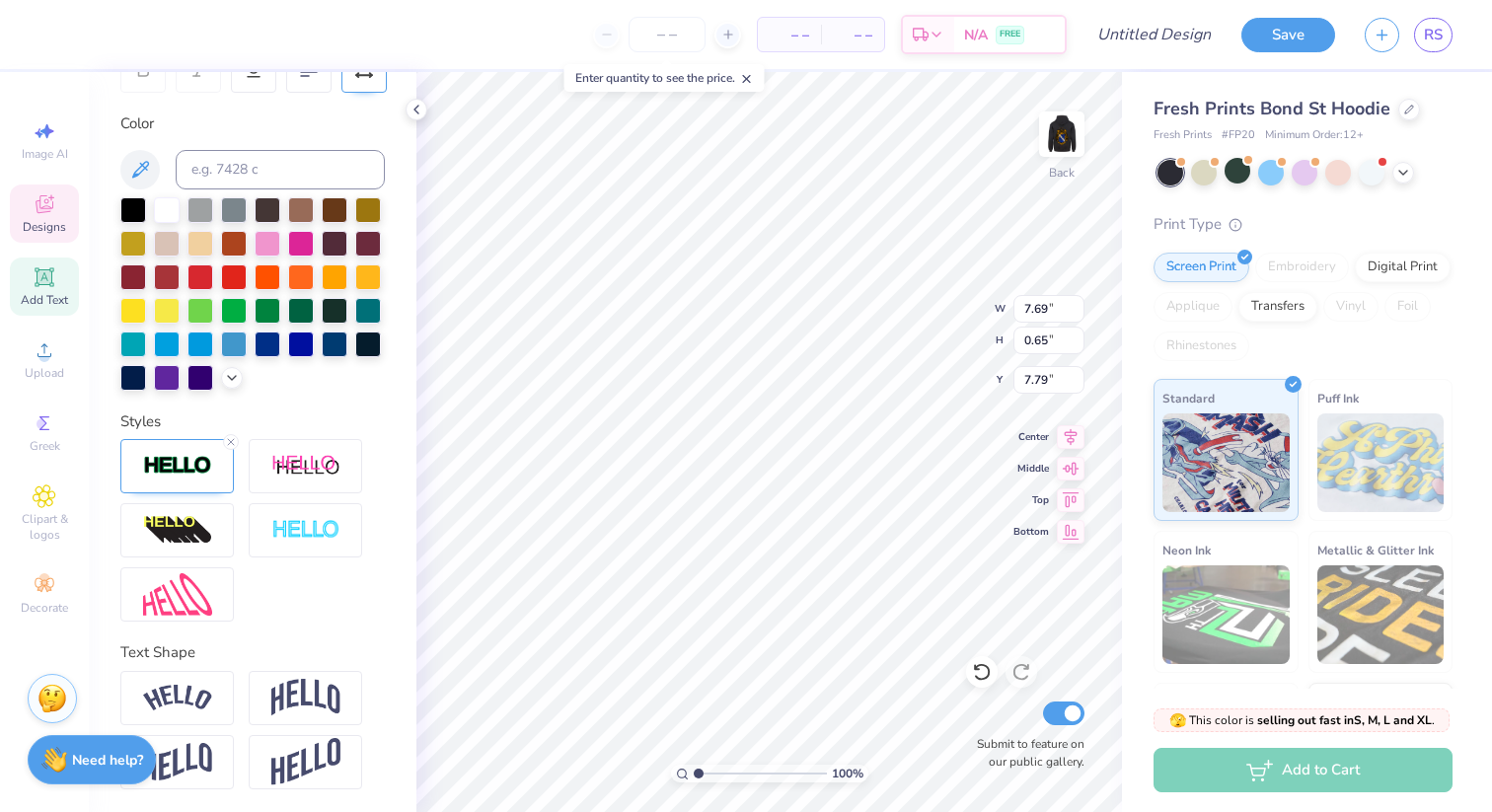
scroll to position [0, 0]
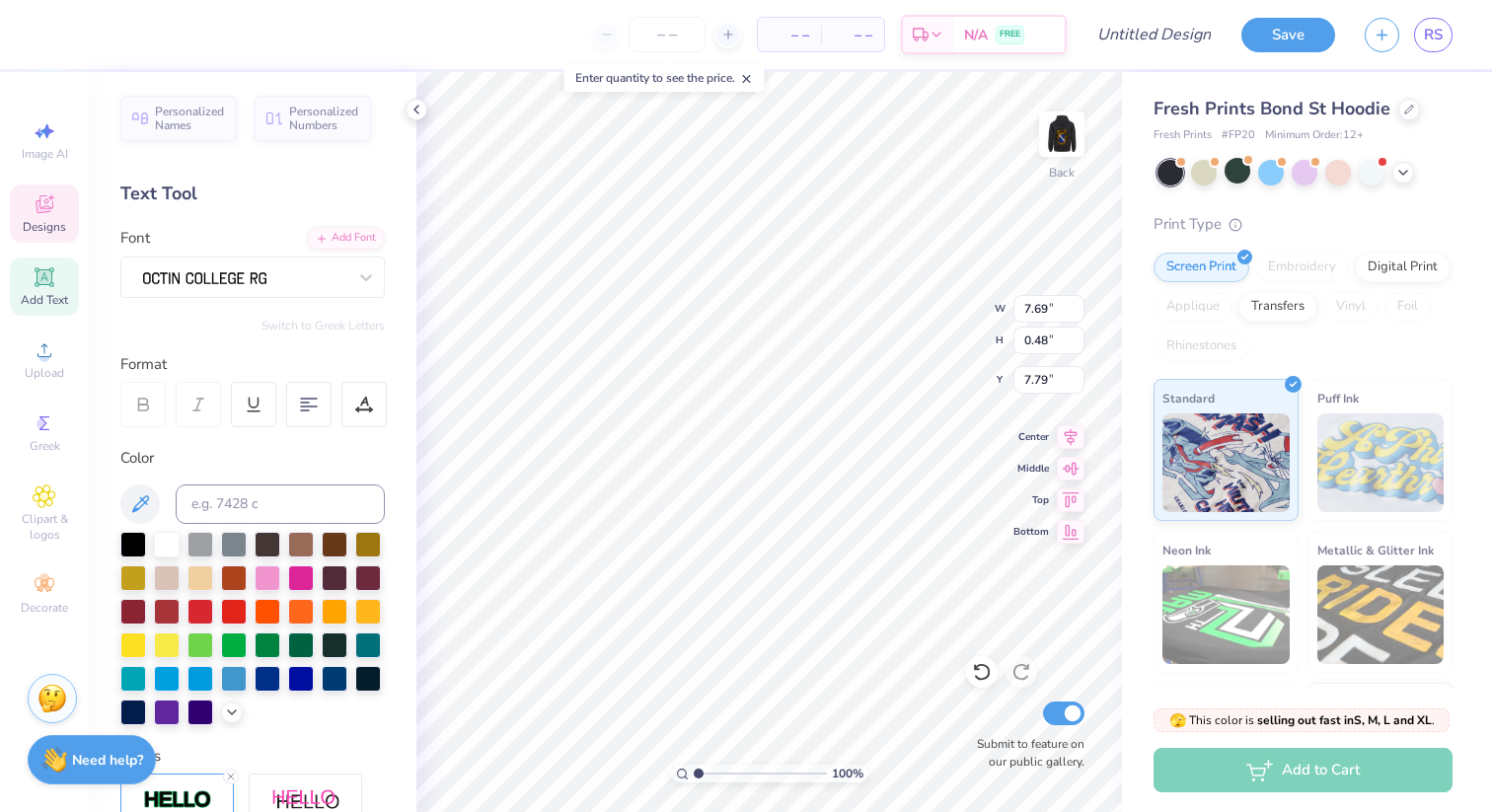
type input "5.71"
type input "0.48"
type input "4.56"
type input "1.16"
type input "10.16"
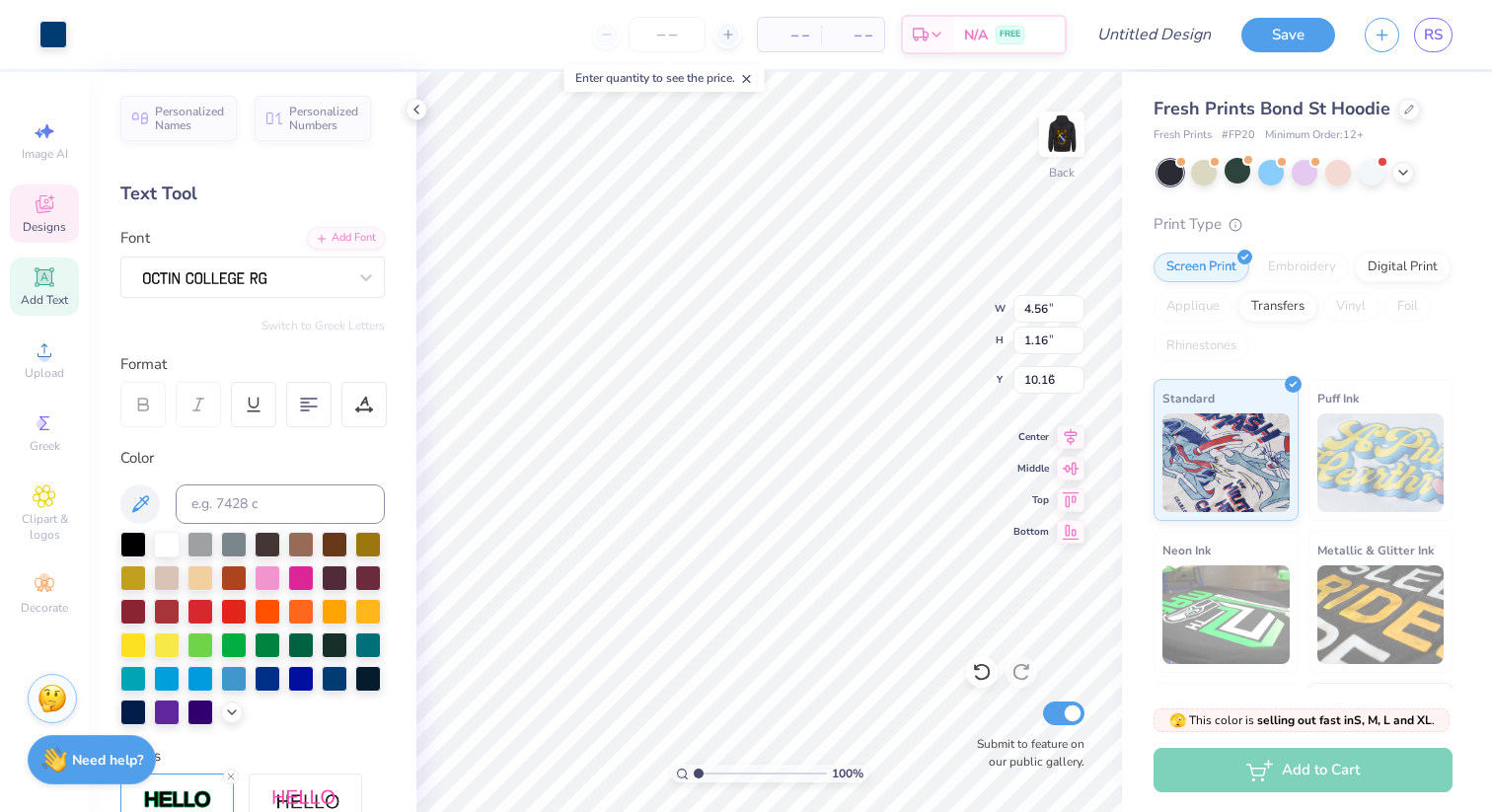
type input "5.93"
type input "1.51"
type input "9.81"
type input "5.71"
type input "0.48"
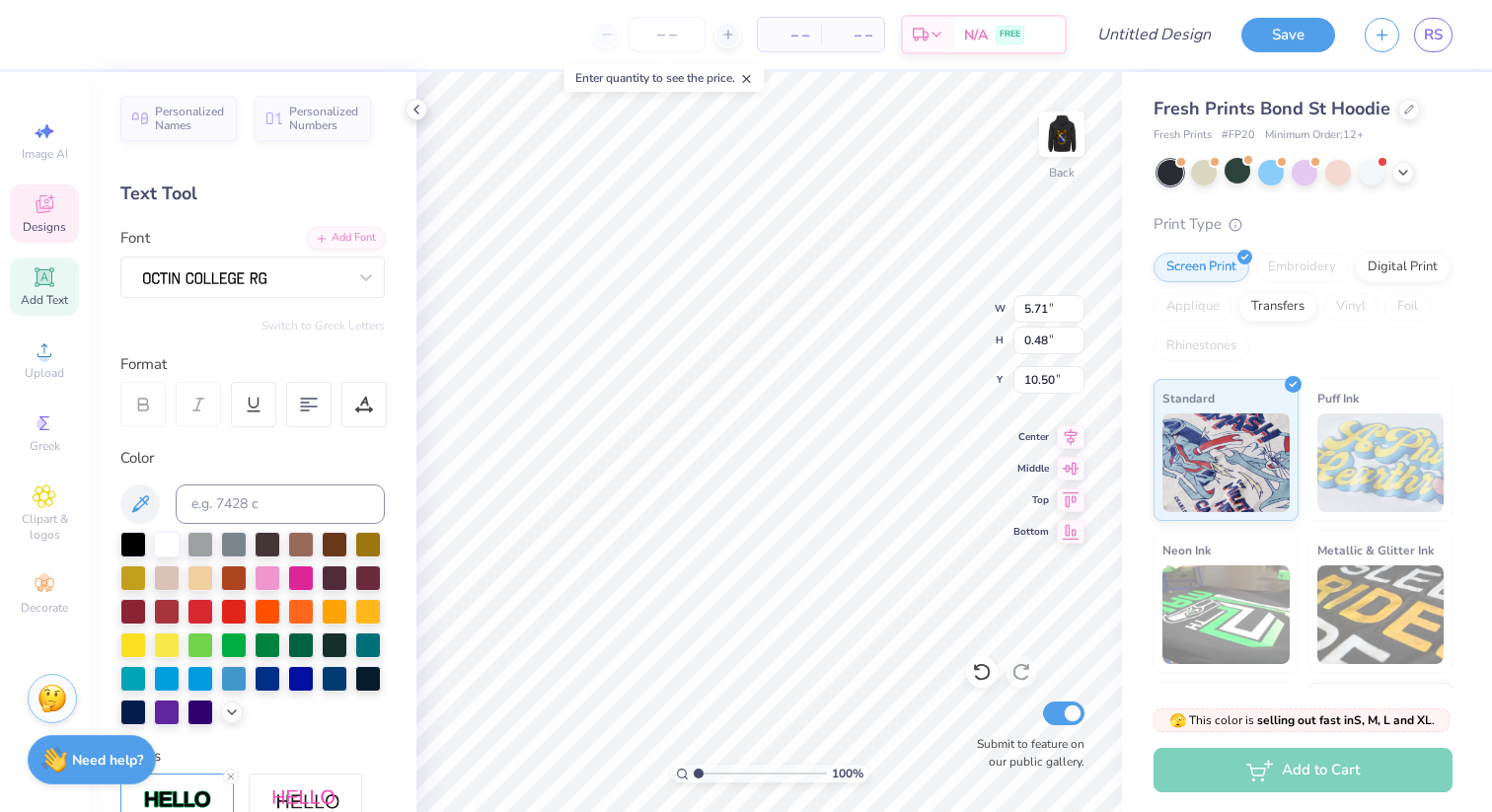
type input "10.33"
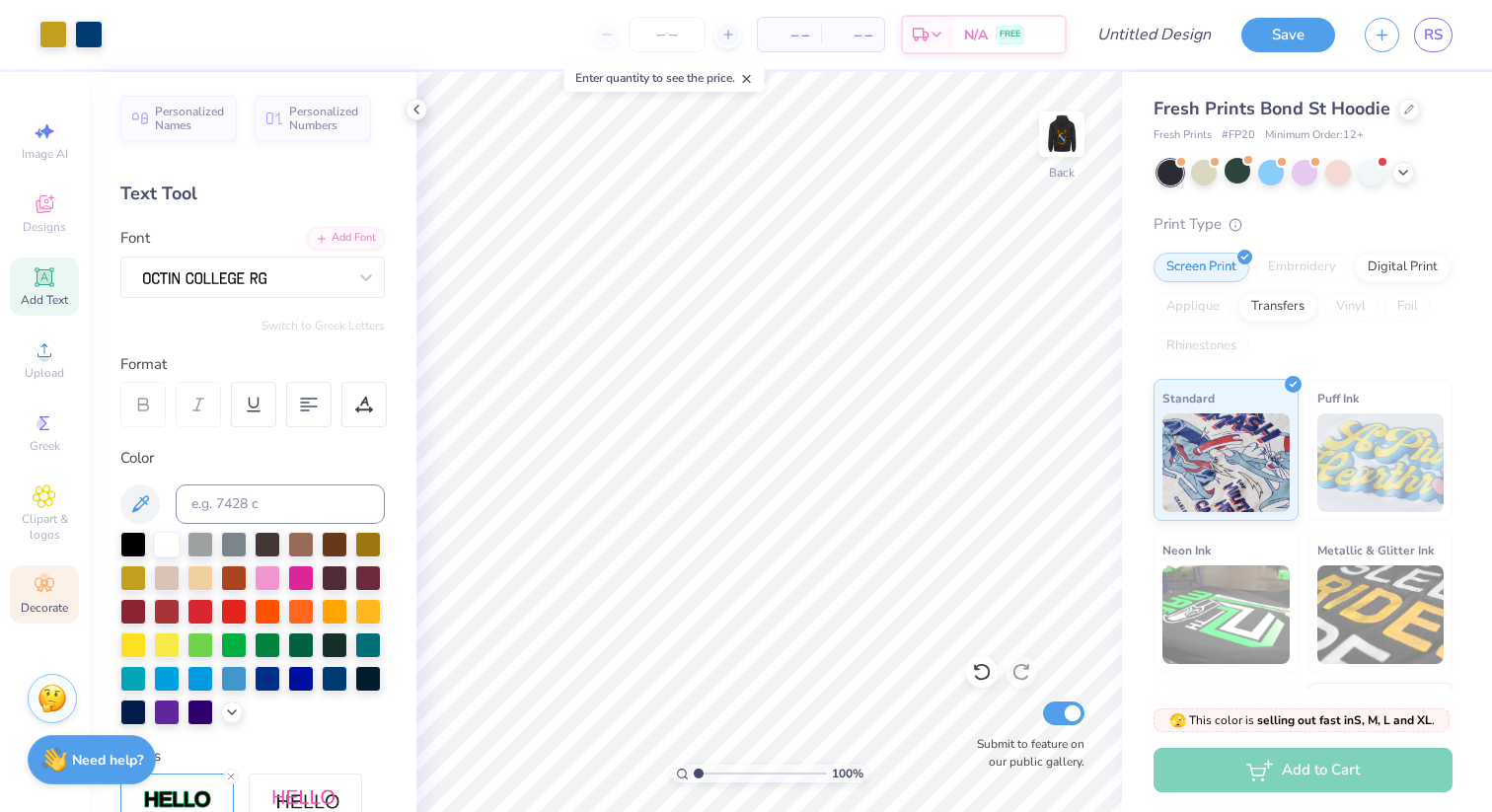
click at [59, 603] on span "Decorate" at bounding box center [45, 608] width 48 height 16
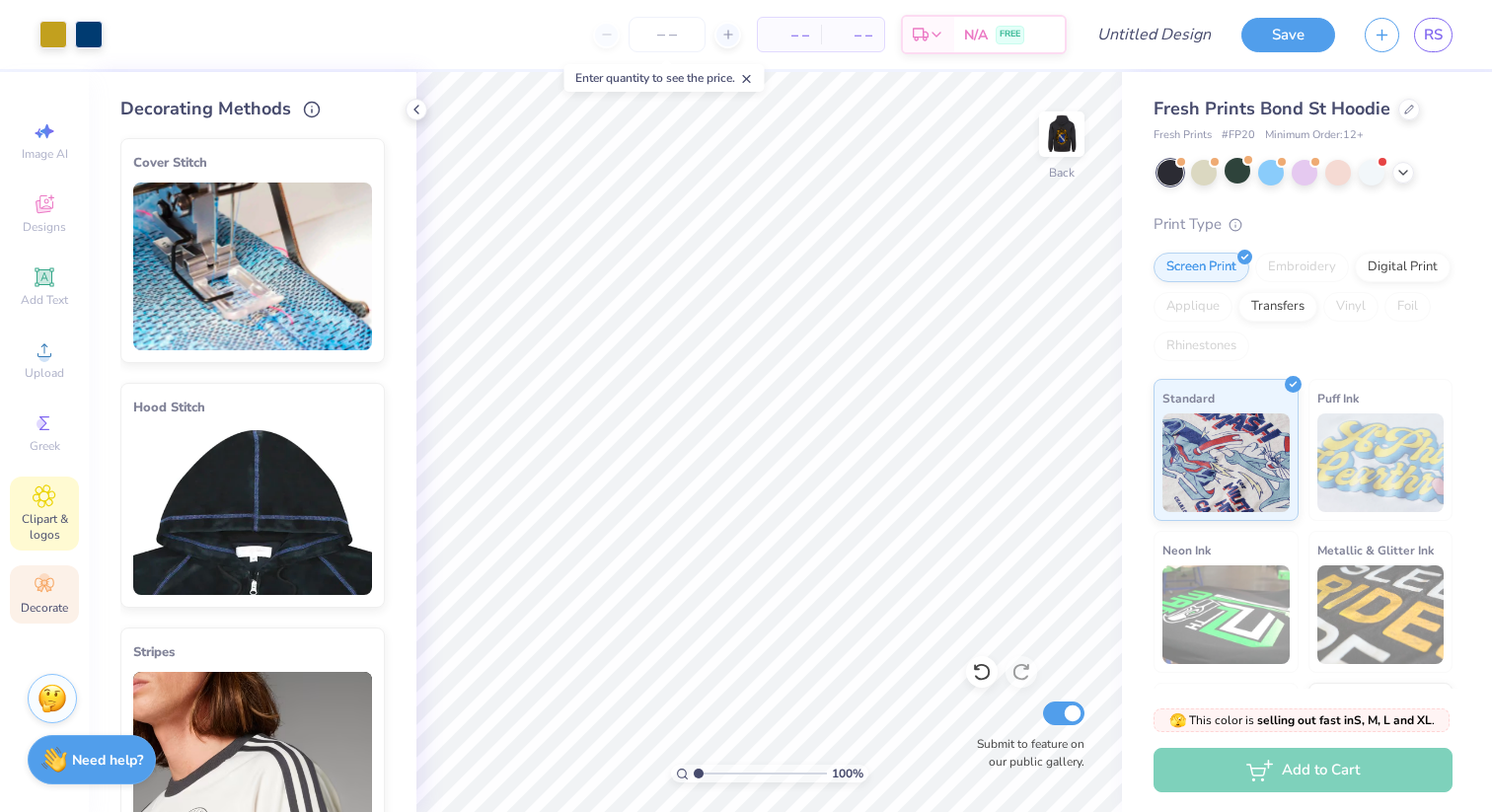
click at [42, 508] on div "Clipart & logos" at bounding box center [45, 513] width 69 height 74
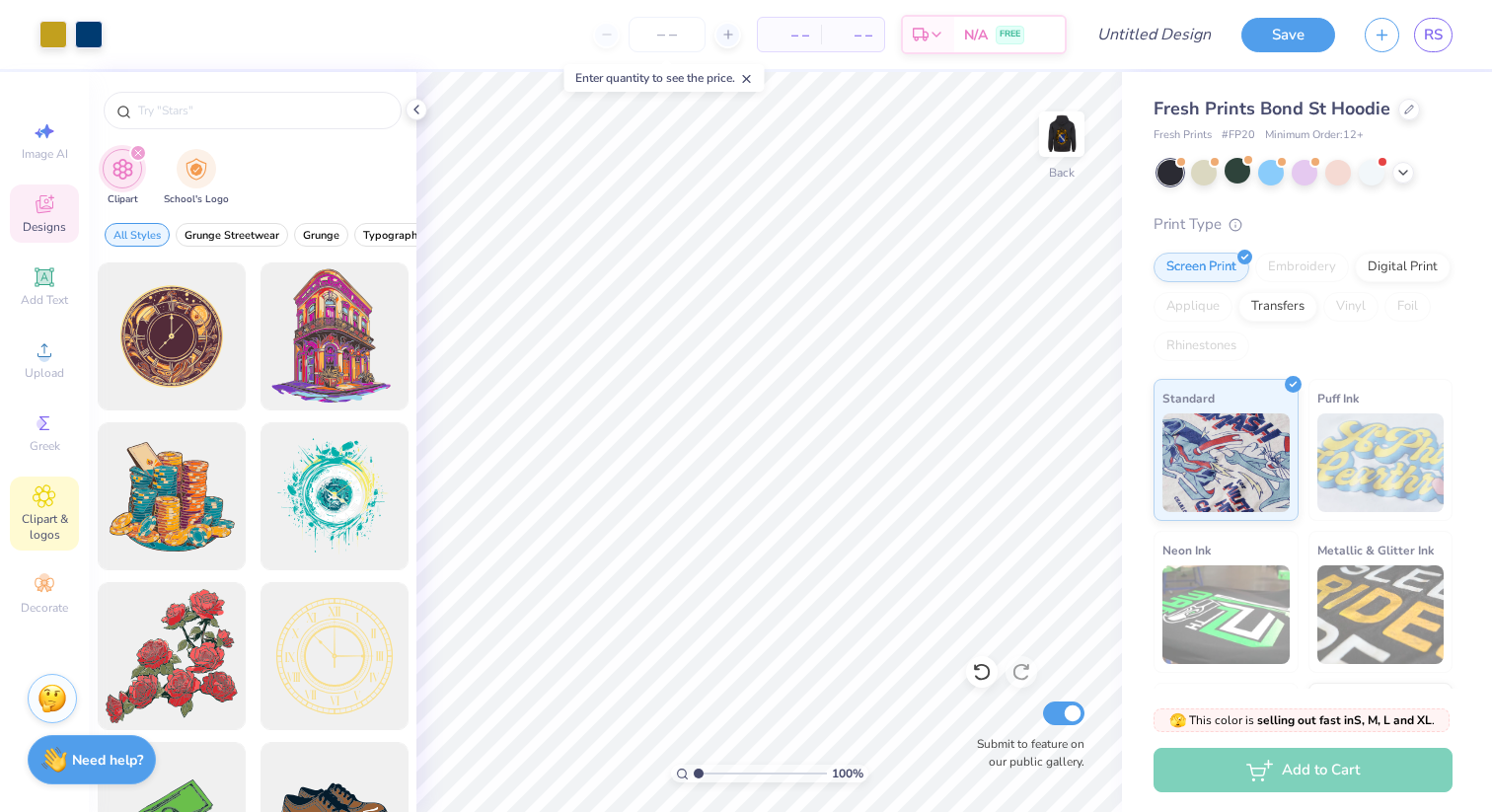
click at [48, 214] on icon at bounding box center [45, 204] width 24 height 24
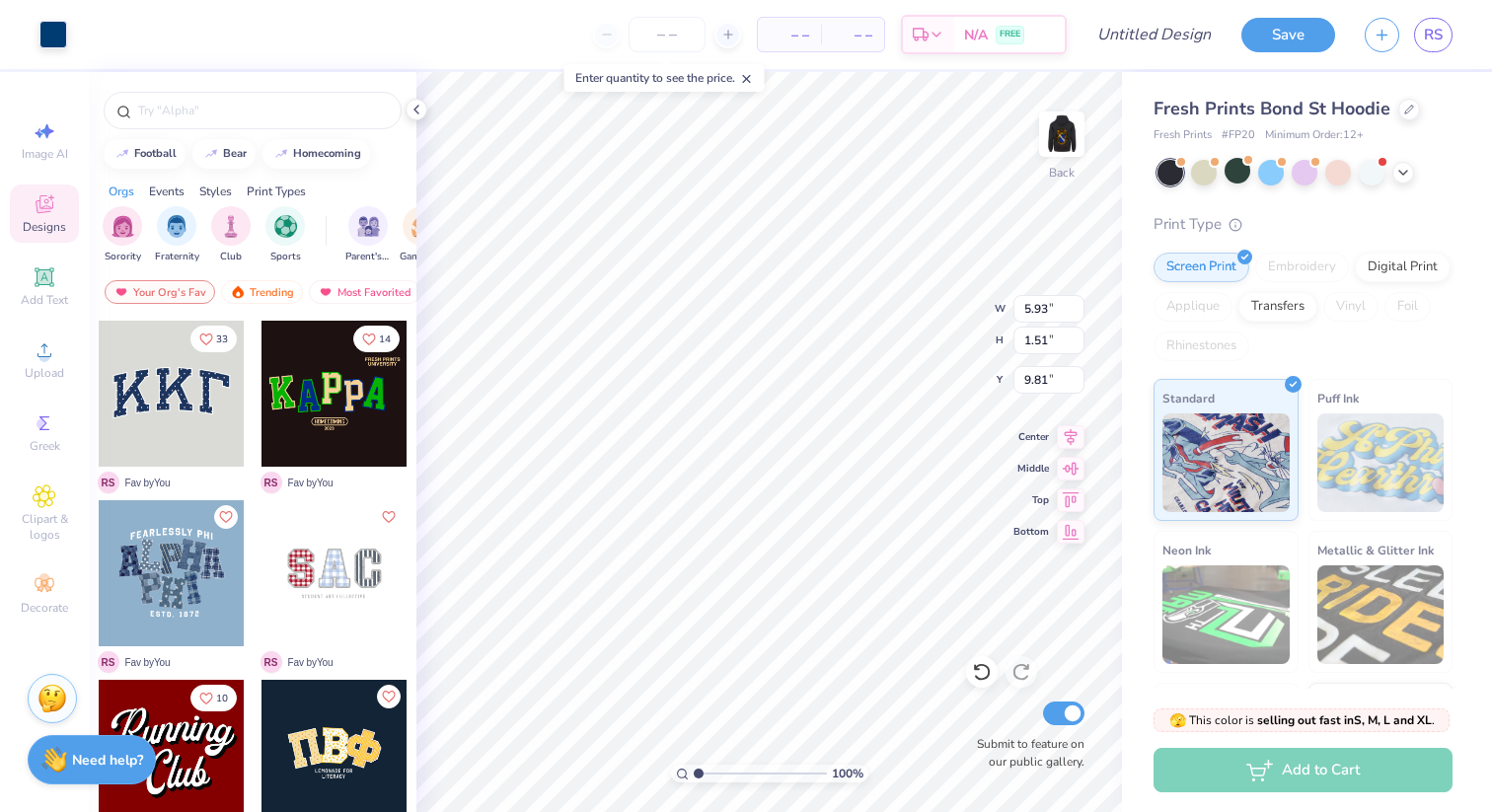
type input "8.81"
type input "3.22"
type input "0.82"
type input "10.15"
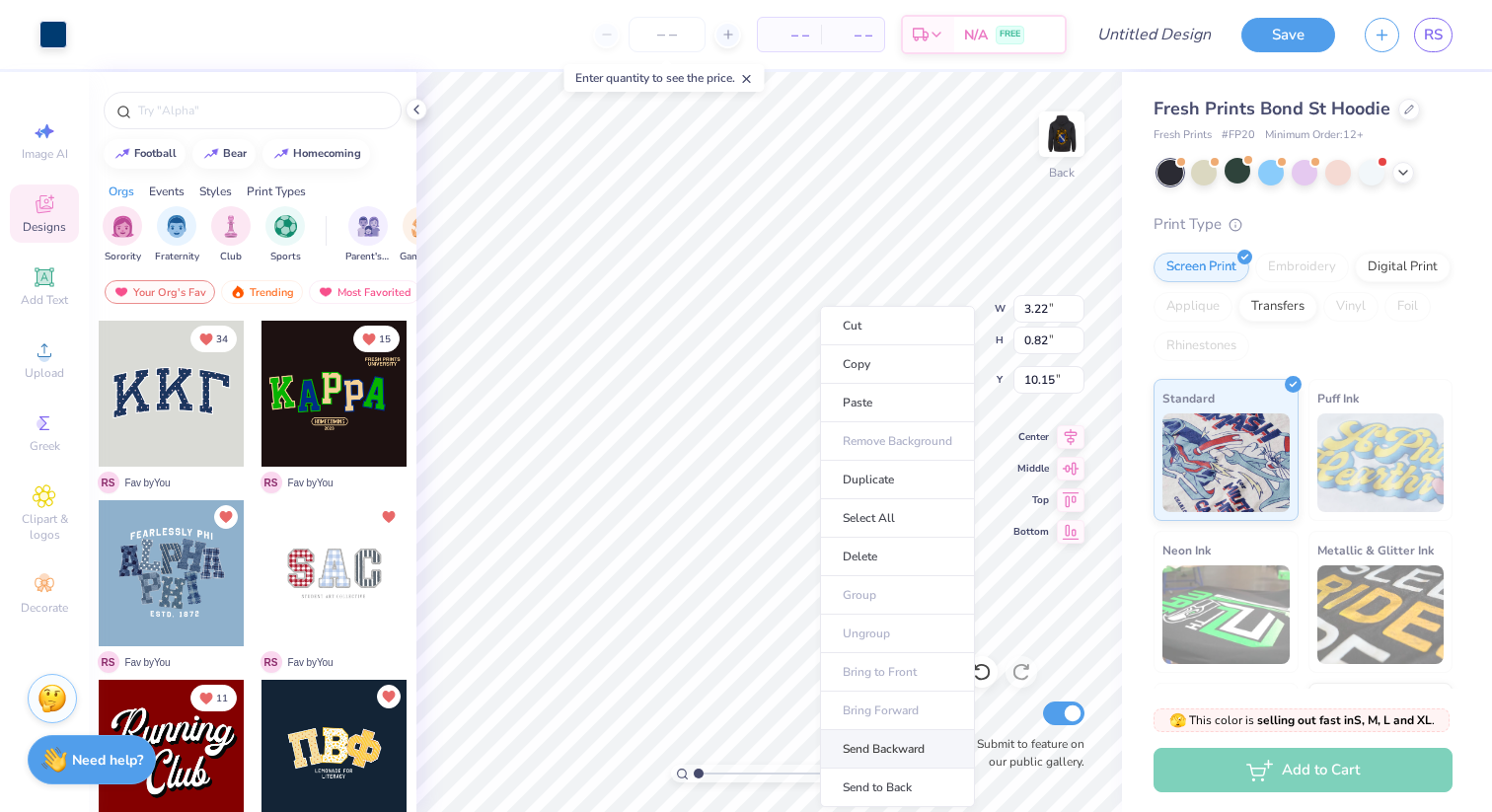
click at [885, 747] on li "Send Backward" at bounding box center [898, 749] width 155 height 39
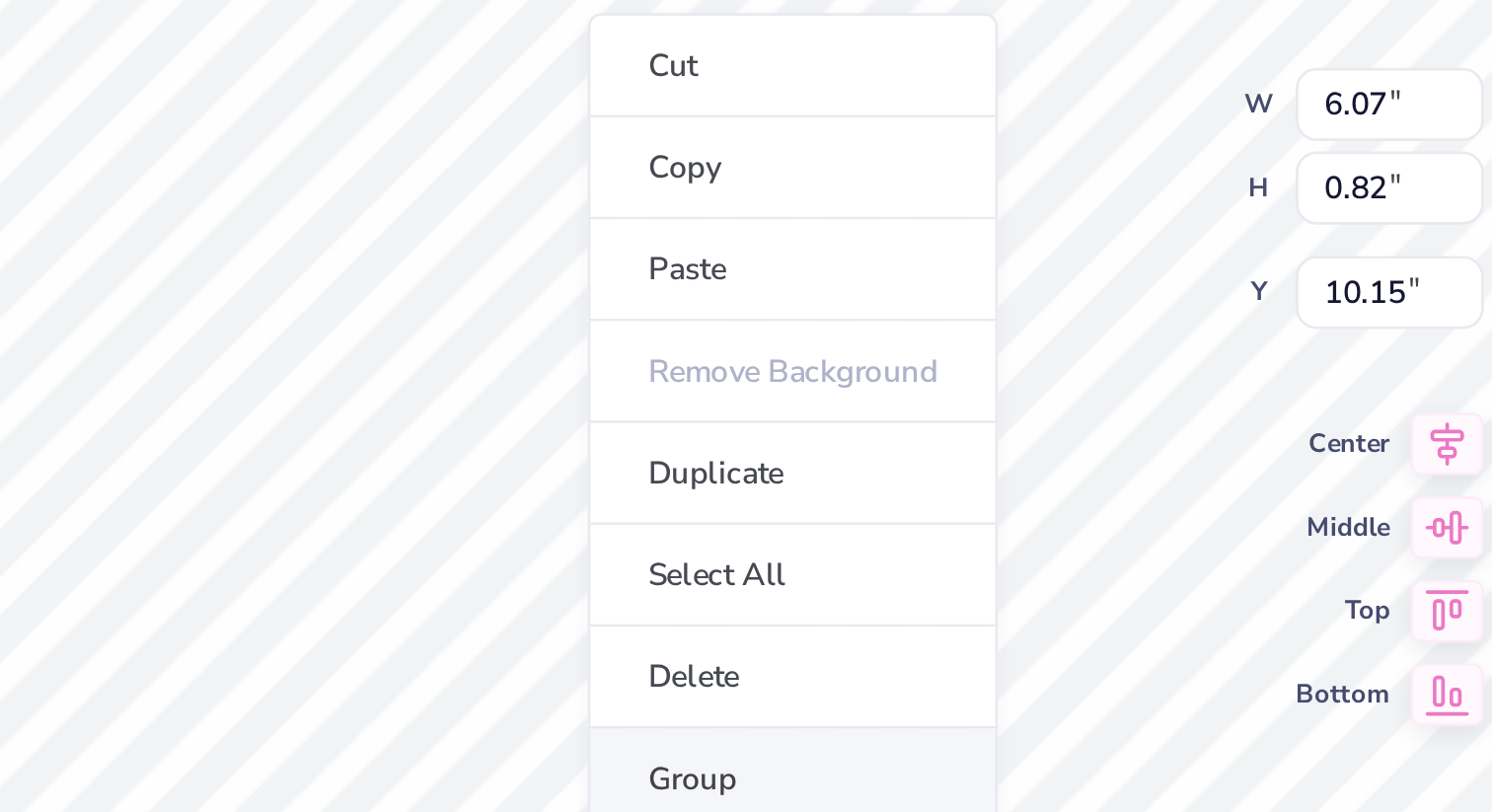
click at [806, 560] on li "Group" at bounding box center [823, 563] width 155 height 39
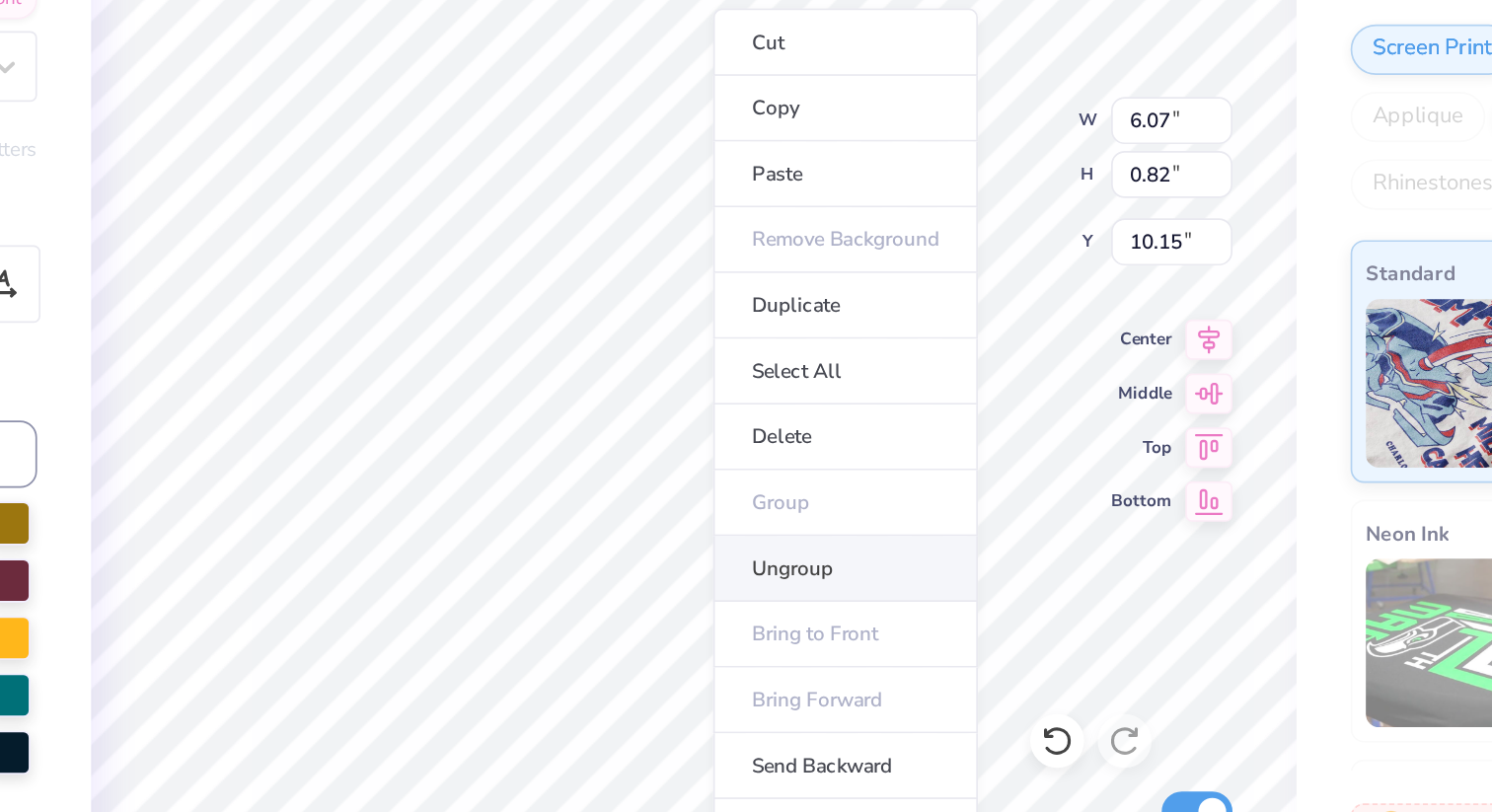
click at [835, 562] on li "Ungroup" at bounding box center [858, 571] width 155 height 39
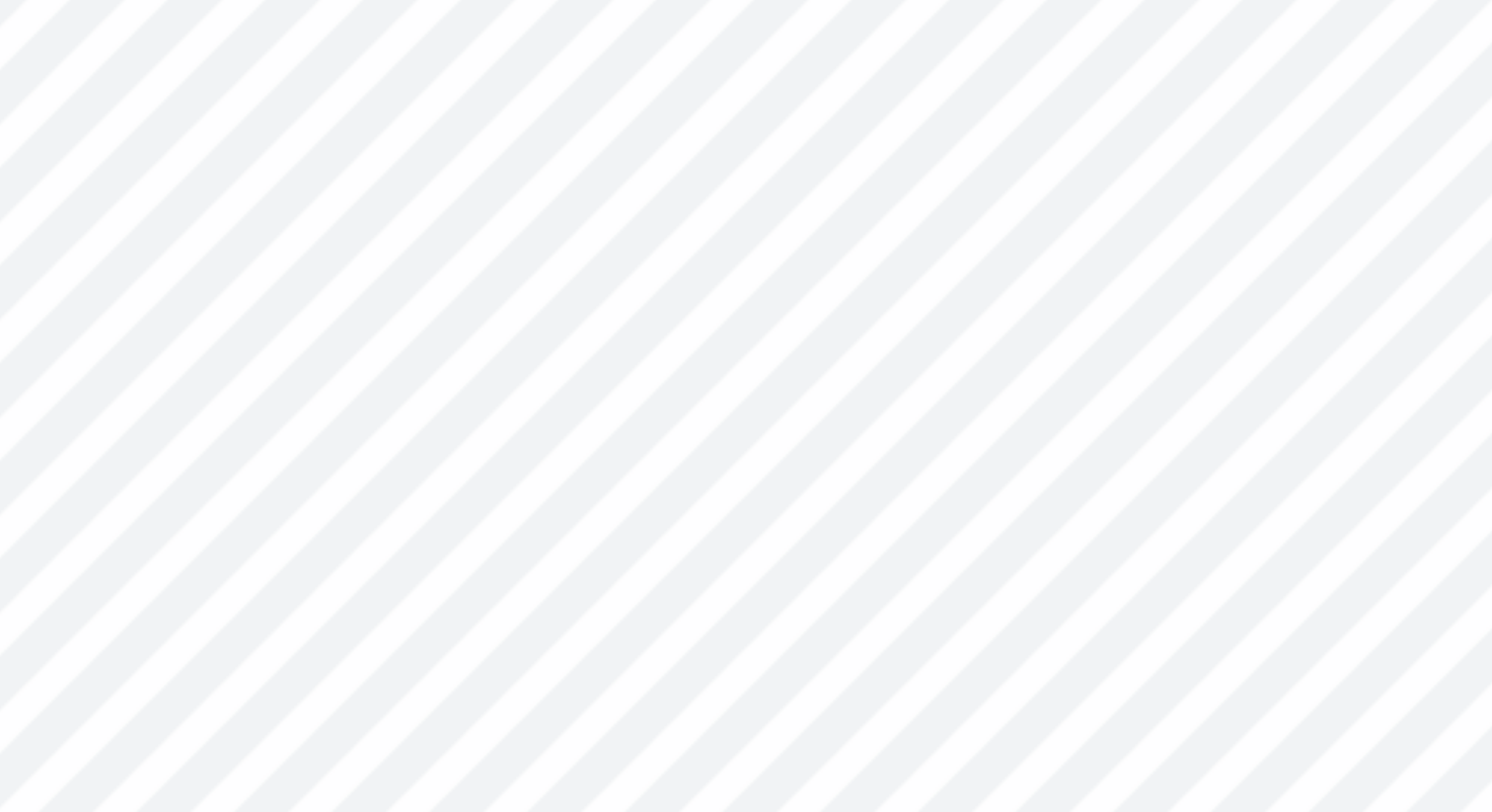
type input "5.71"
type input "0.48"
type input "11.96"
type input "3.22"
type input "0.82"
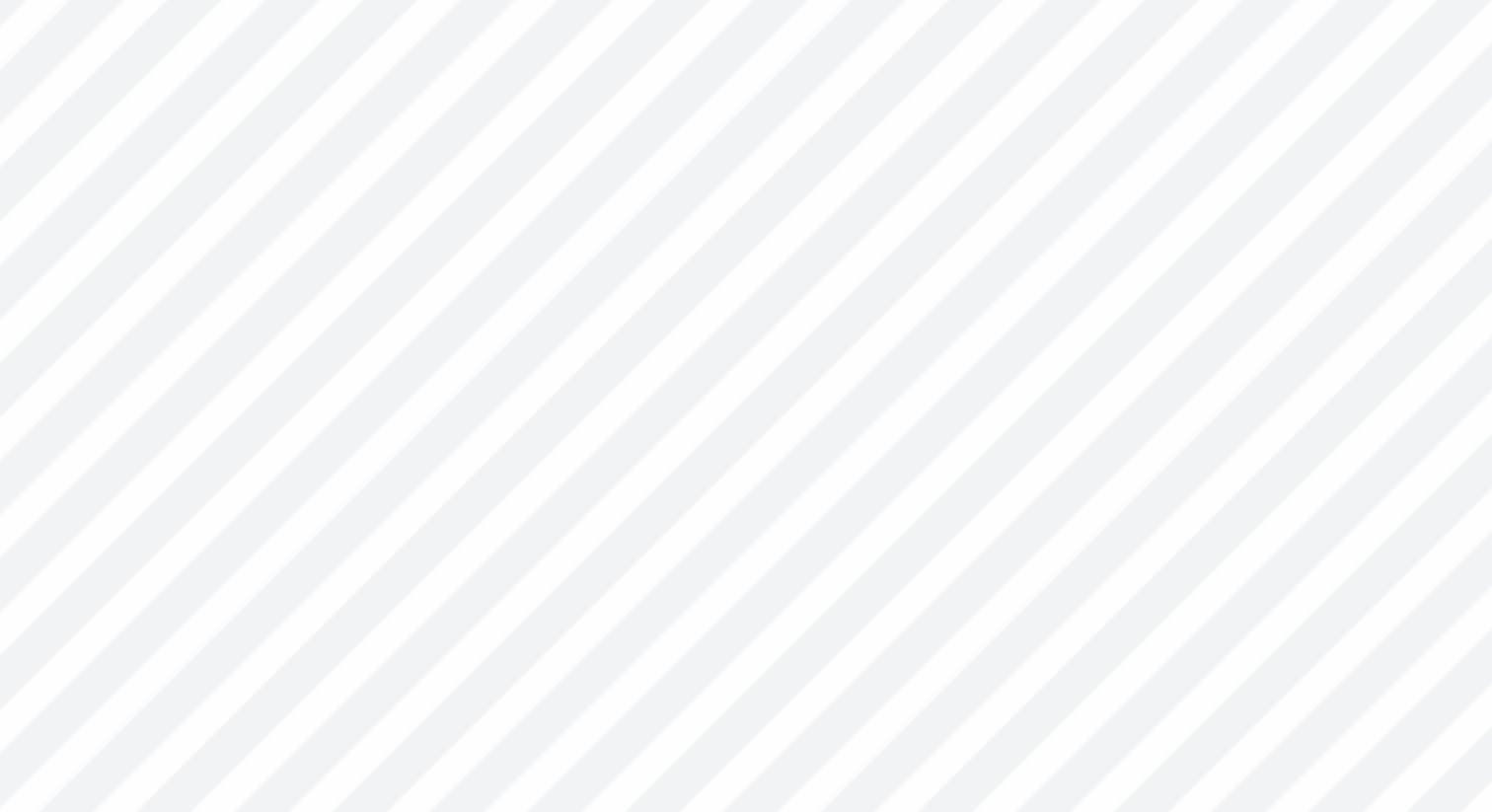
type input "10.15"
type input "3.22"
type input "0.82"
type input "10.15"
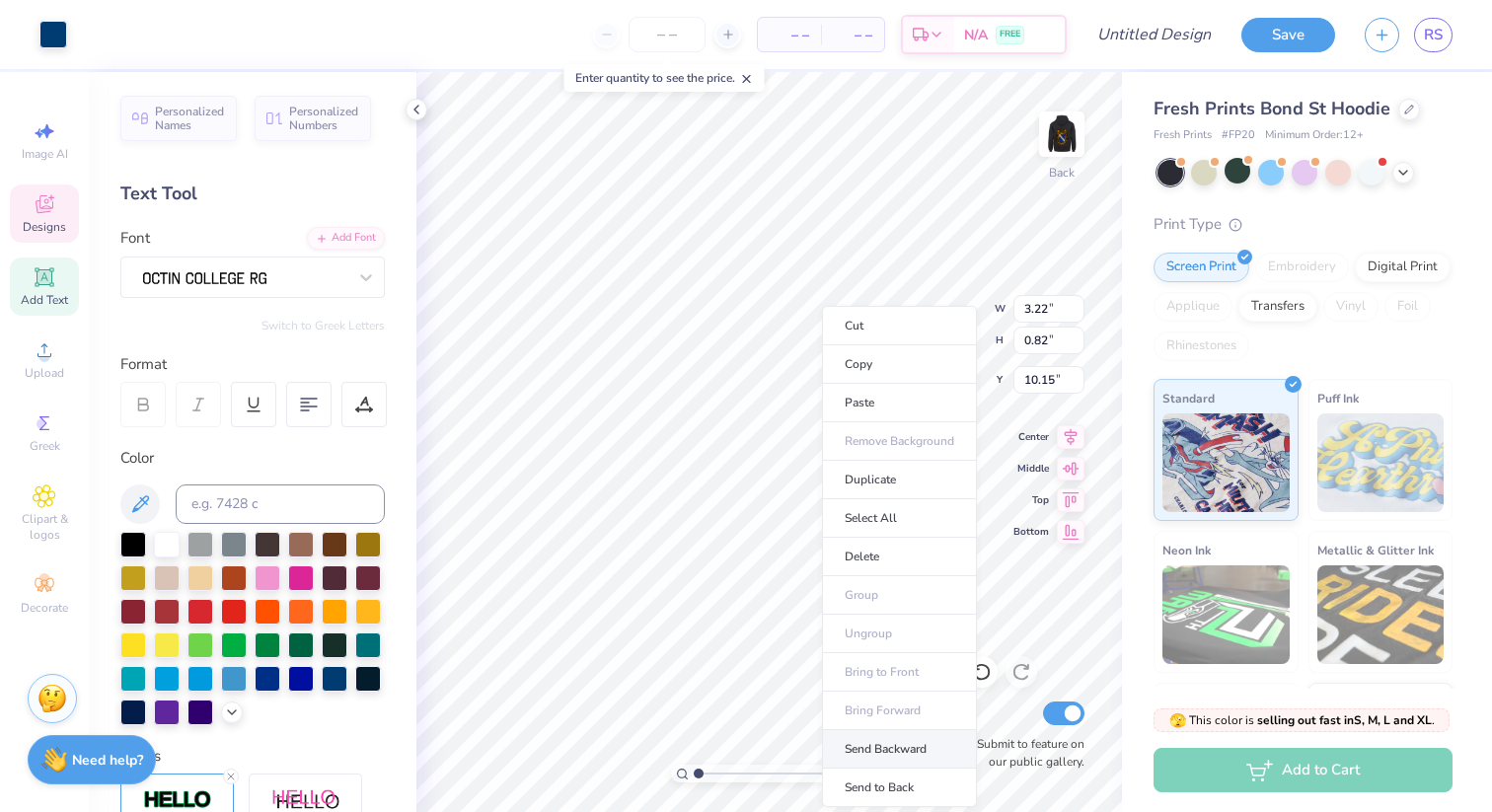
click at [899, 752] on li "Send Backward" at bounding box center [900, 749] width 155 height 39
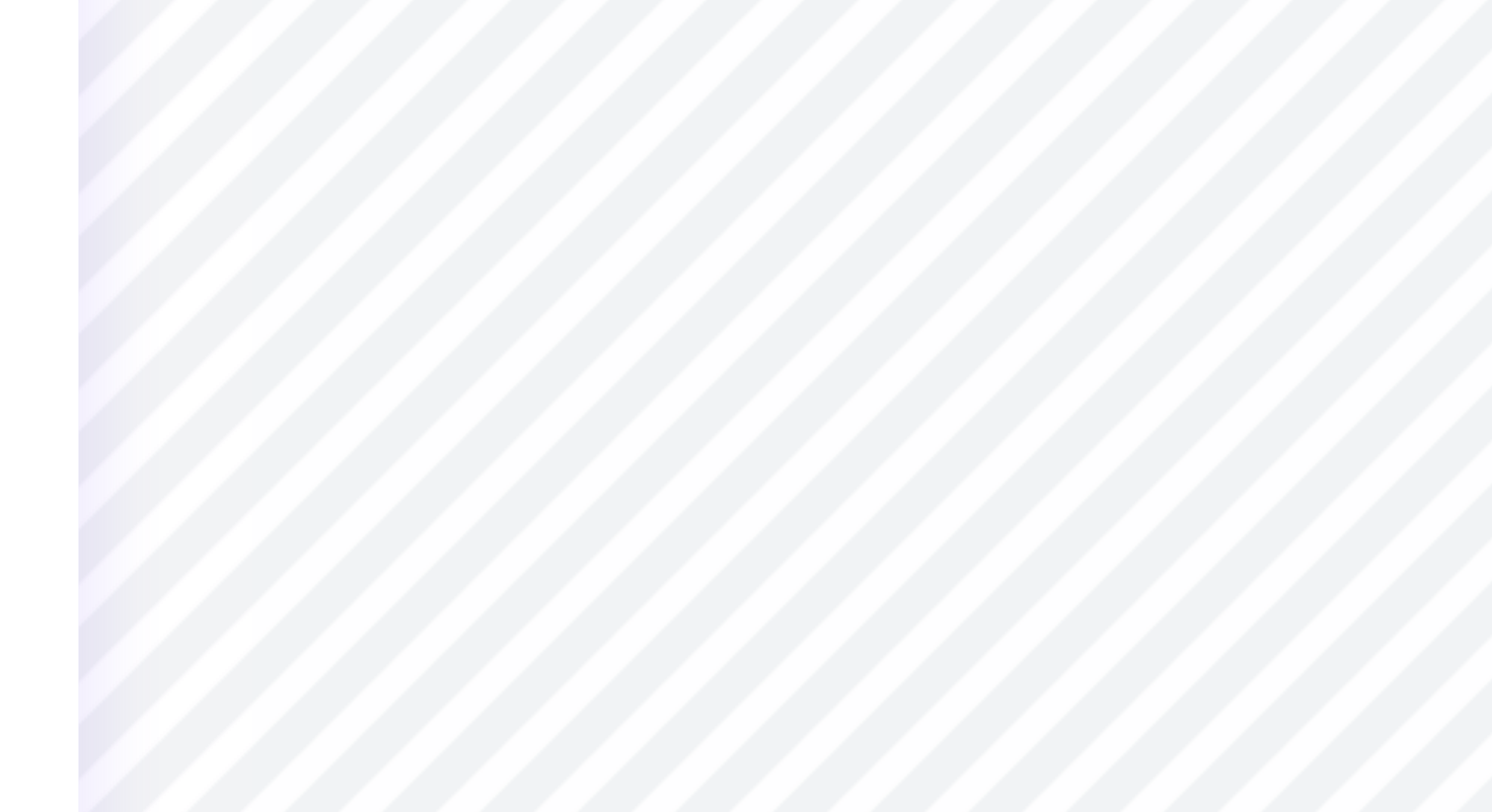
type input "5.71"
type input "0.48"
type input "10.33"
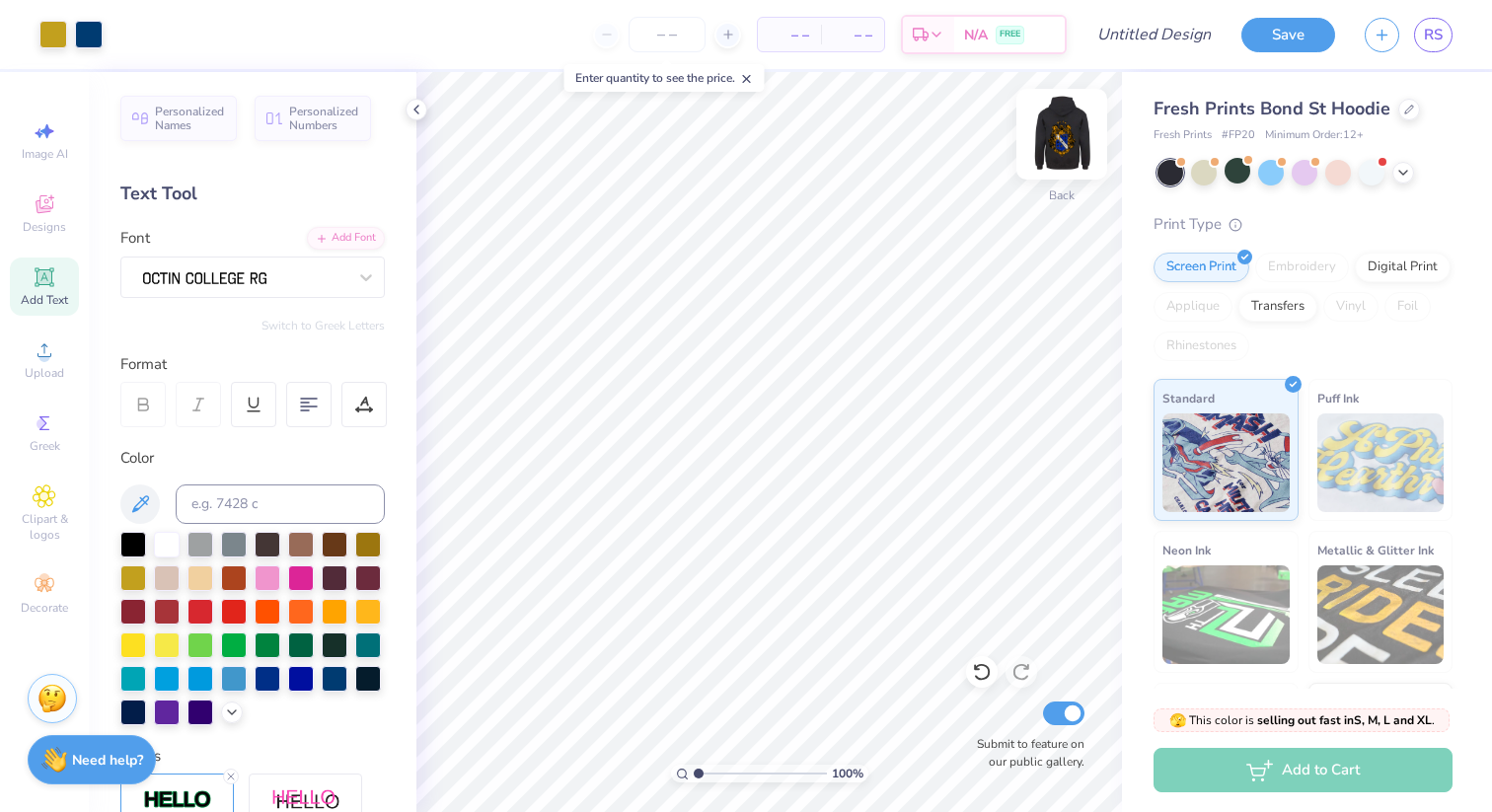
click at [1064, 141] on img at bounding box center [1062, 135] width 79 height 79
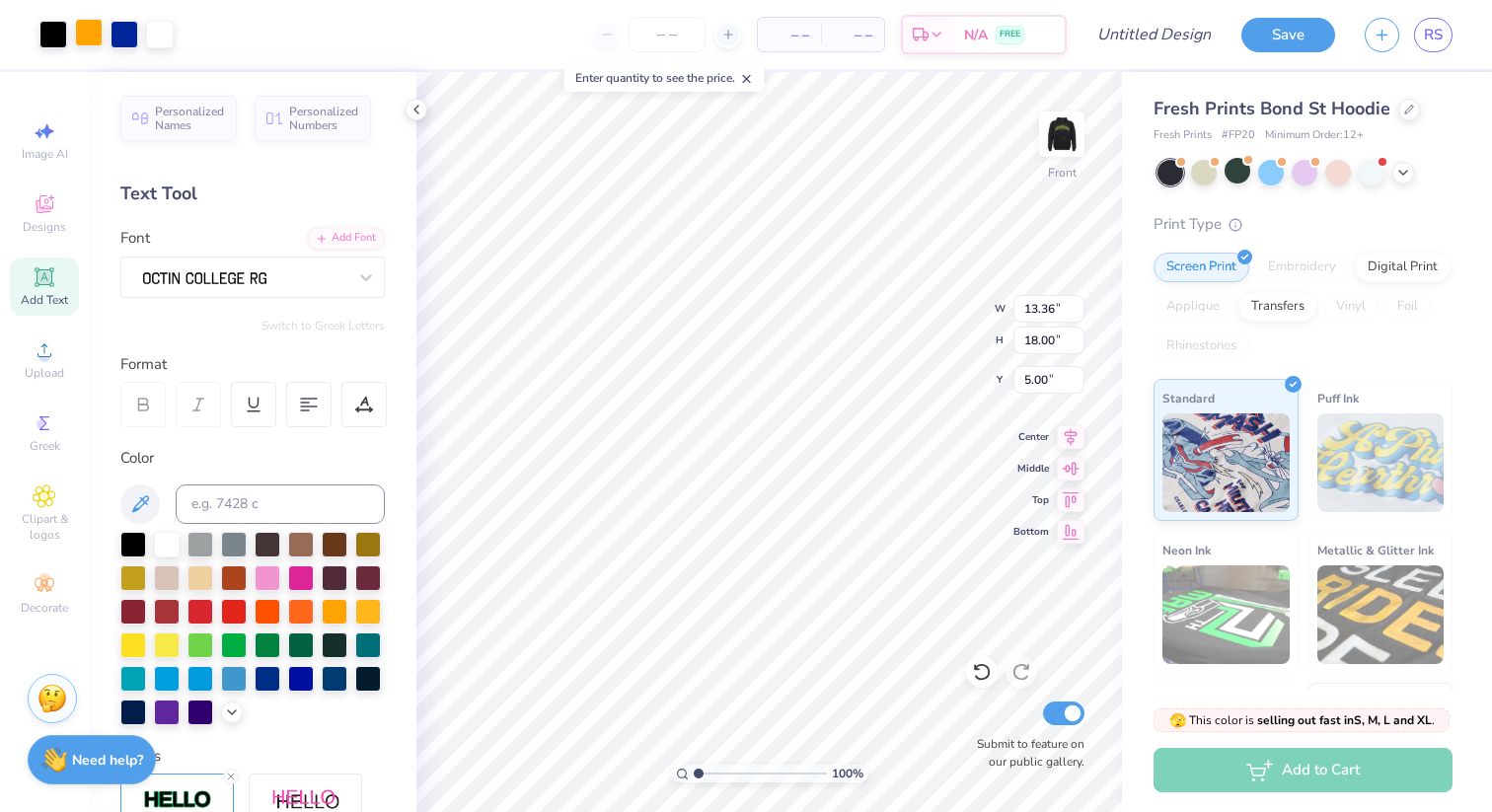
click at [90, 36] on div at bounding box center [89, 33] width 28 height 28
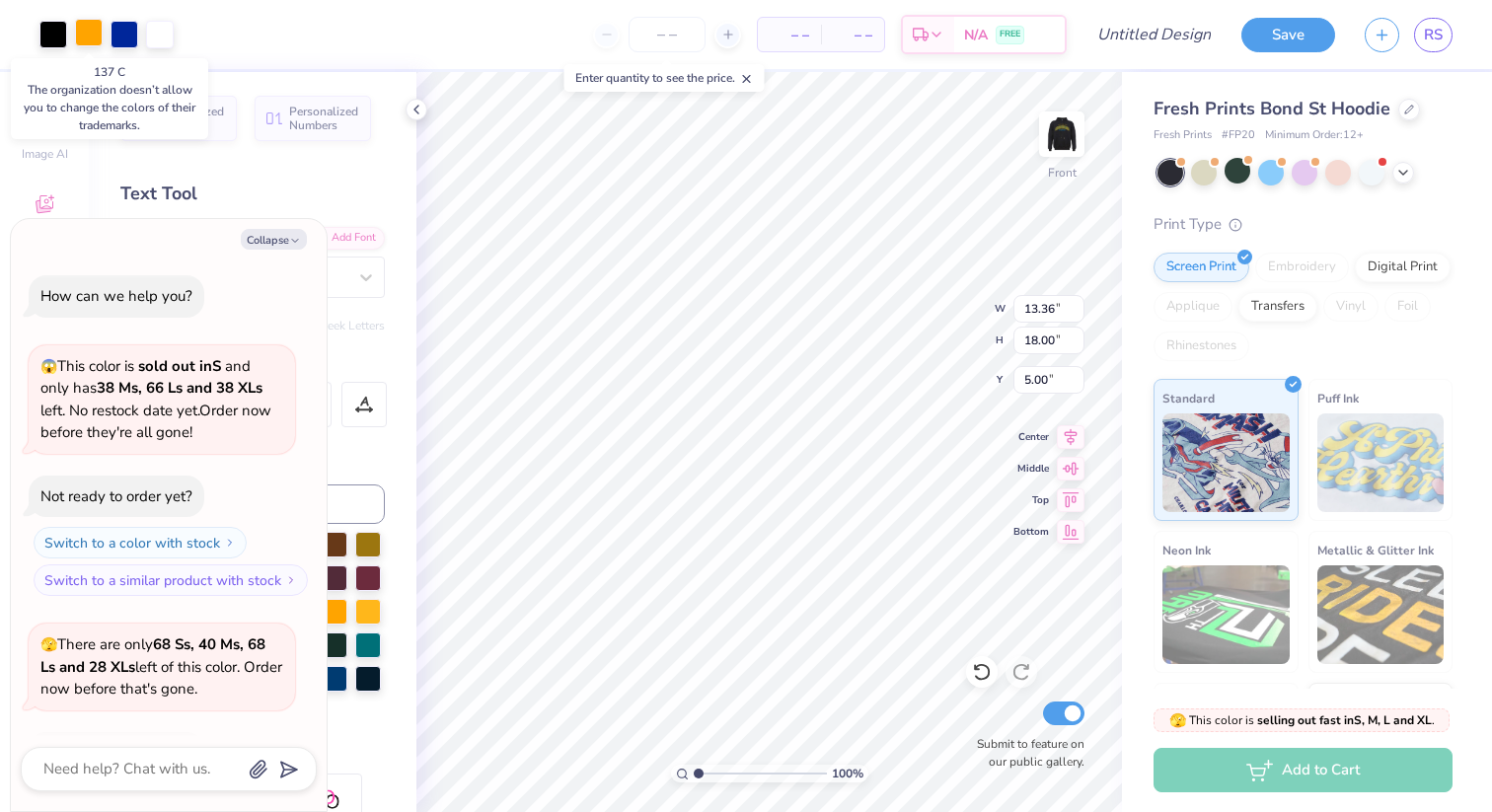
scroll to position [229, 0]
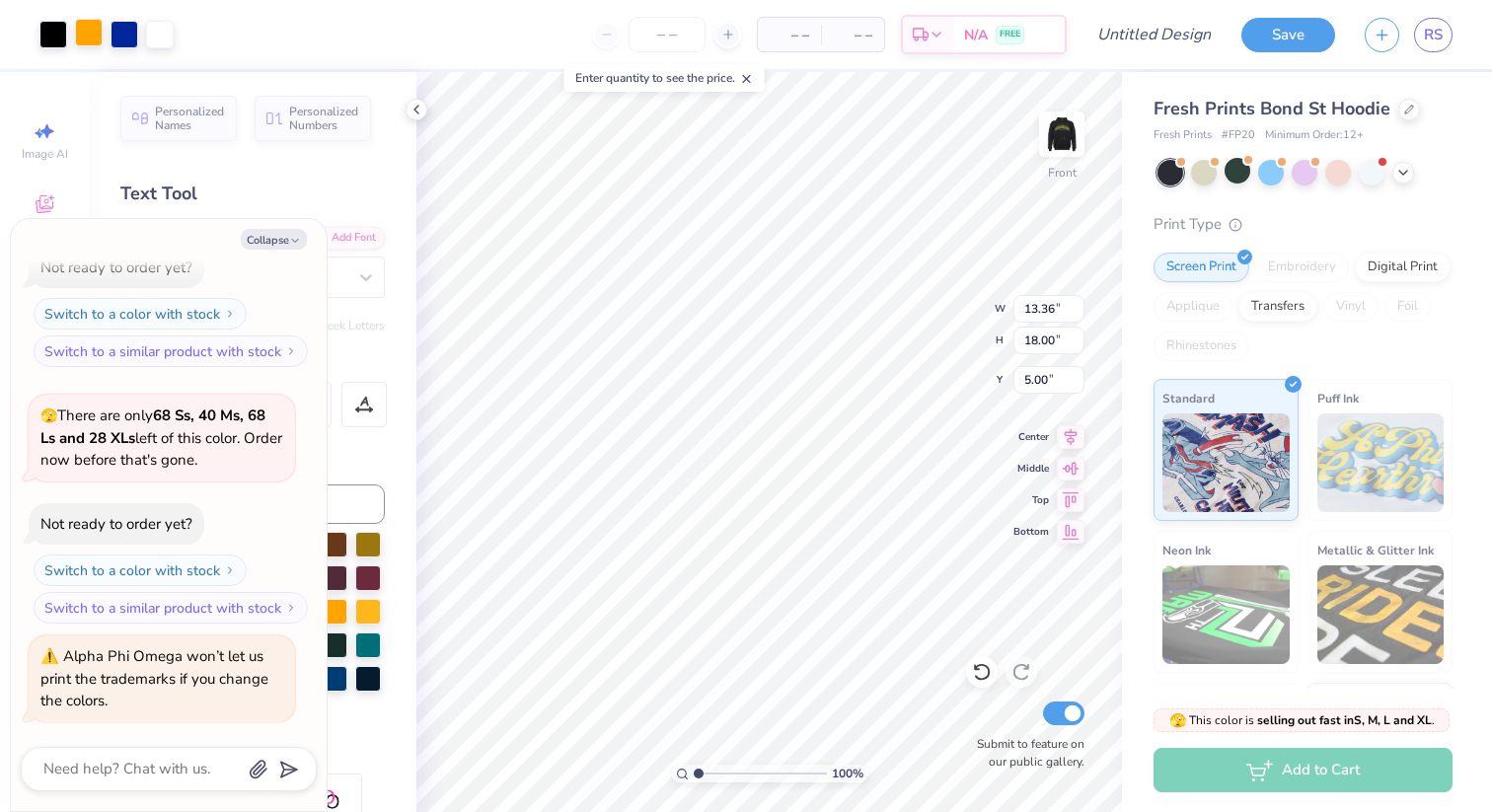
click at [96, 40] on div at bounding box center [89, 33] width 28 height 28
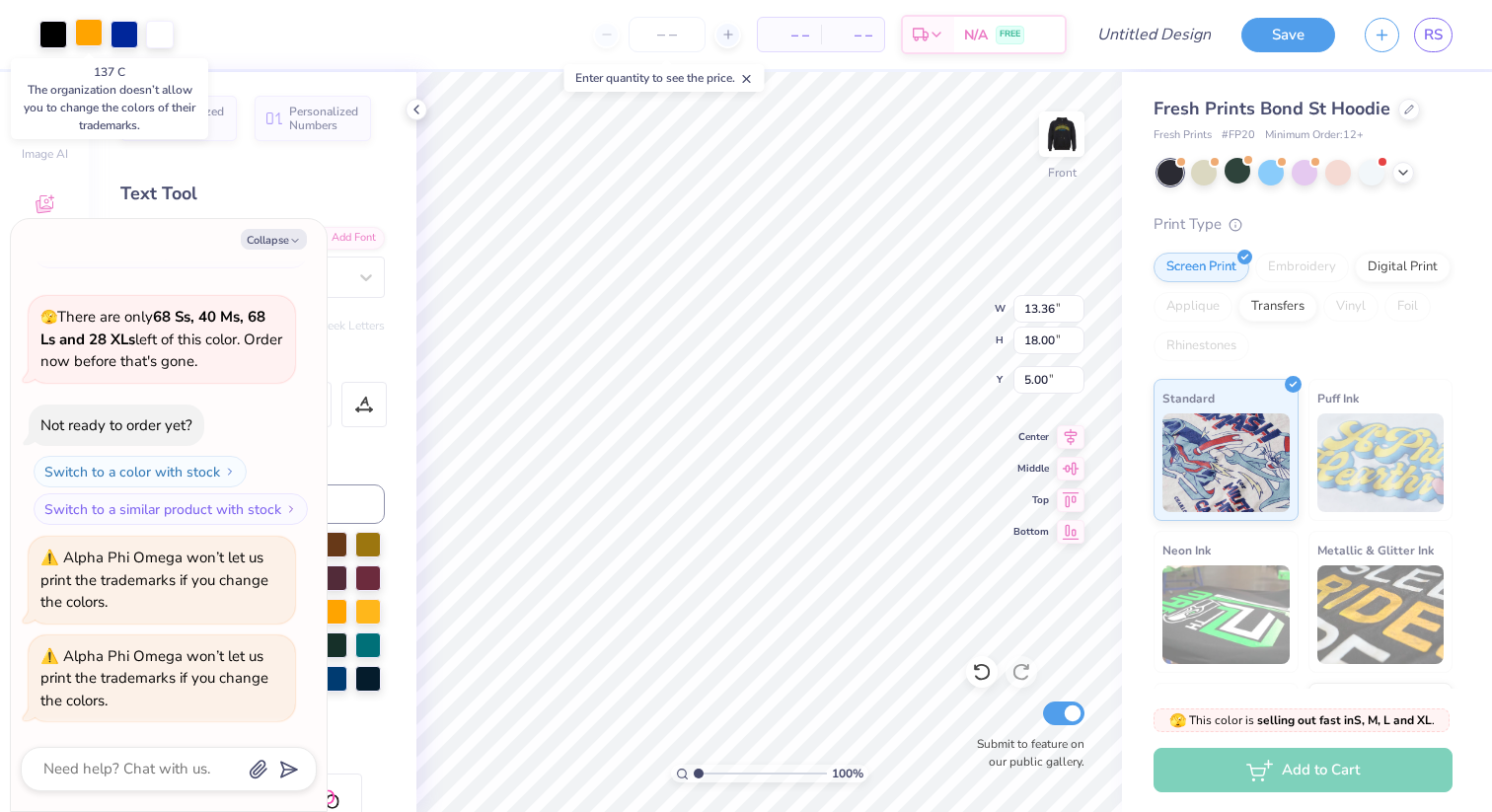
click at [96, 40] on div at bounding box center [89, 33] width 28 height 28
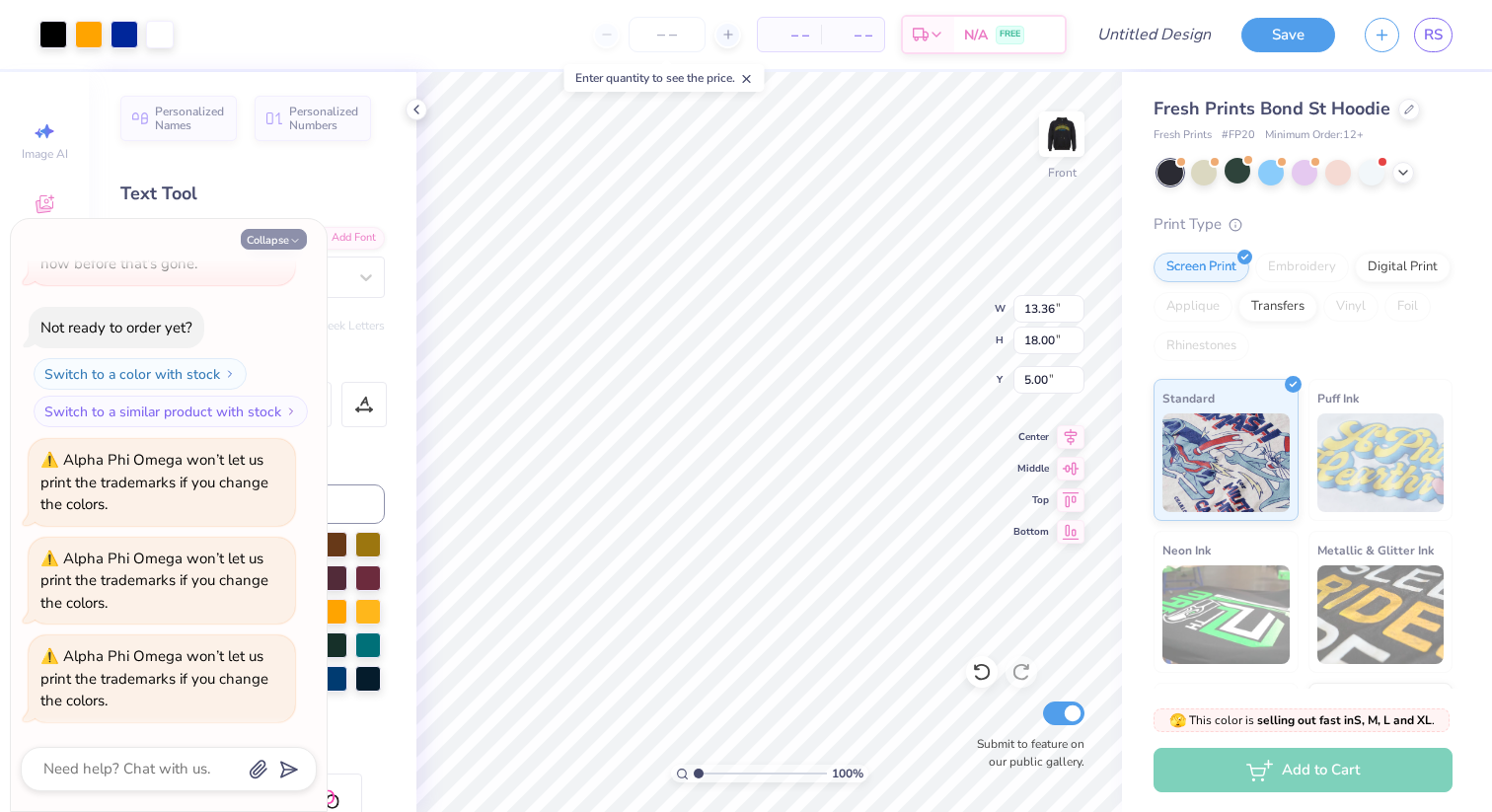
click at [285, 240] on button "Collapse" at bounding box center [273, 239] width 66 height 21
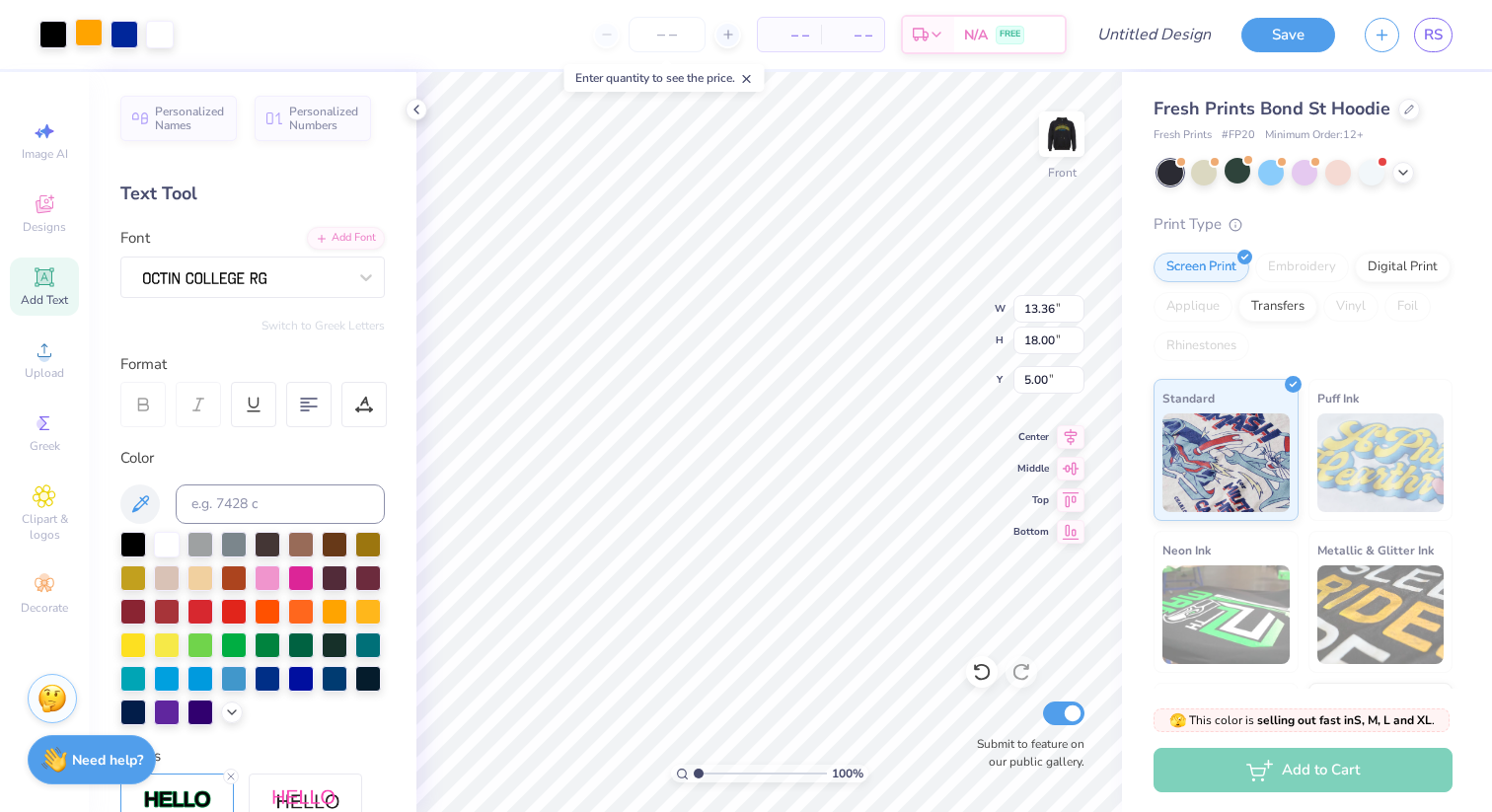
click at [85, 29] on div at bounding box center [89, 33] width 28 height 28
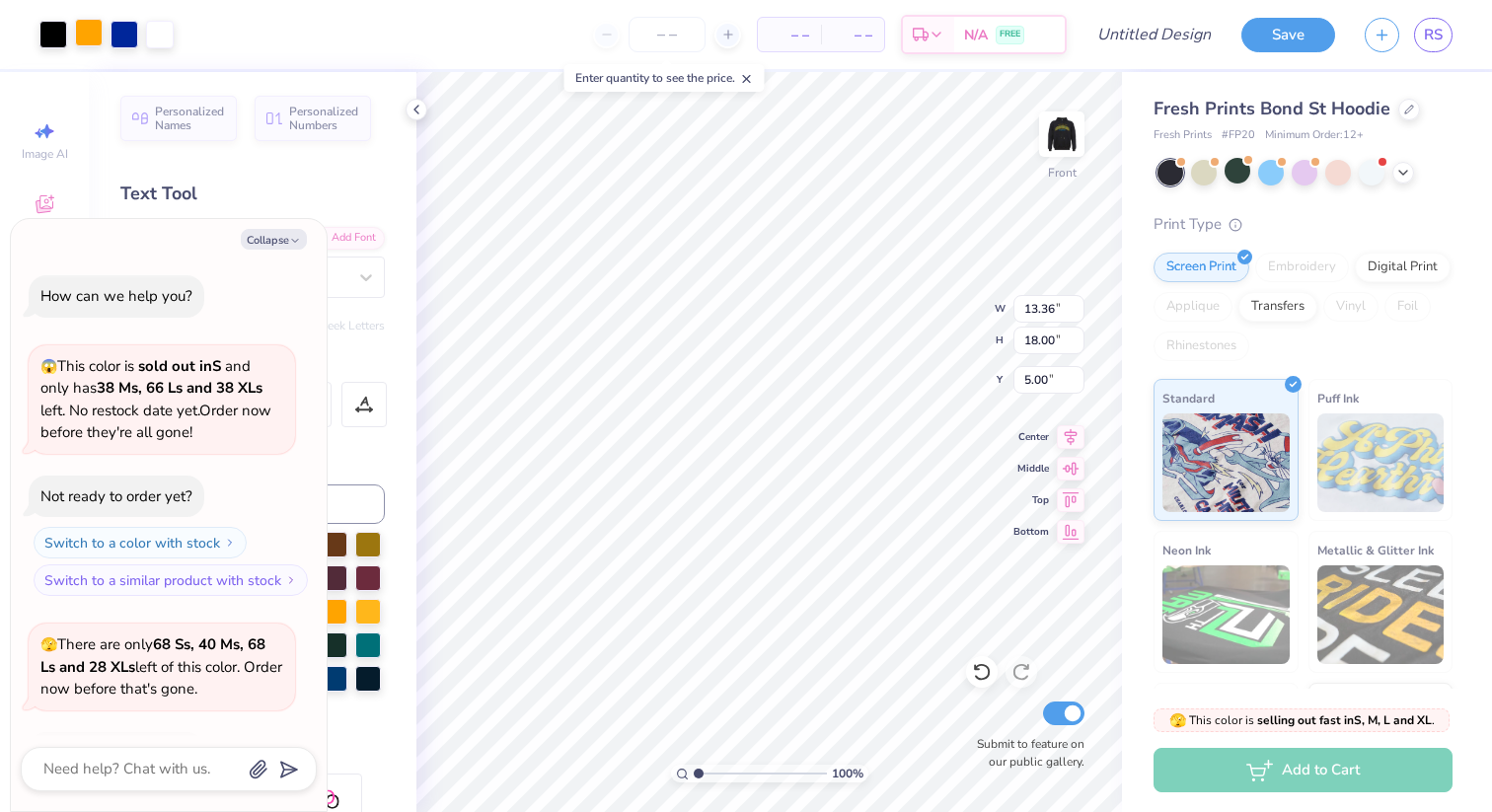
scroll to position [524, 0]
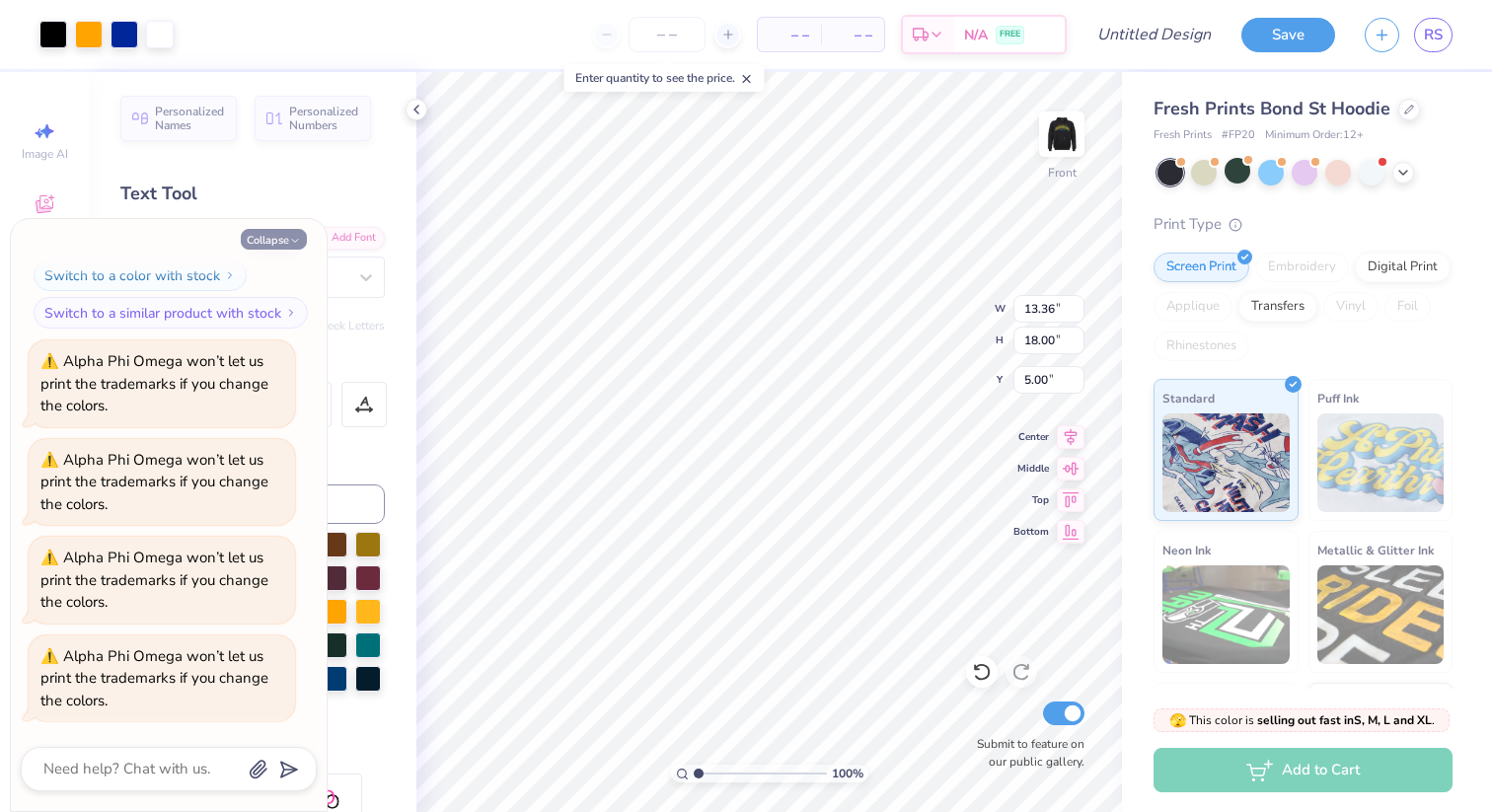
click at [276, 232] on button "Collapse" at bounding box center [273, 239] width 66 height 21
type textarea "x"
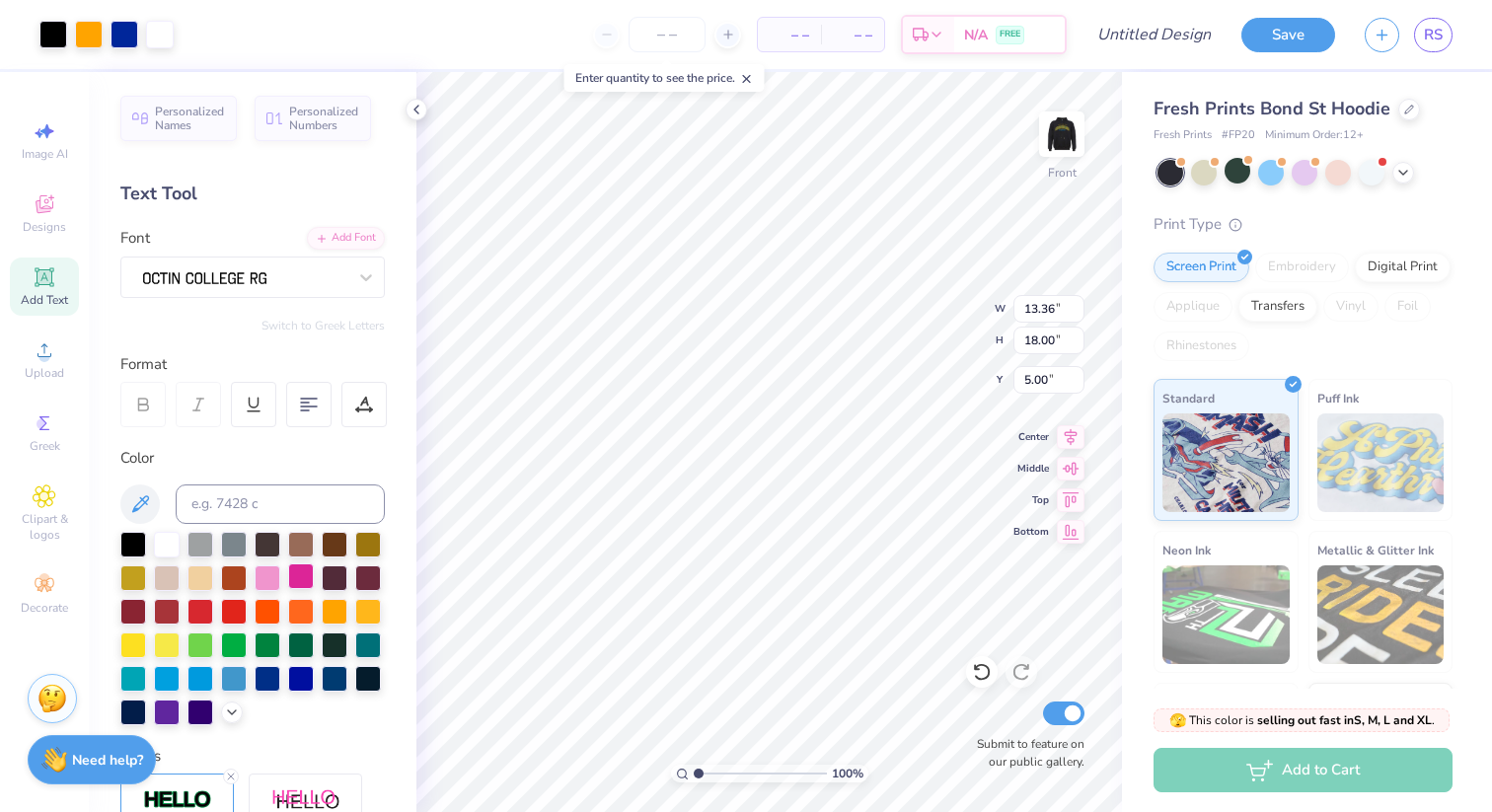
click at [305, 580] on div at bounding box center [301, 576] width 26 height 26
click at [42, 431] on icon at bounding box center [45, 423] width 24 height 24
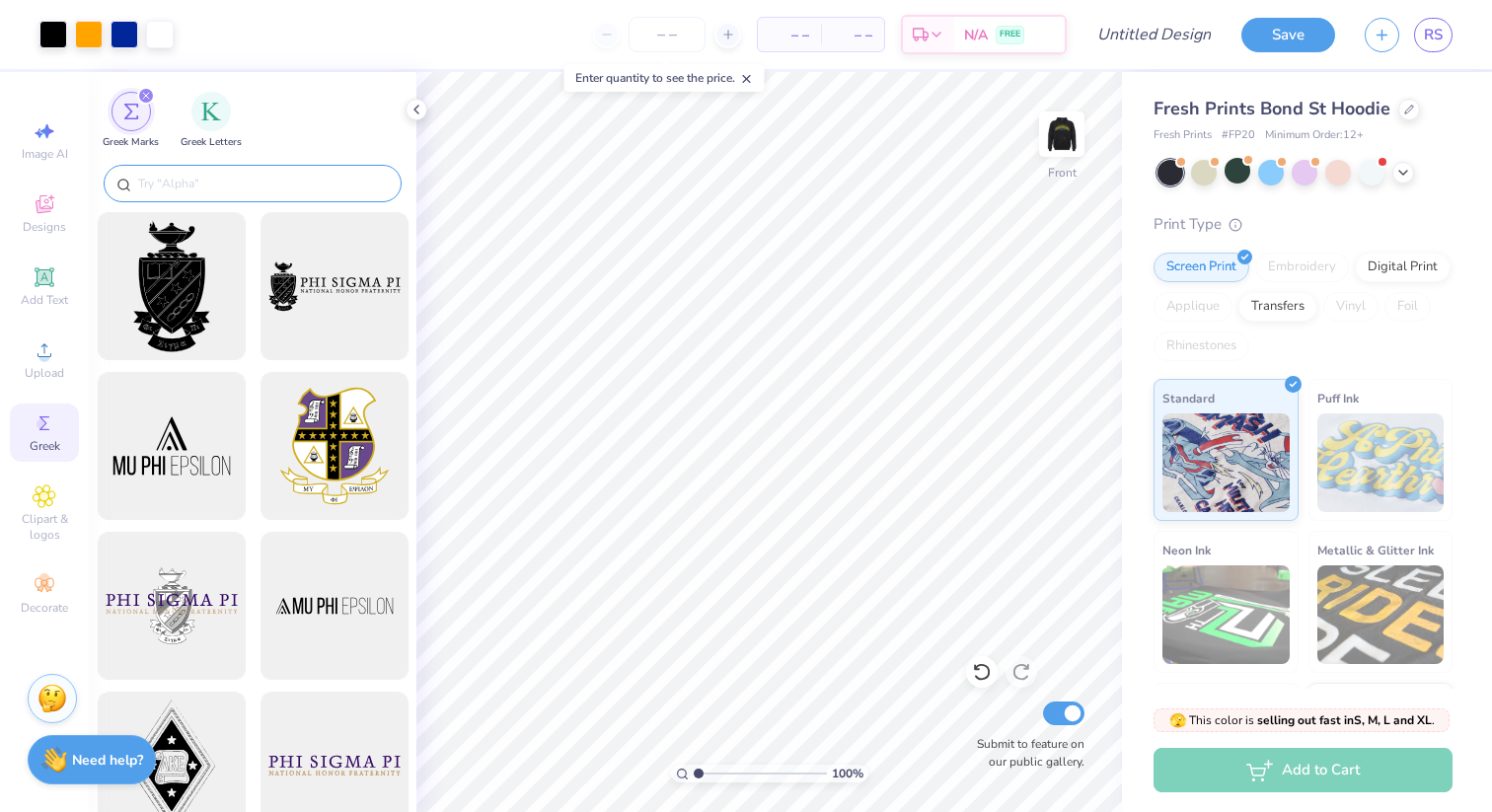
click at [234, 188] on input "text" at bounding box center [262, 183] width 253 height 20
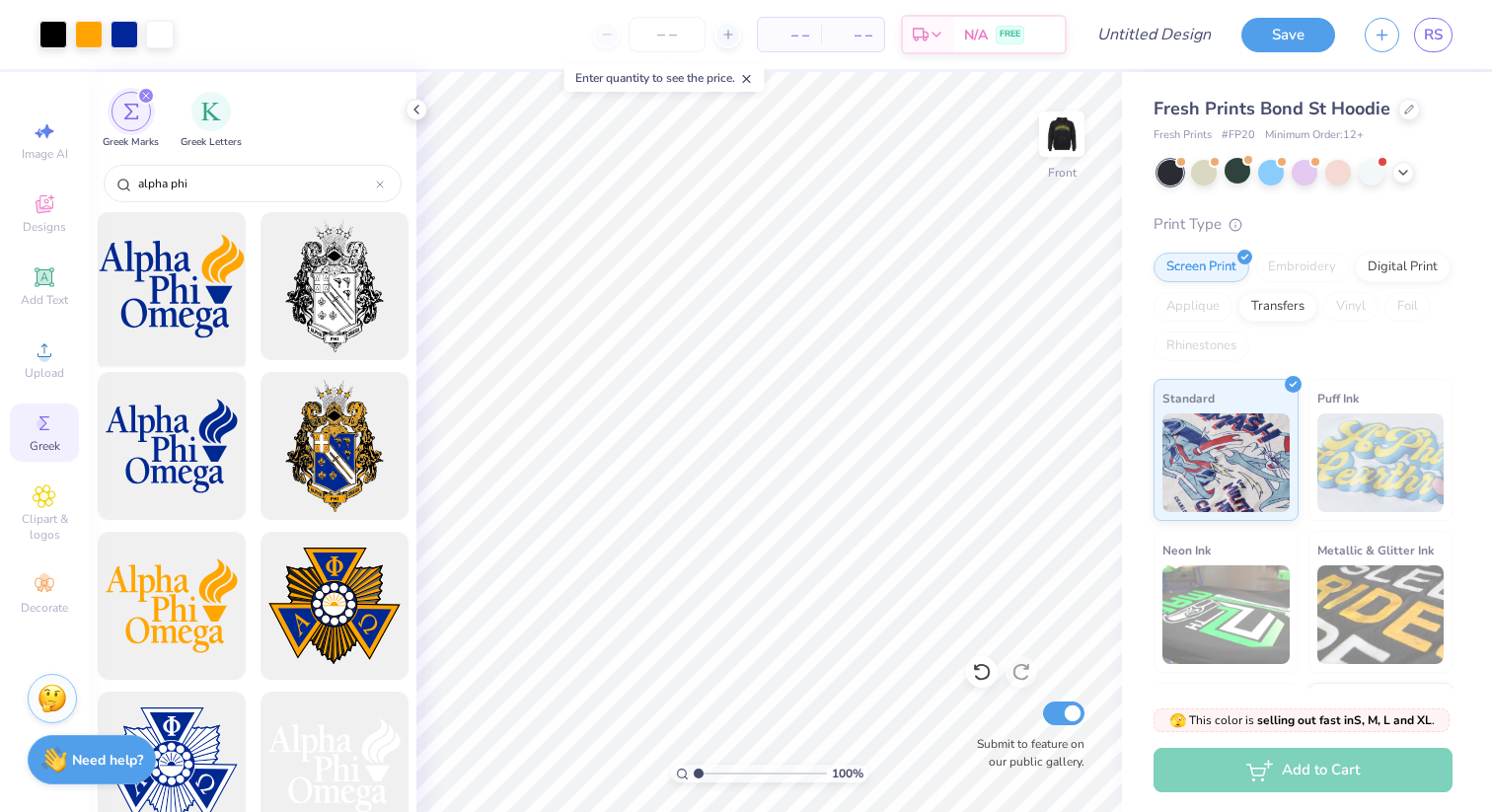
type input "alpha phi"
click at [212, 294] on div at bounding box center [171, 286] width 162 height 162
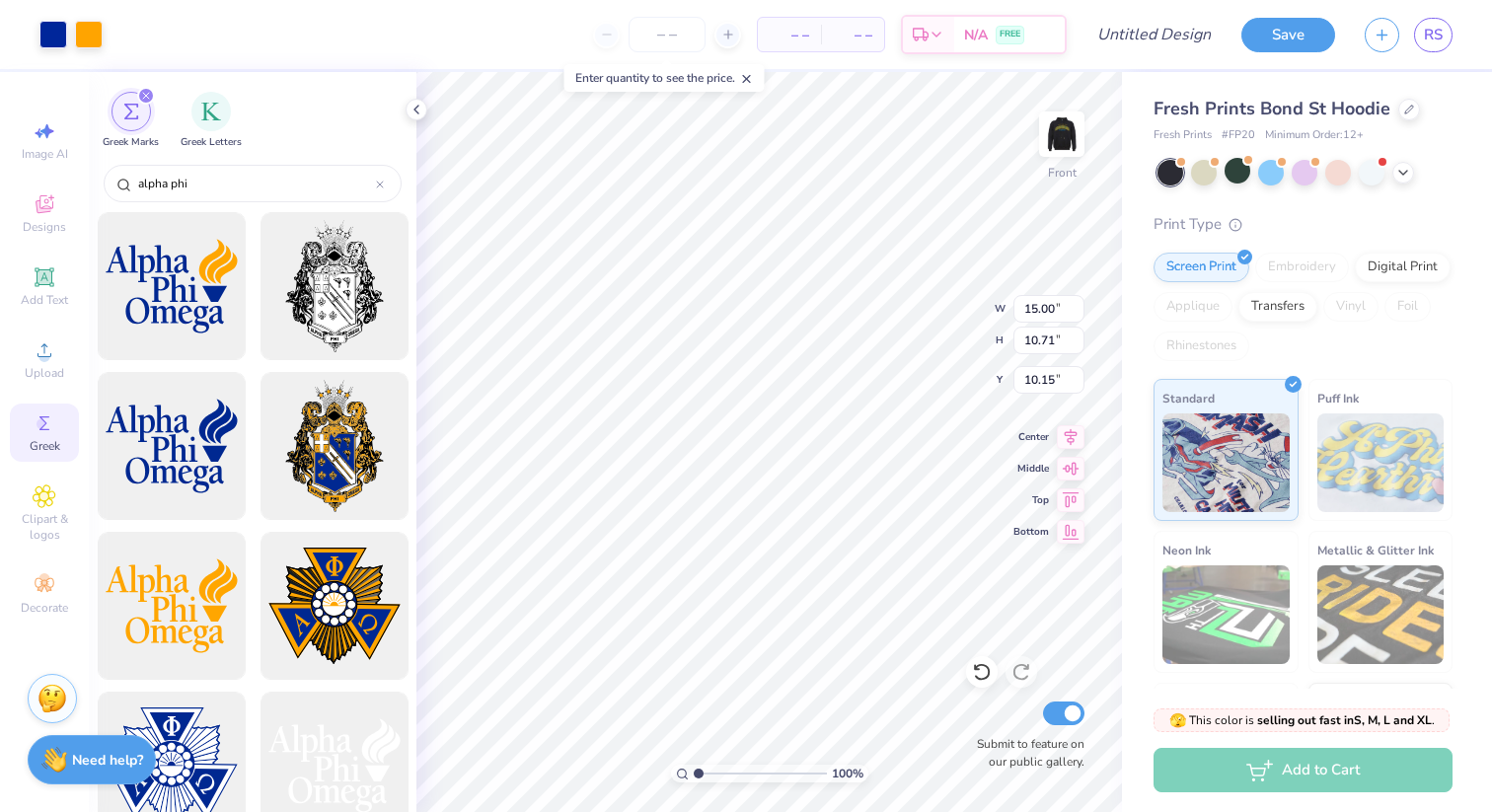
type input "13.36"
type input "18.00"
type input "5.00"
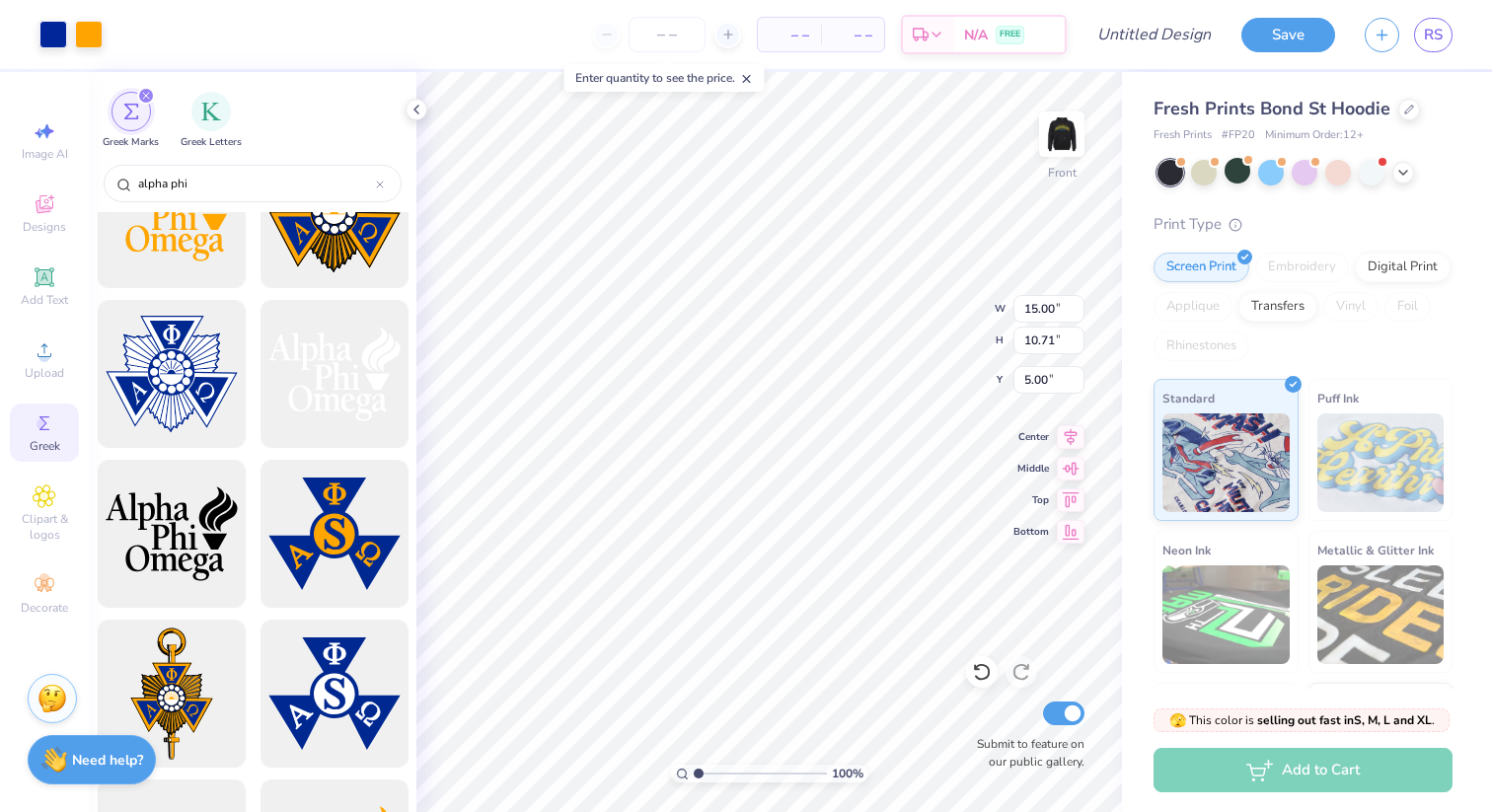
scroll to position [393, 0]
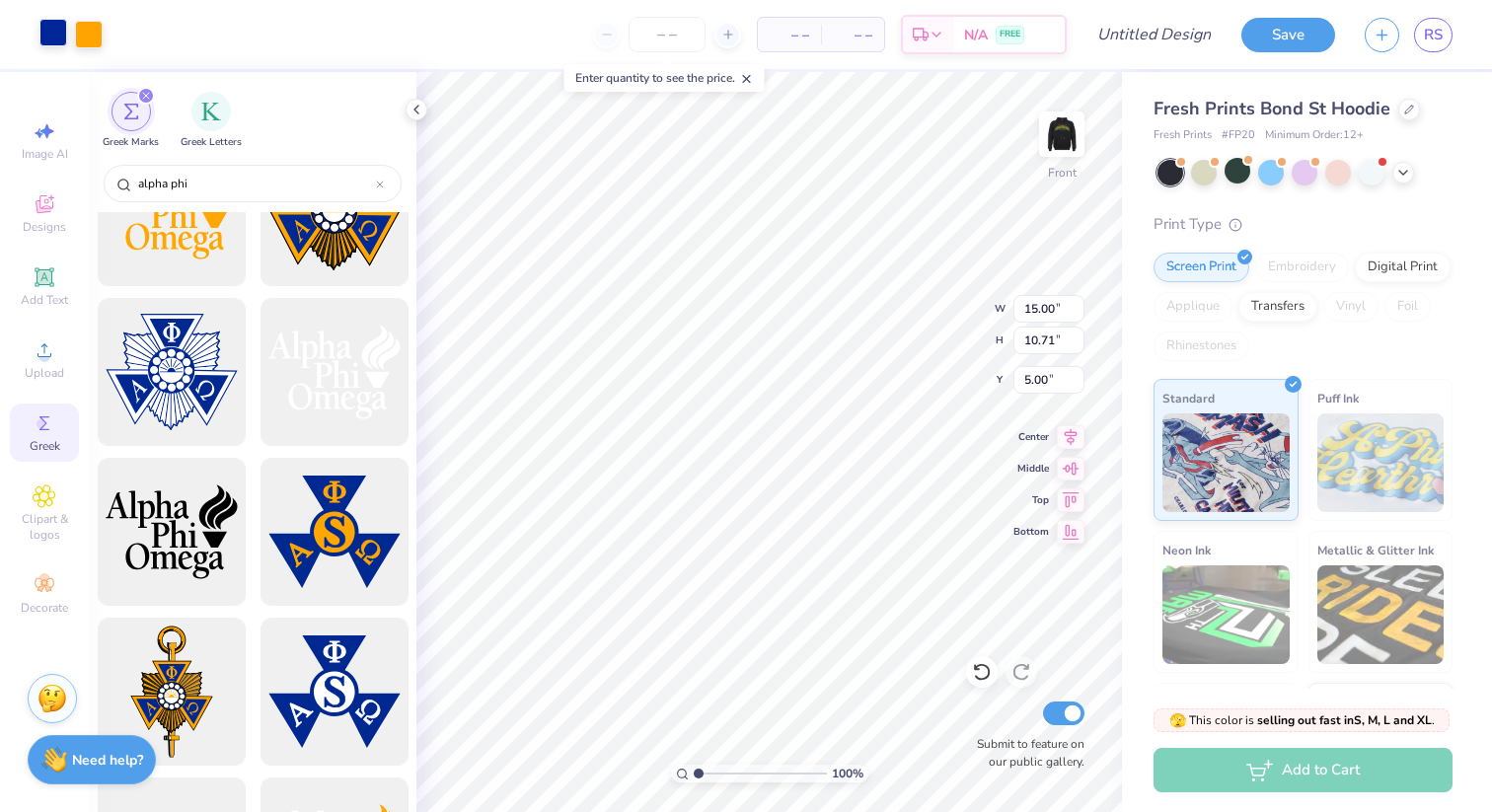
click at [46, 30] on div at bounding box center [53, 33] width 28 height 28
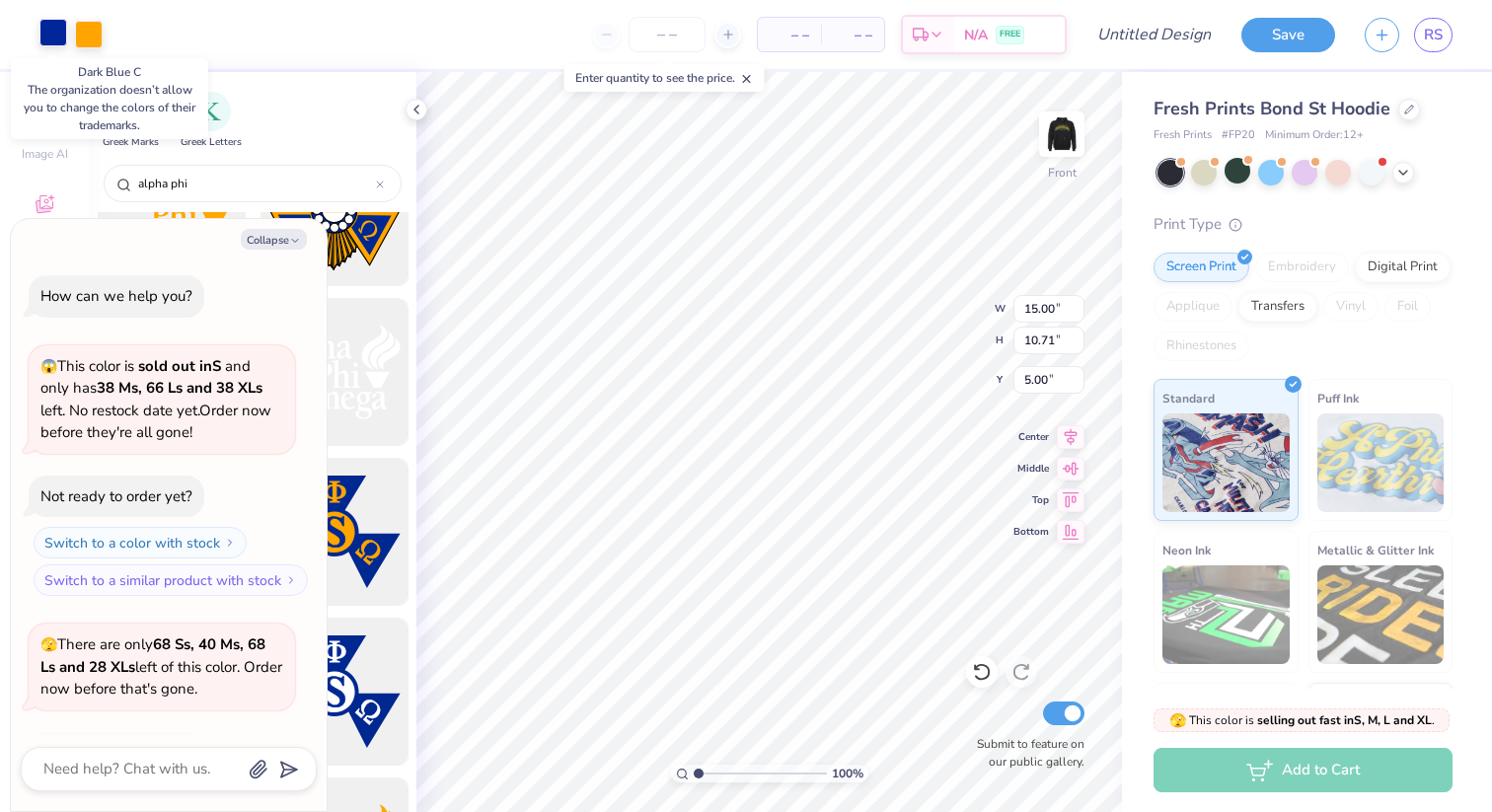
scroll to position [622, 0]
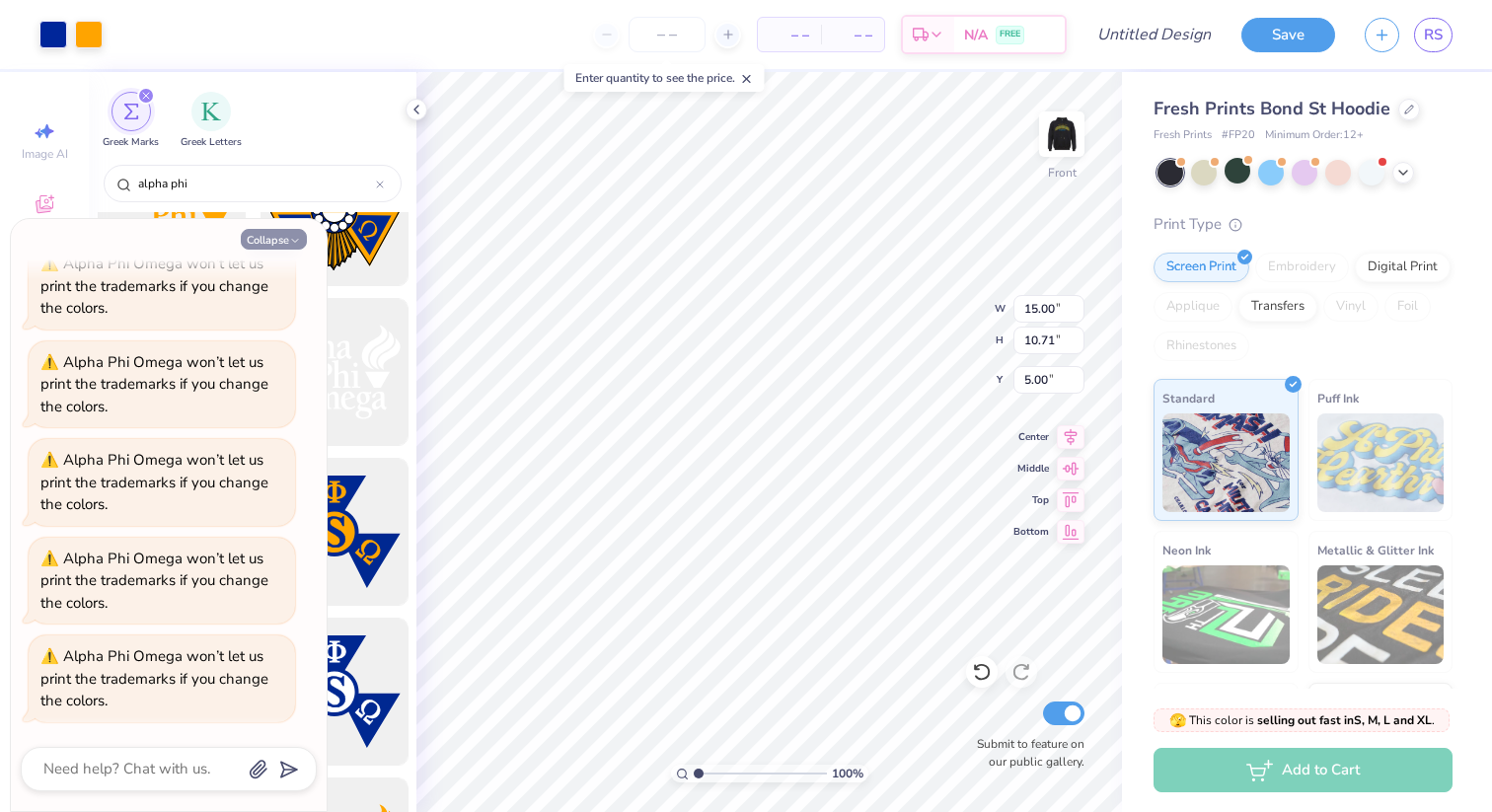
click at [281, 248] on button "Collapse" at bounding box center [273, 239] width 66 height 21
type textarea "x"
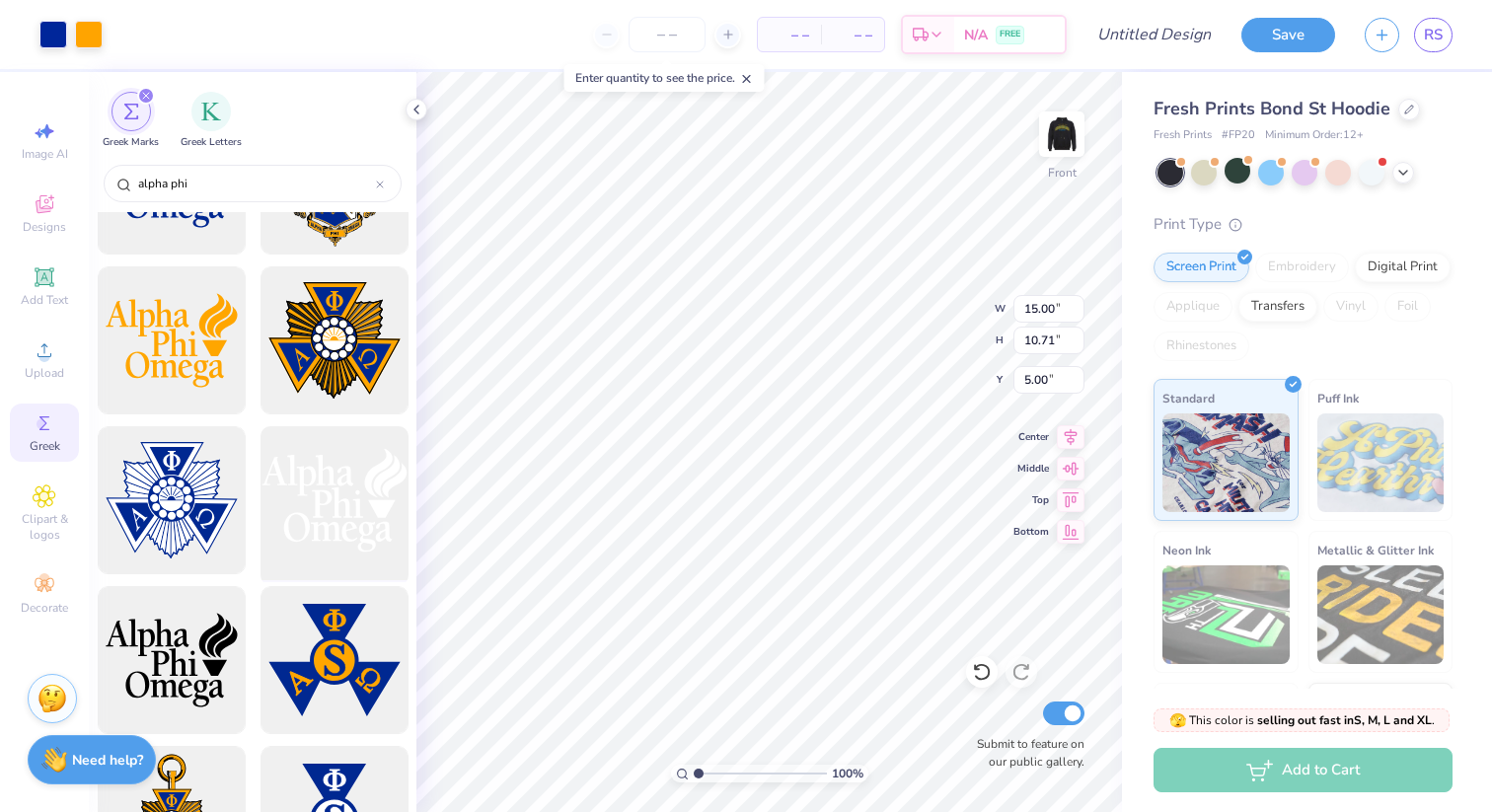
scroll to position [259, 0]
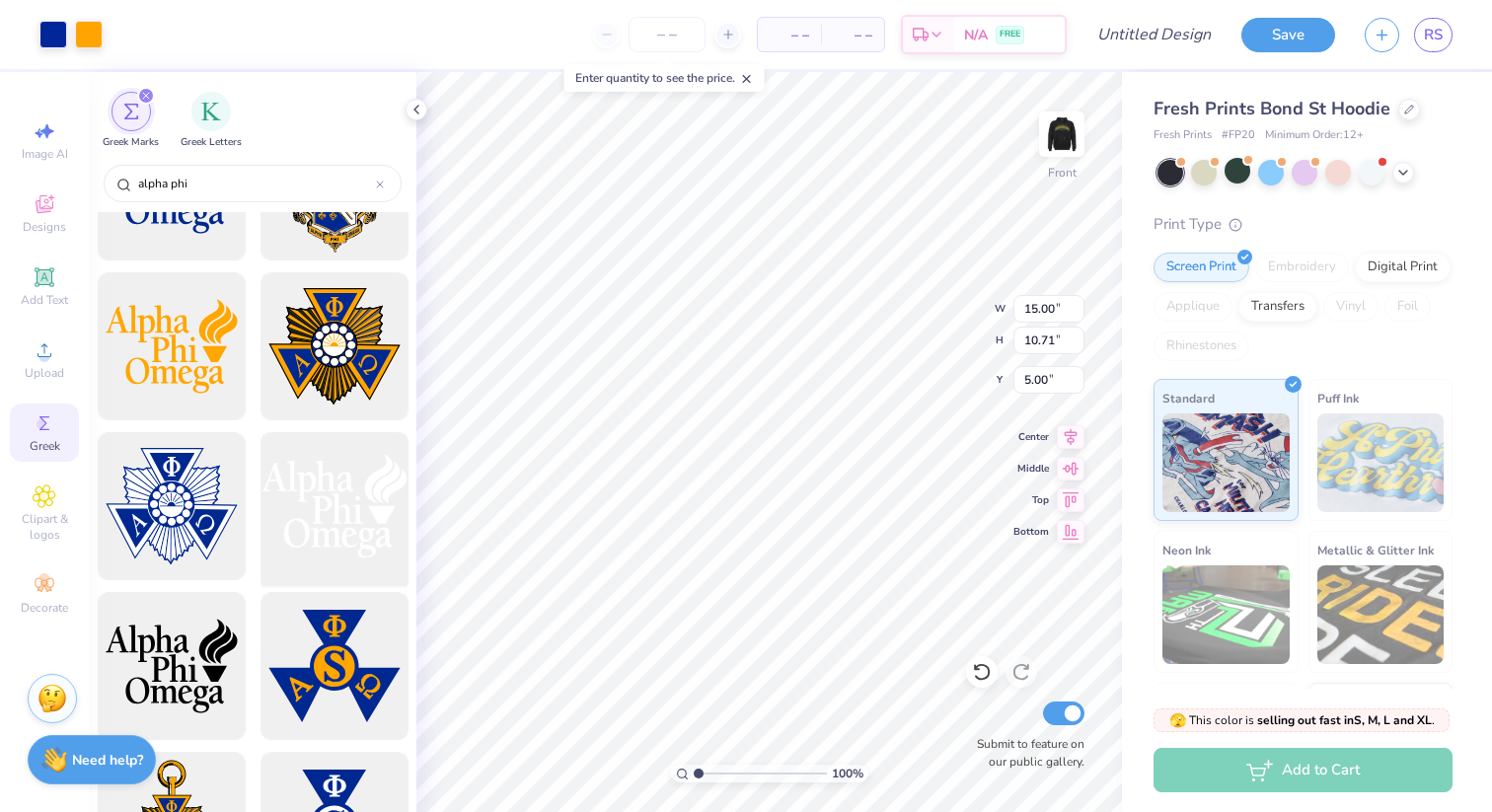
click at [368, 534] on div at bounding box center [334, 506] width 162 height 162
type input "5.00"
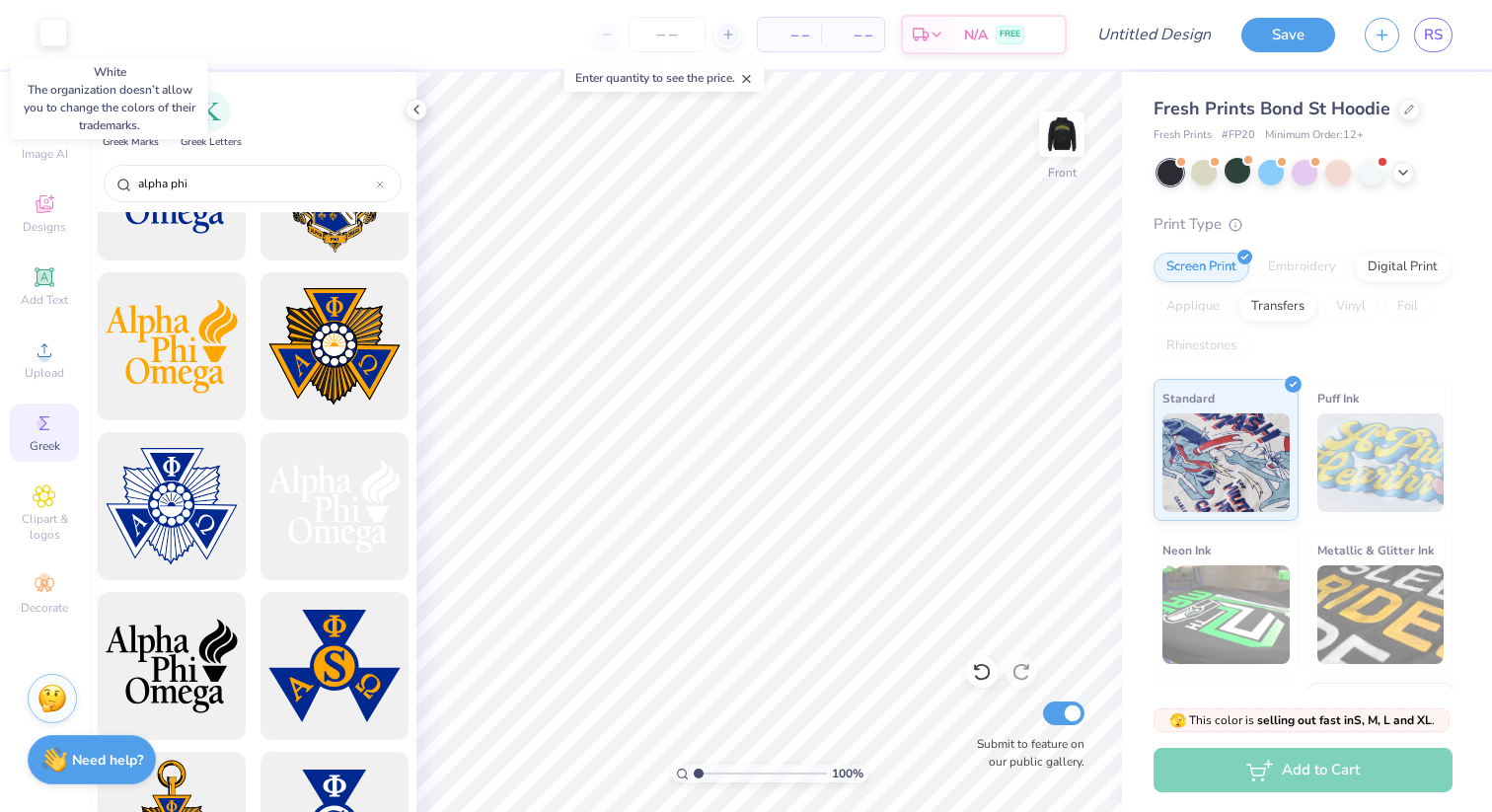
click at [58, 39] on div at bounding box center [53, 33] width 28 height 28
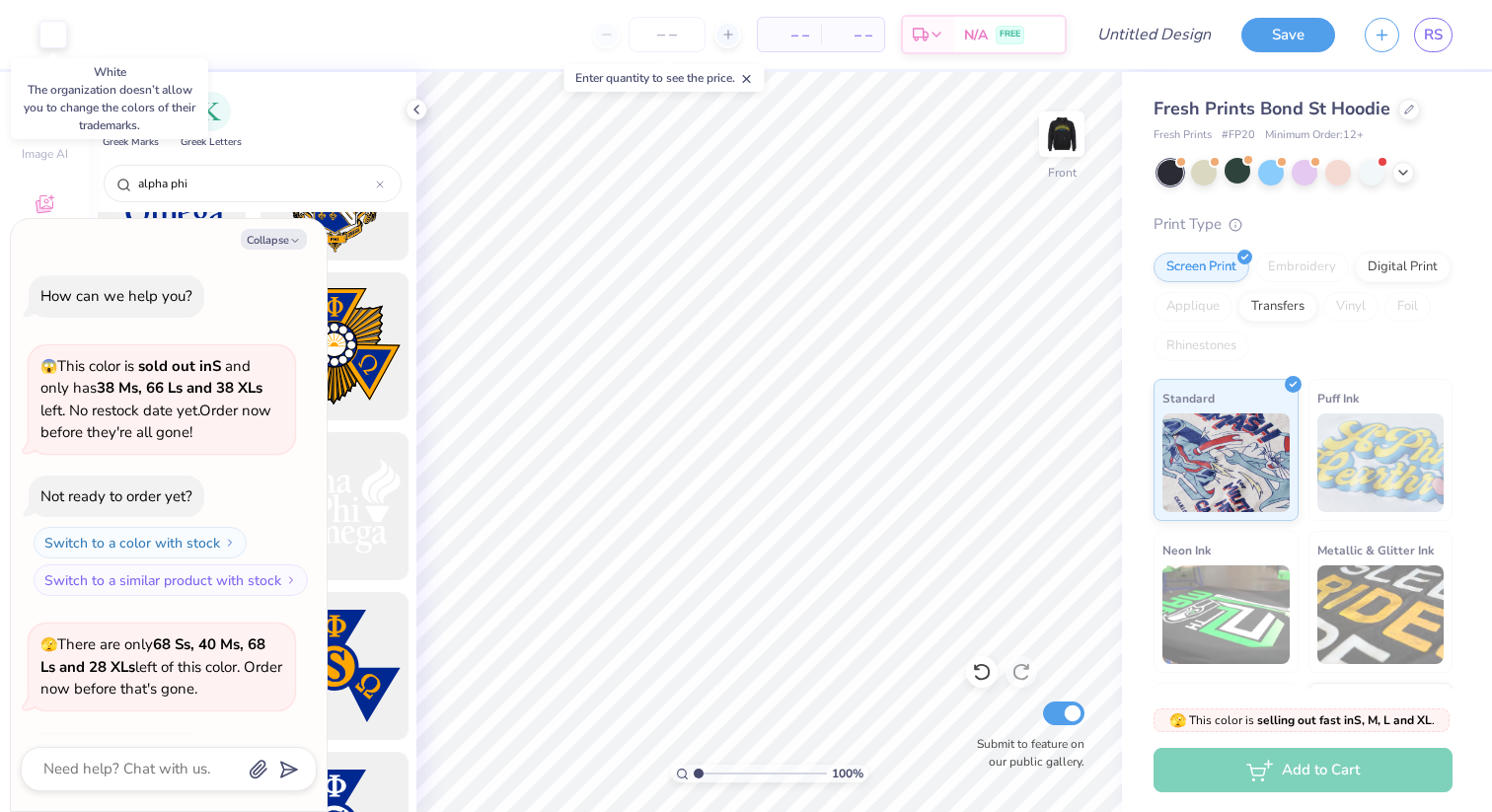
scroll to position [720, 0]
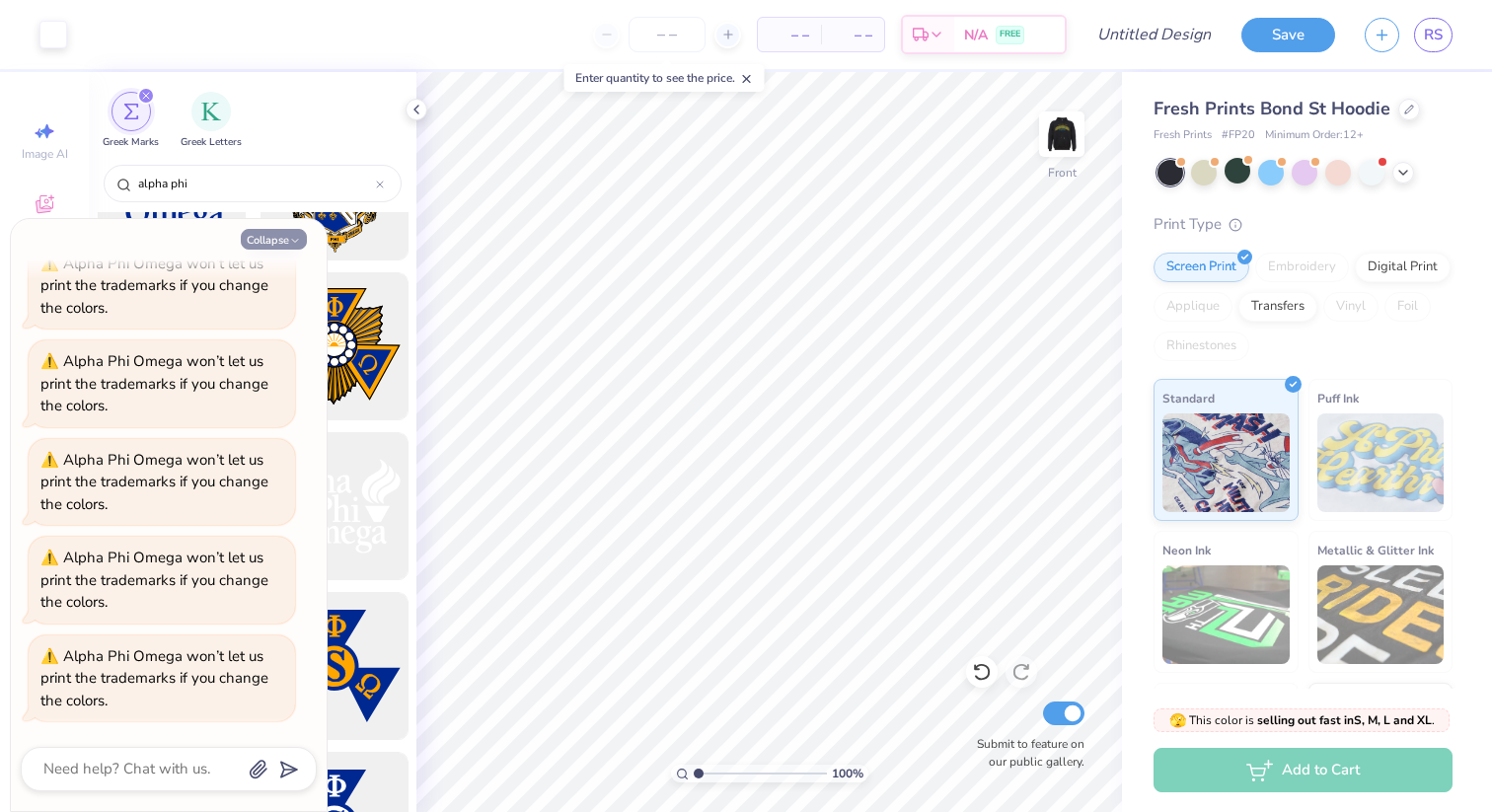
click at [262, 246] on button "Collapse" at bounding box center [273, 239] width 66 height 21
type textarea "x"
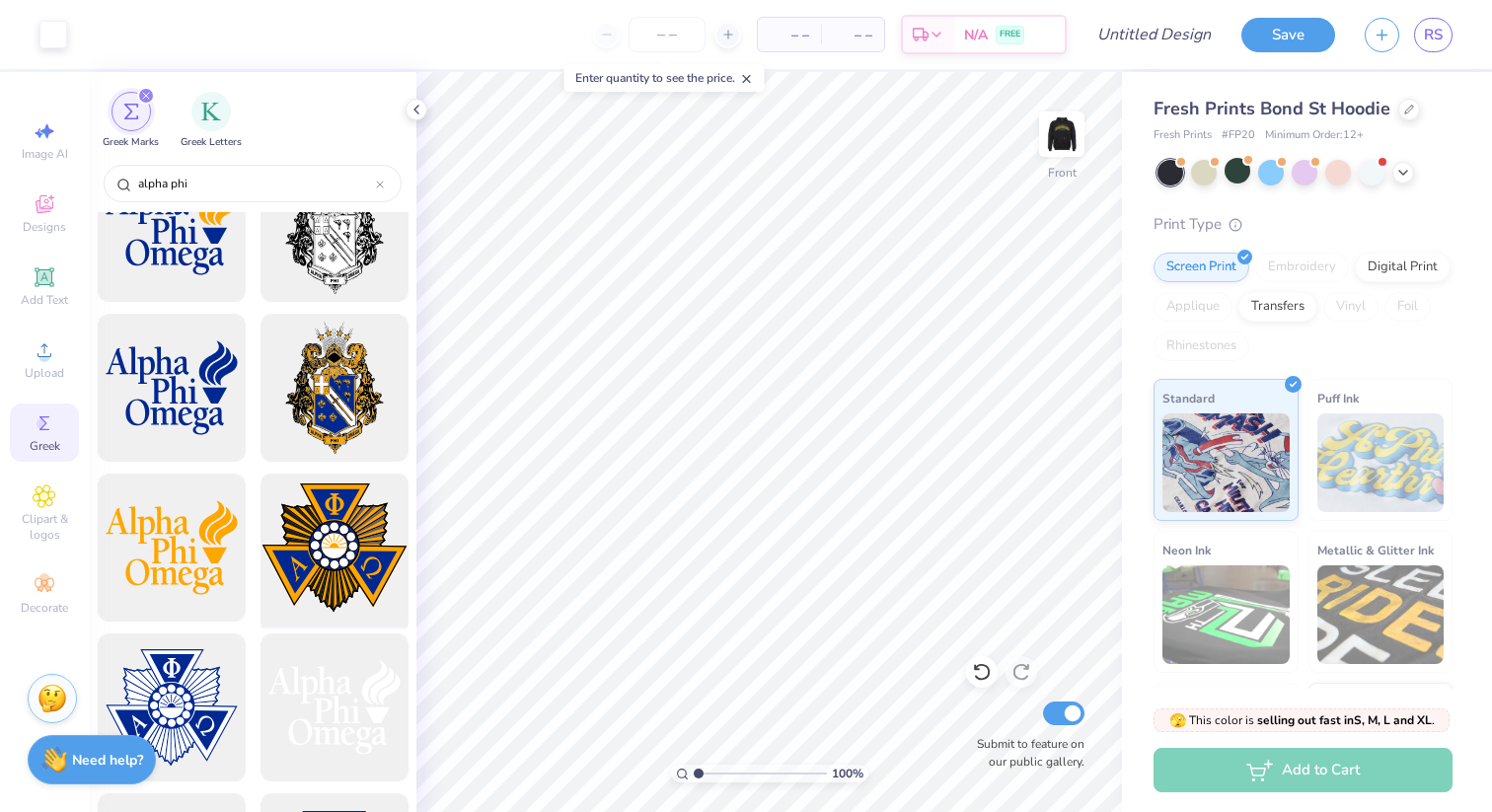
scroll to position [0, 0]
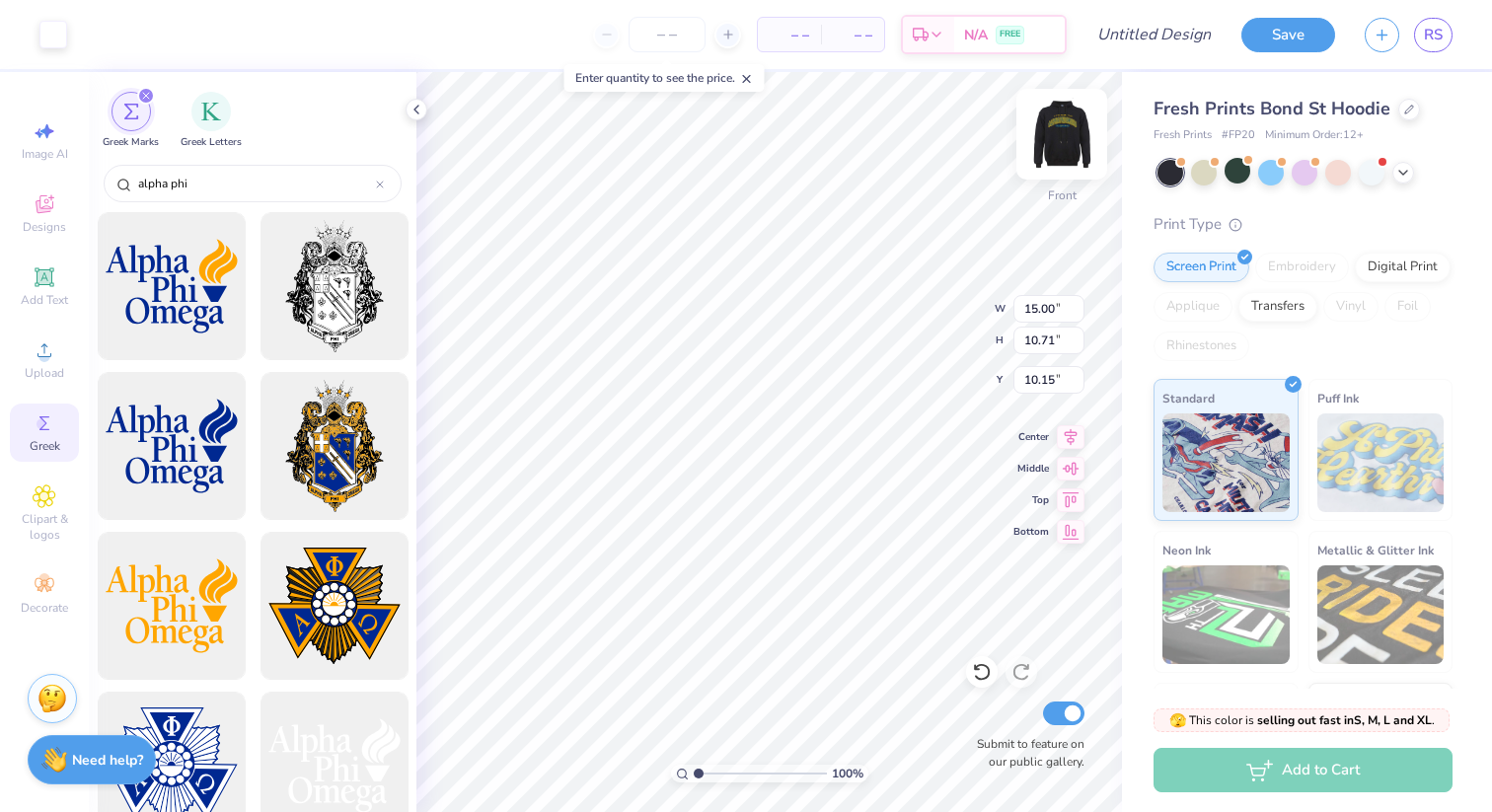
type input "5.35"
click at [1073, 126] on img at bounding box center [1062, 135] width 79 height 79
click at [47, 27] on div at bounding box center [53, 33] width 28 height 28
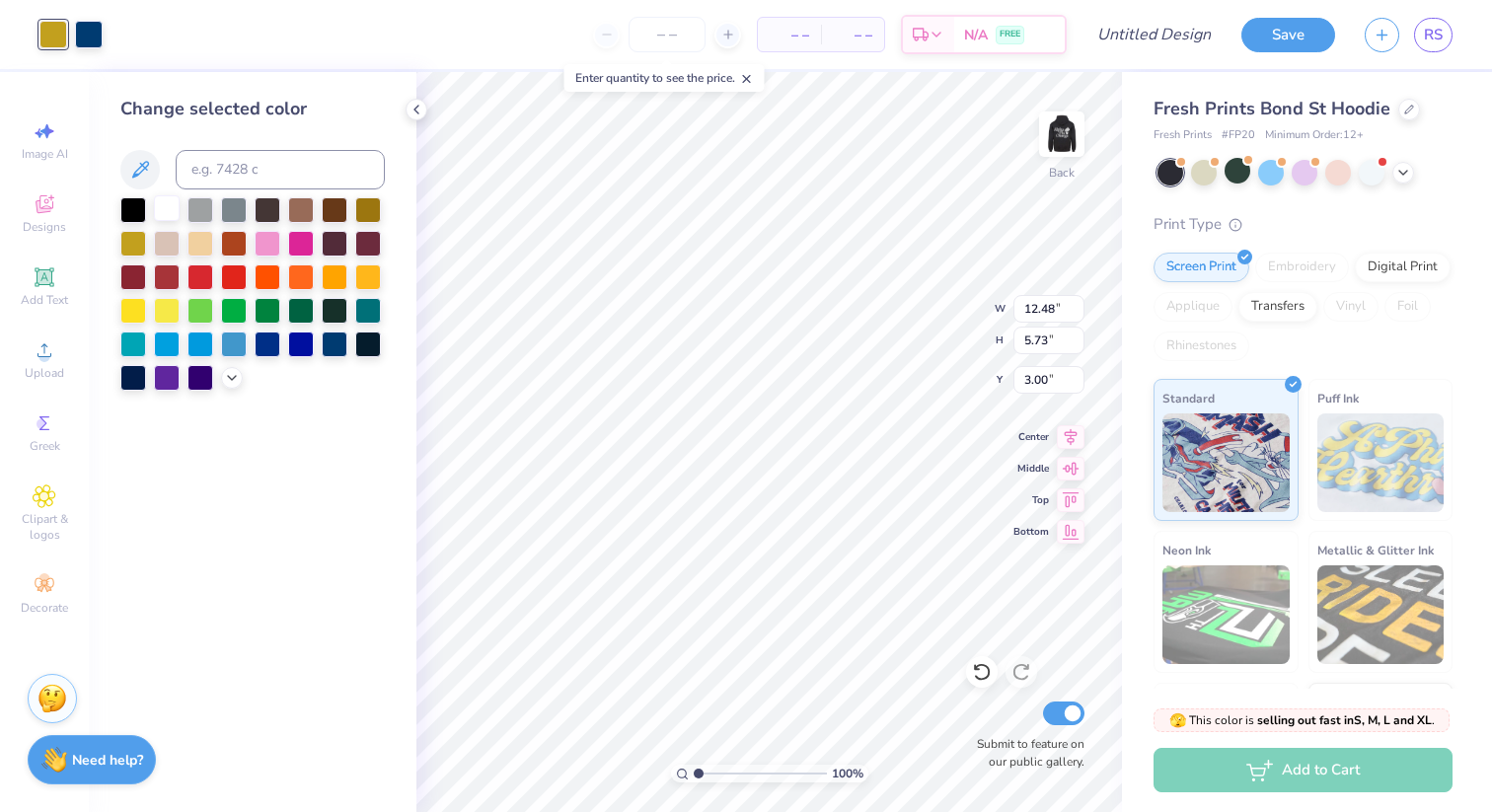
click at [160, 206] on div at bounding box center [166, 208] width 26 height 26
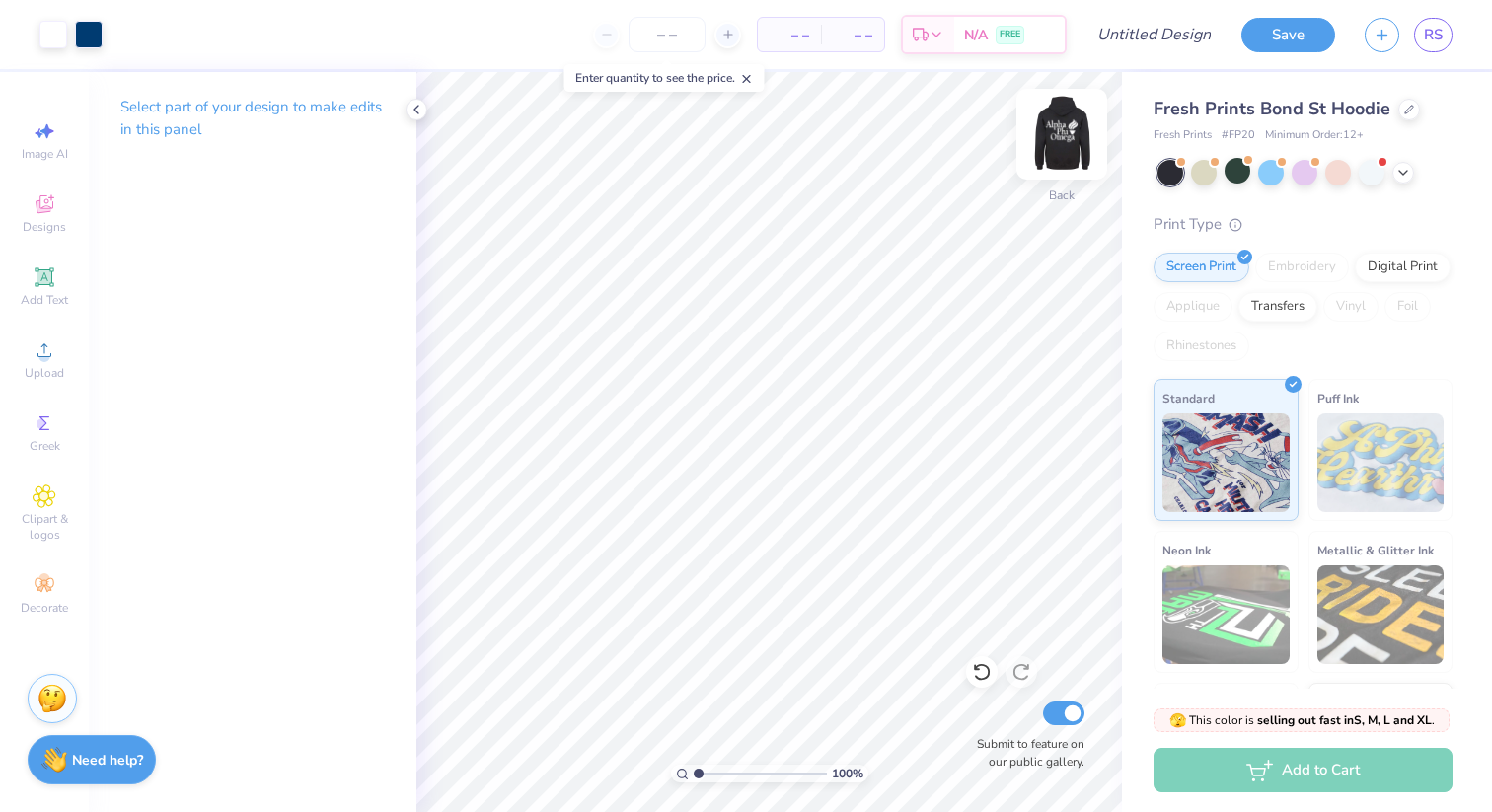
click at [1063, 128] on img at bounding box center [1062, 135] width 79 height 79
